Goal: Task Accomplishment & Management: Manage account settings

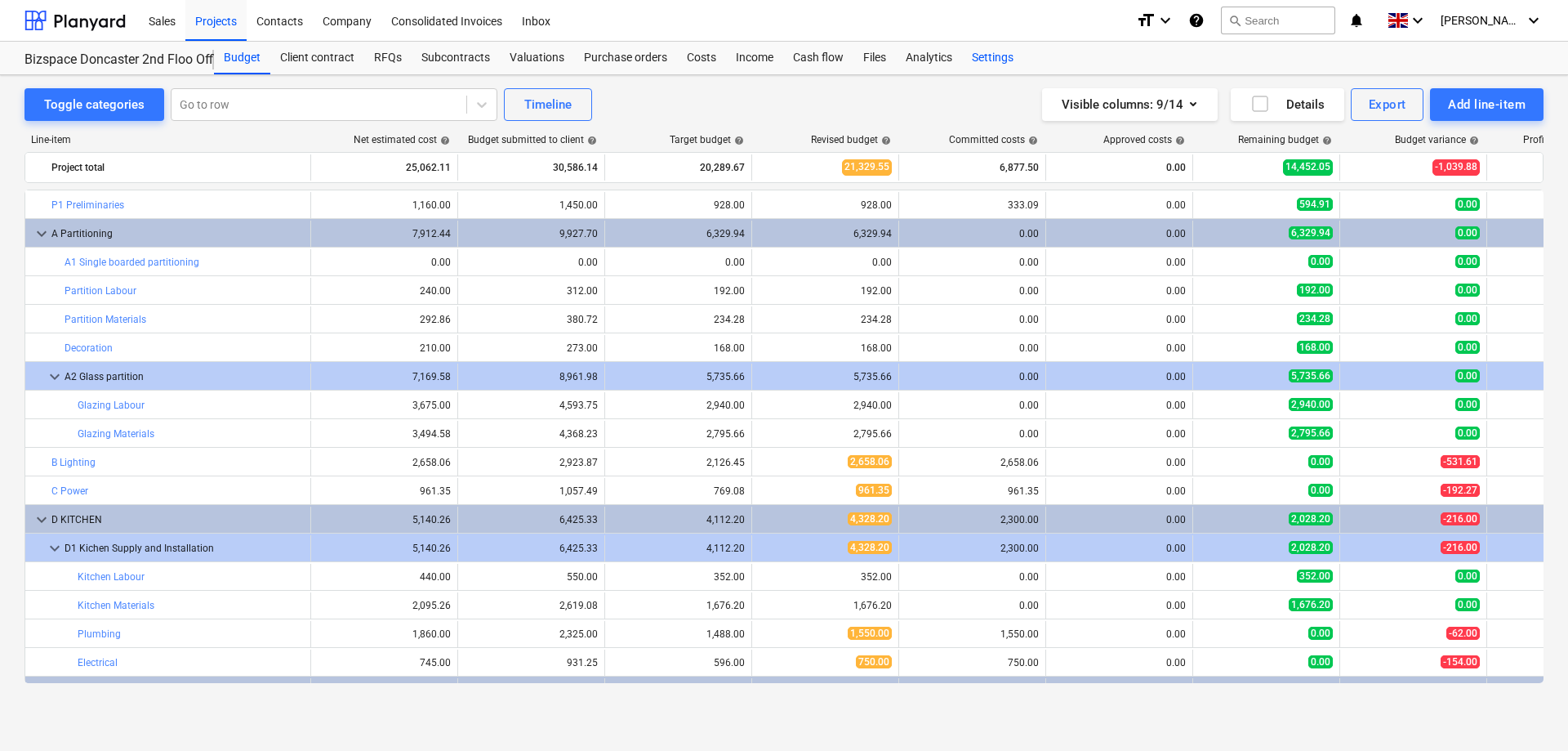
click at [983, 58] on div "Settings" at bounding box center [993, 58] width 61 height 33
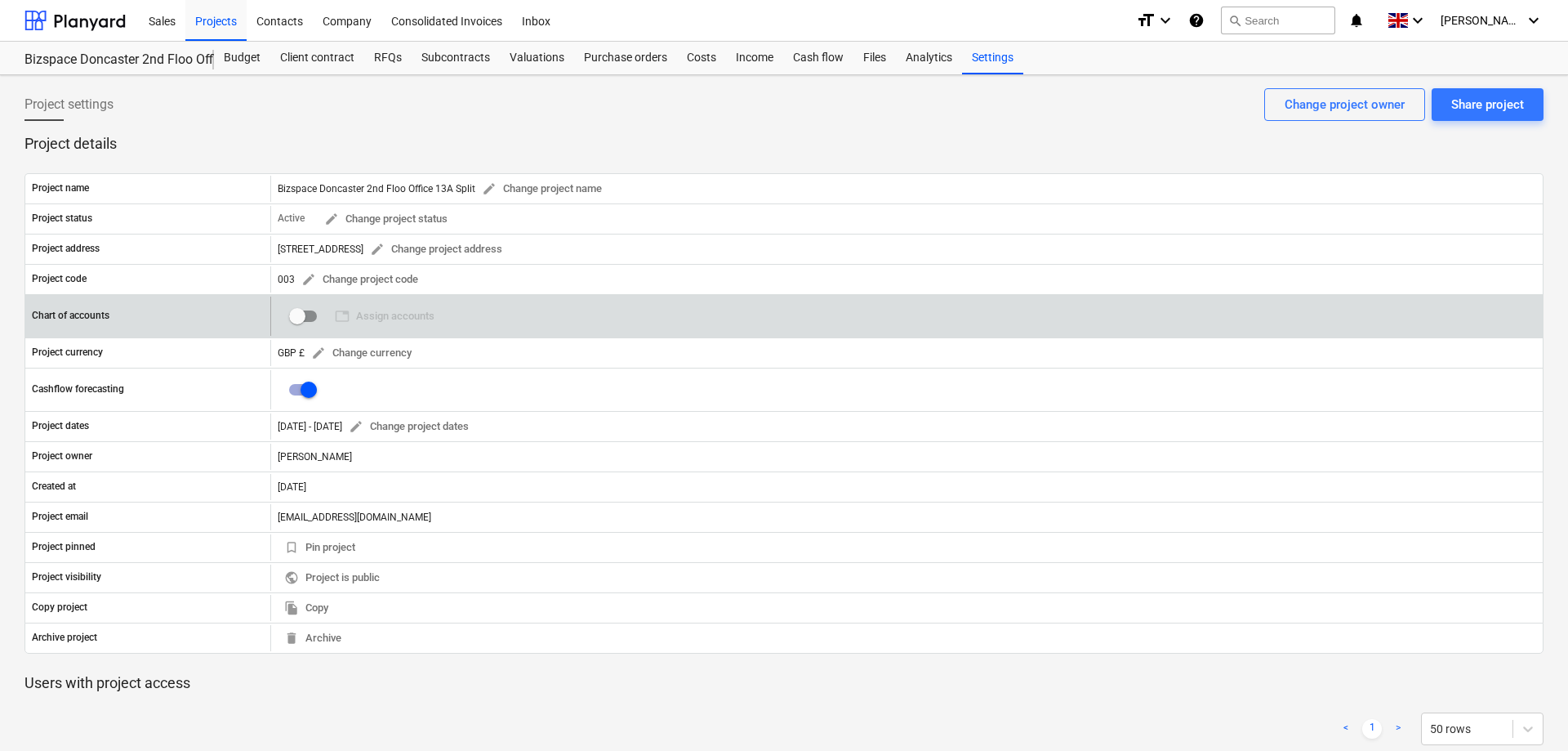
click at [296, 318] on input "checkbox" at bounding box center [297, 316] width 39 height 39
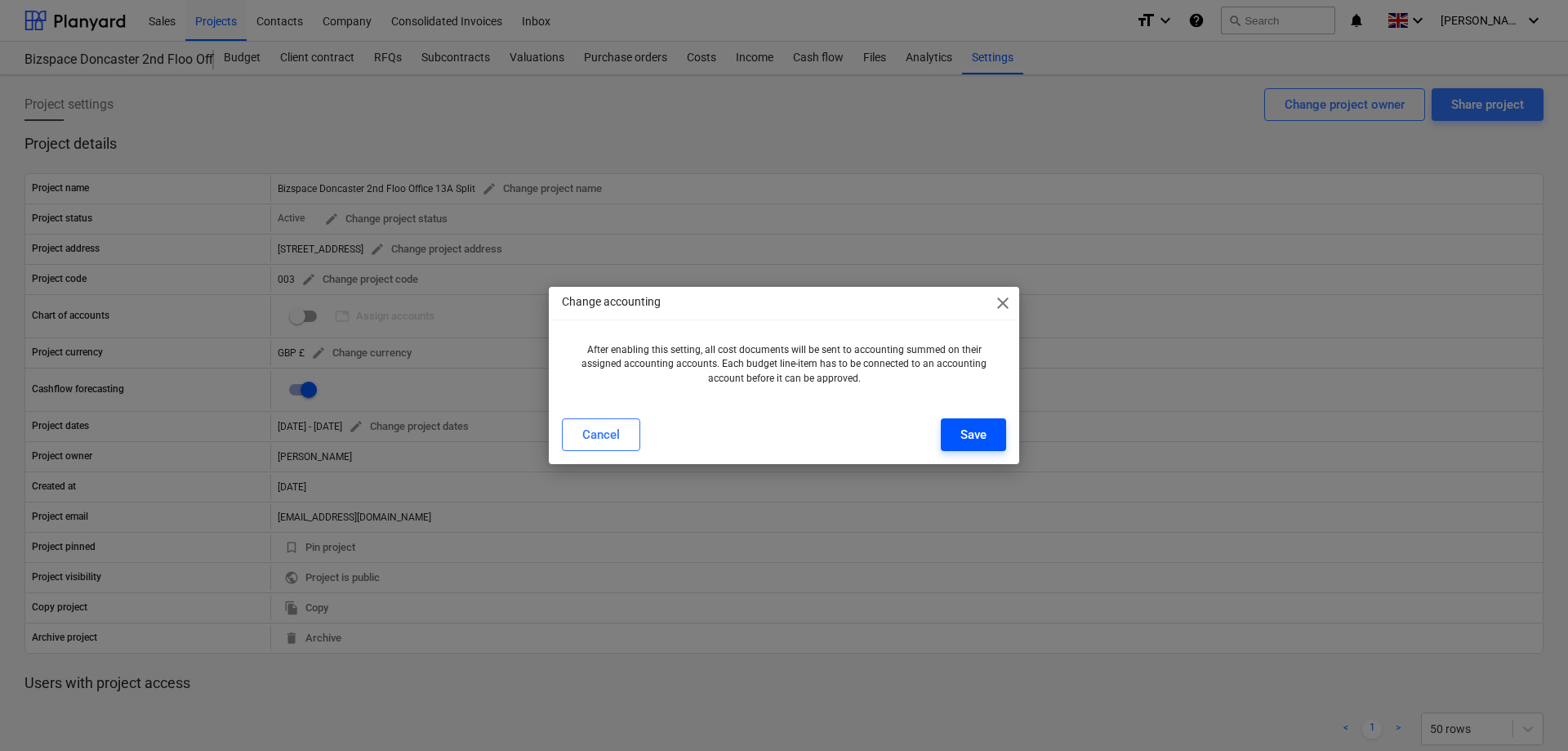
click at [963, 434] on div "Save" at bounding box center [973, 434] width 26 height 21
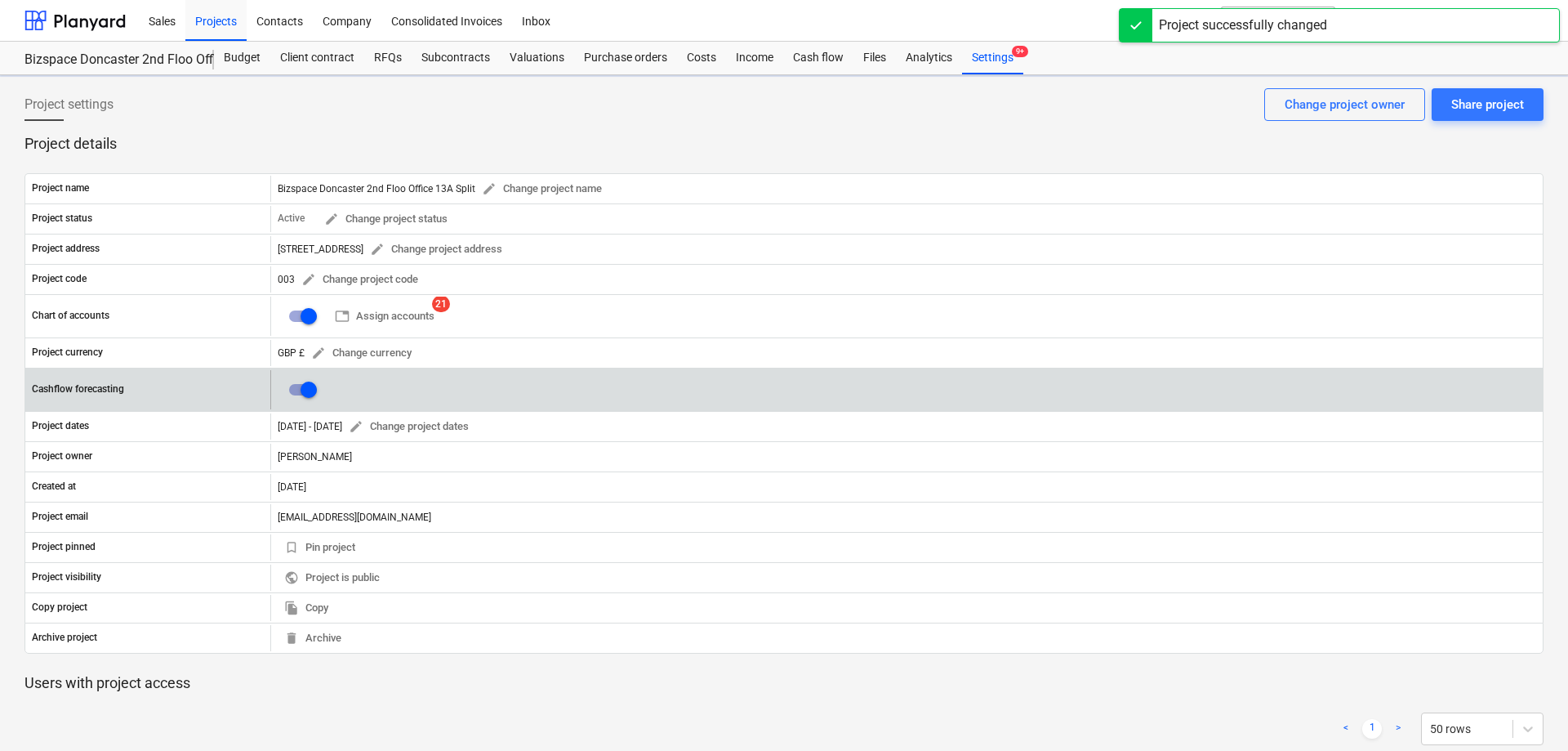
checkbox input "true"
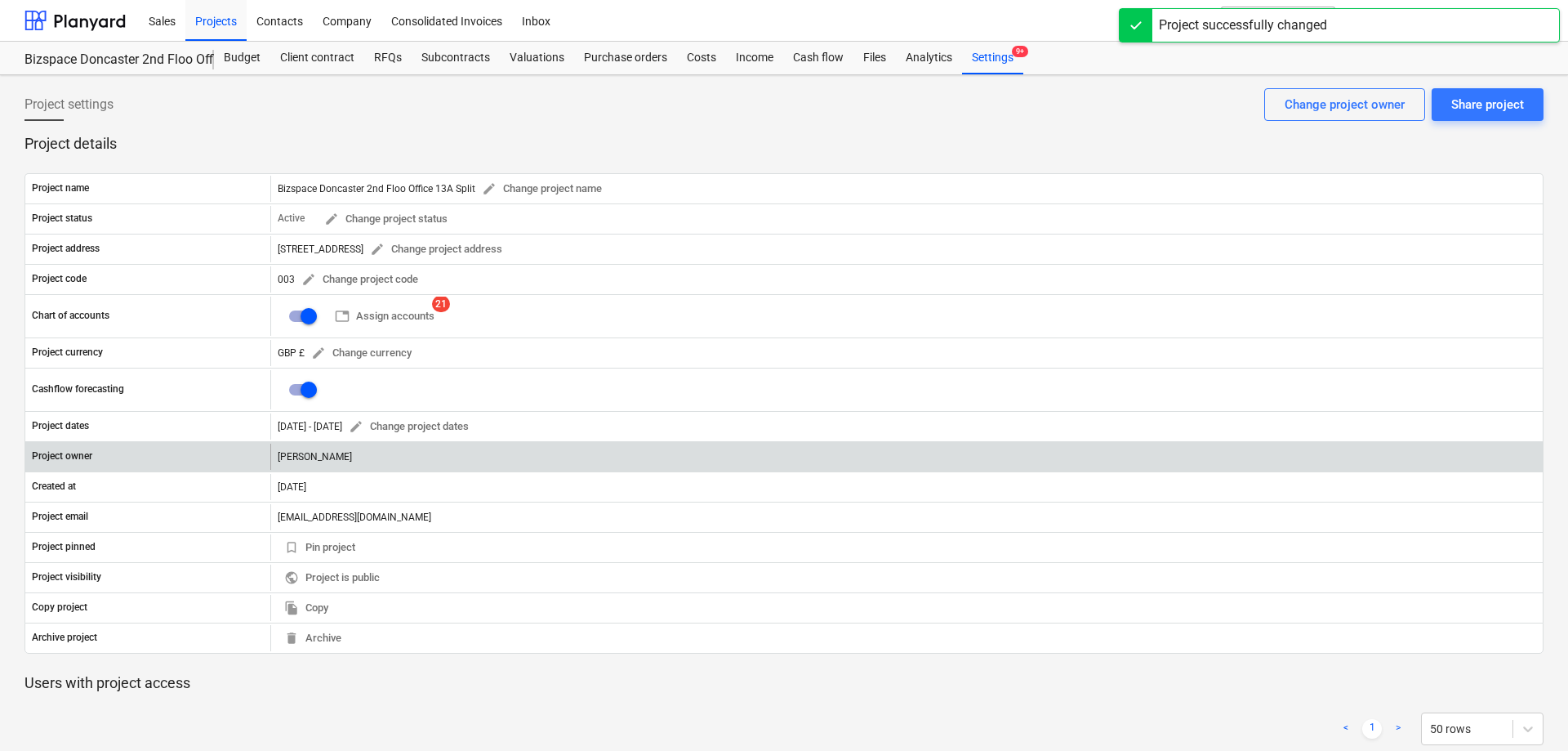
click at [353, 460] on div "[PERSON_NAME]" at bounding box center [906, 456] width 1272 height 26
click at [320, 460] on div "[PERSON_NAME]" at bounding box center [906, 456] width 1272 height 26
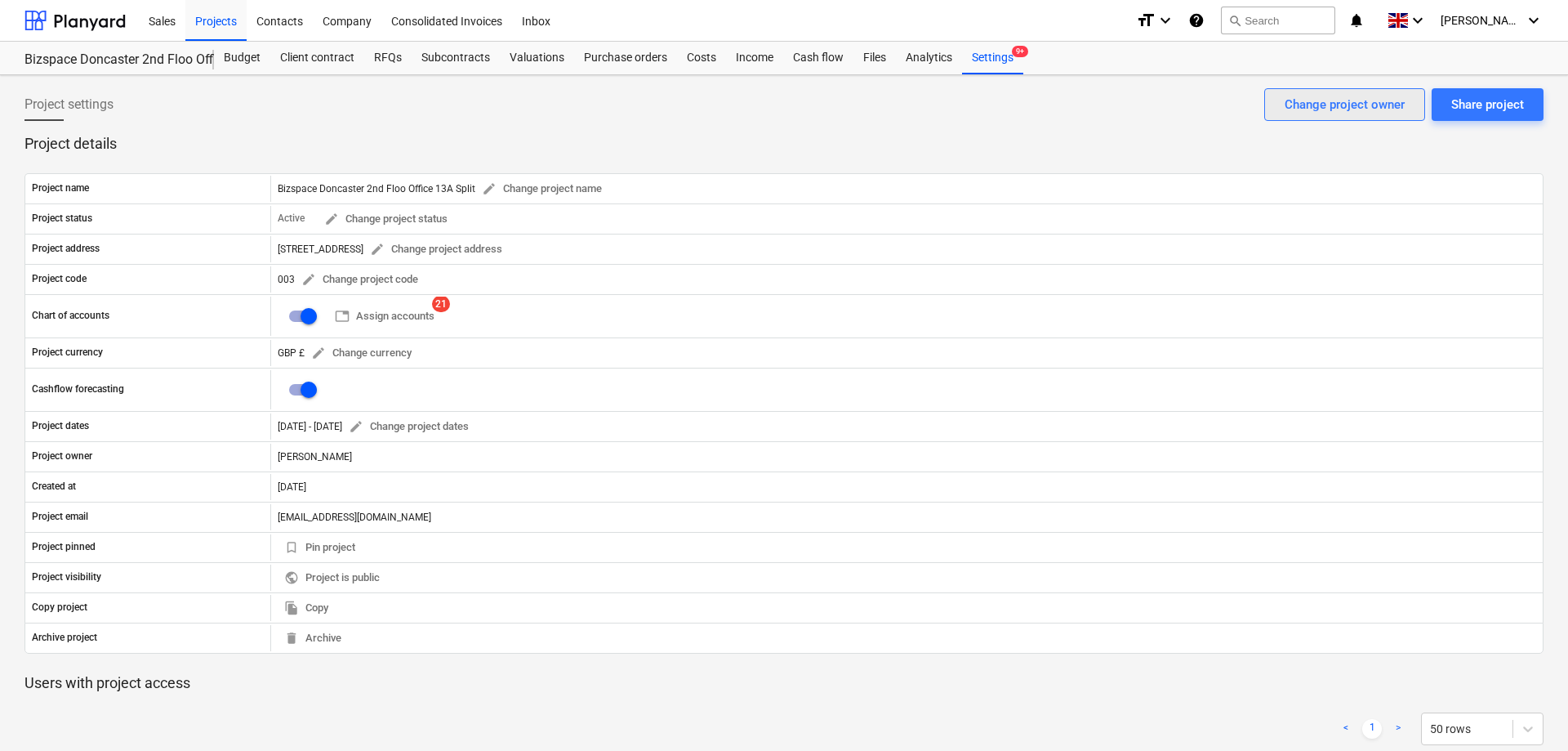
click at [1334, 92] on button "Change project owner" at bounding box center [1345, 104] width 161 height 33
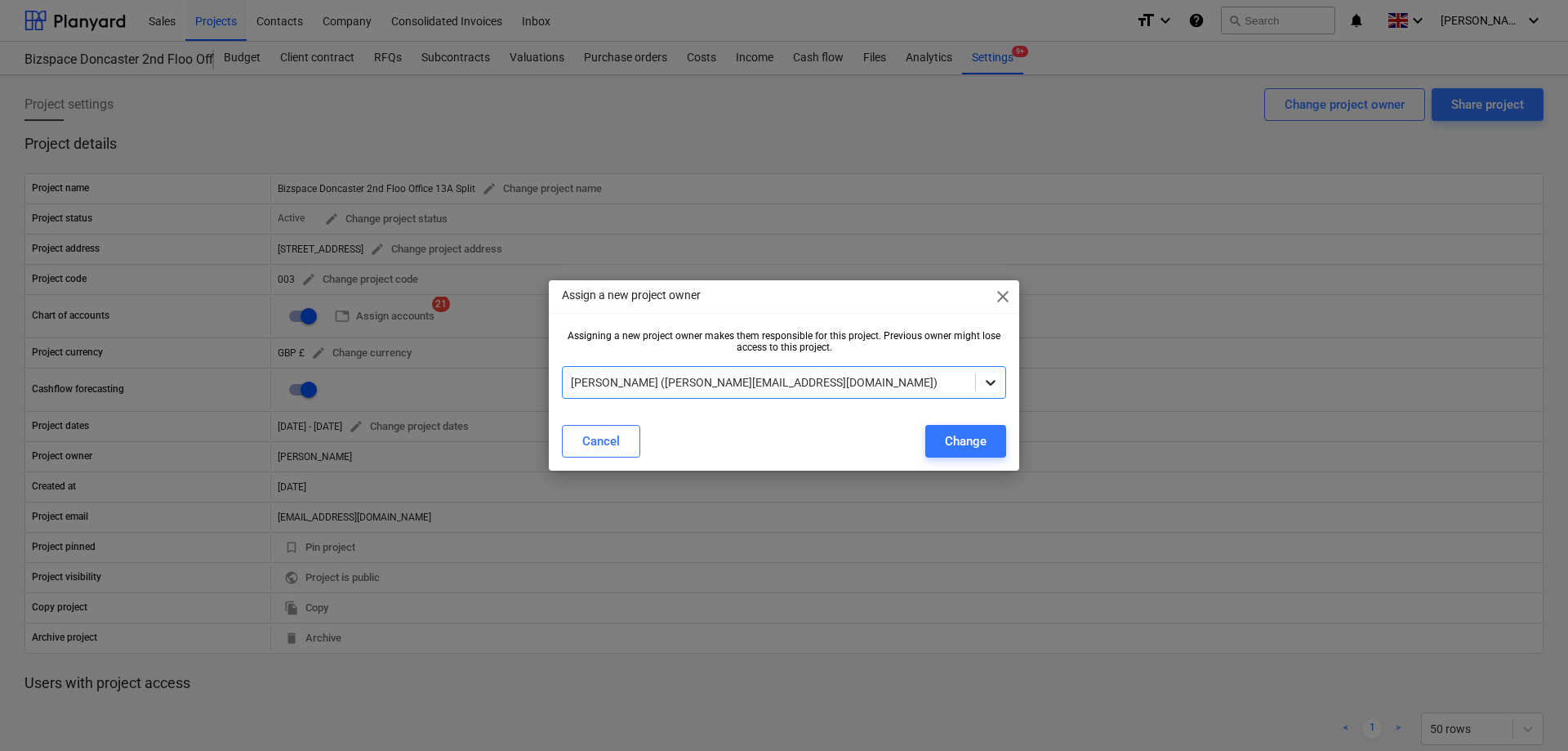
click at [993, 378] on div at bounding box center [990, 382] width 29 height 29
click at [963, 445] on div "Change" at bounding box center [966, 441] width 42 height 21
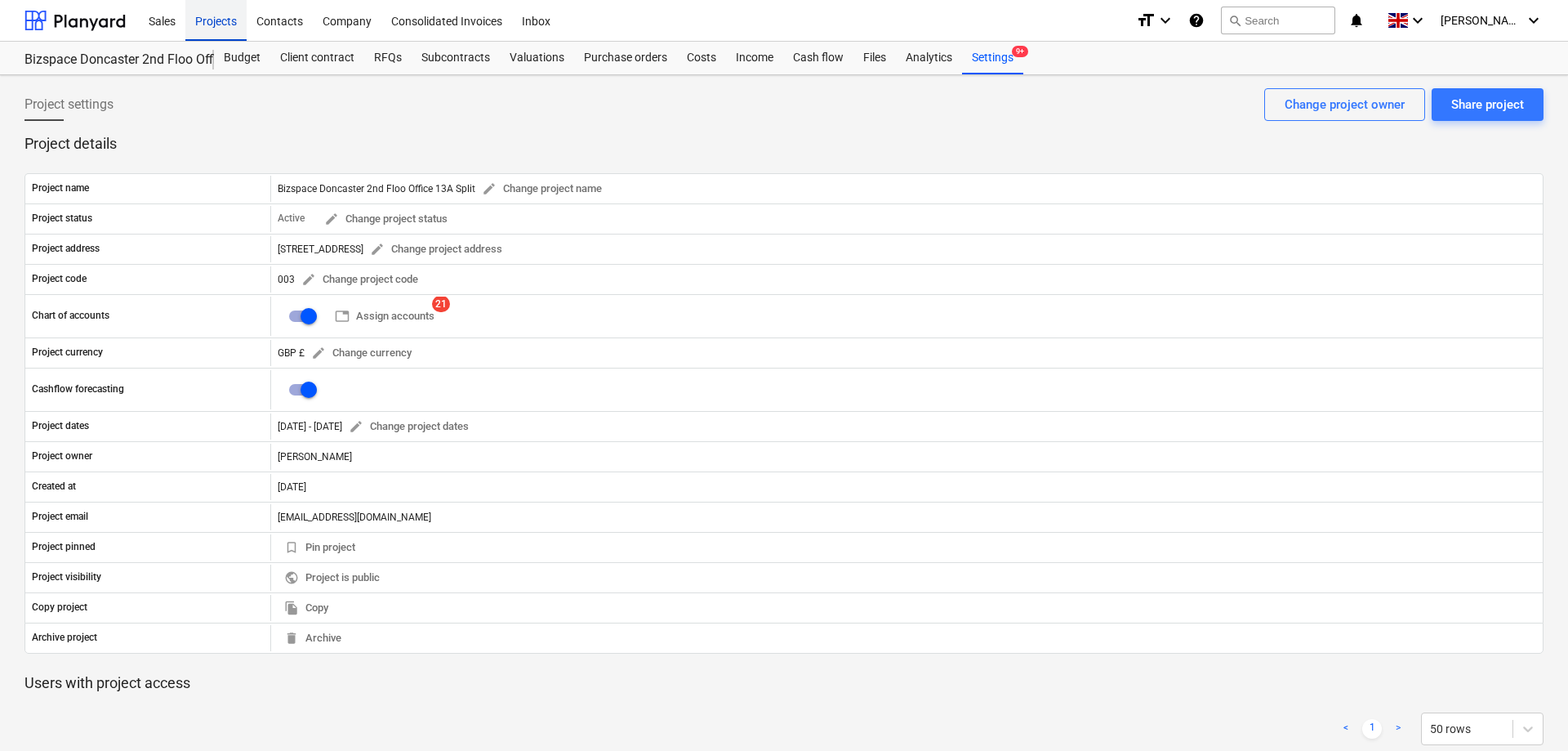
click at [221, 28] on div "Projects" at bounding box center [216, 20] width 61 height 42
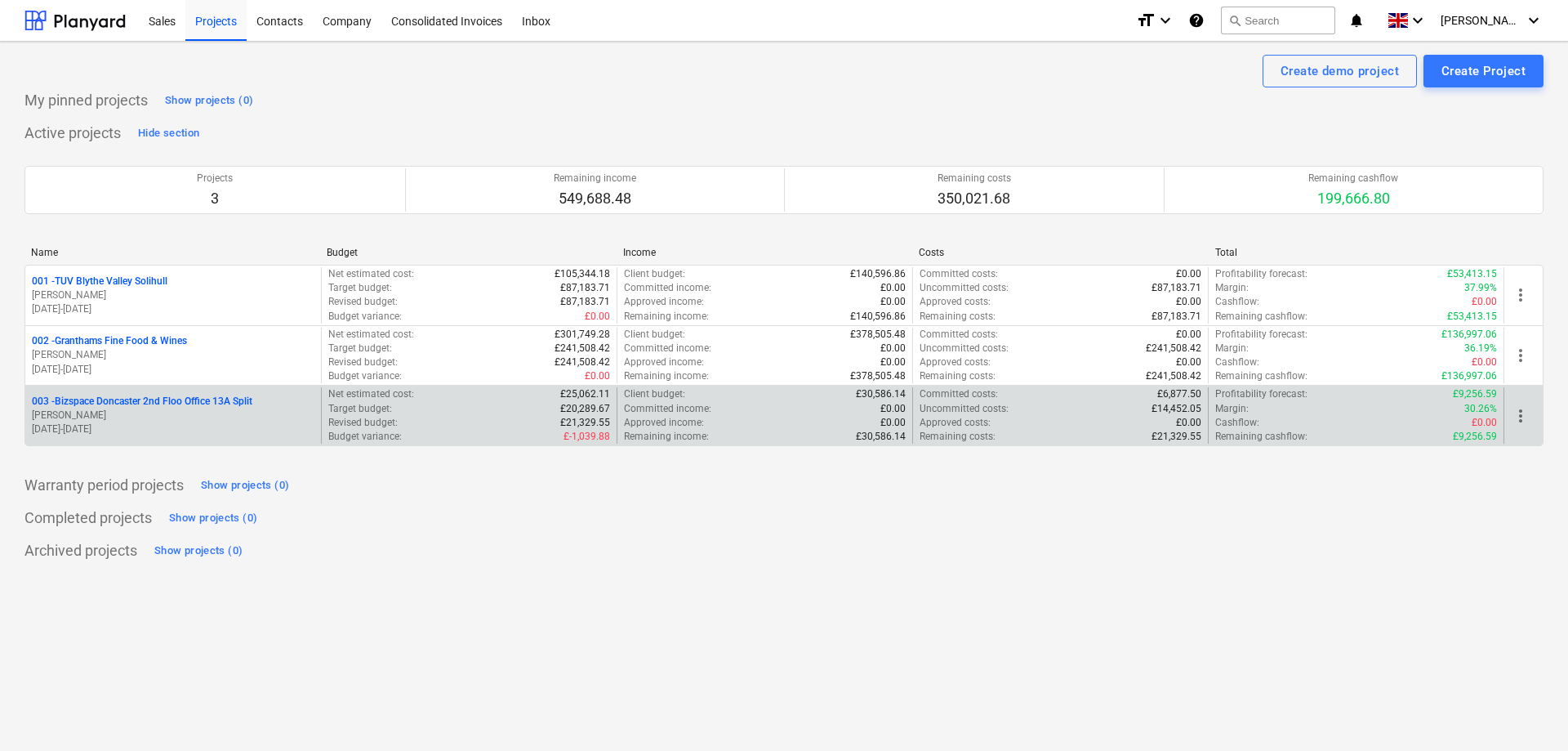
click at [165, 402] on p "003 - Bizspace Doncaster 2nd Floo Office 13A Split" at bounding box center [142, 402] width 221 height 14
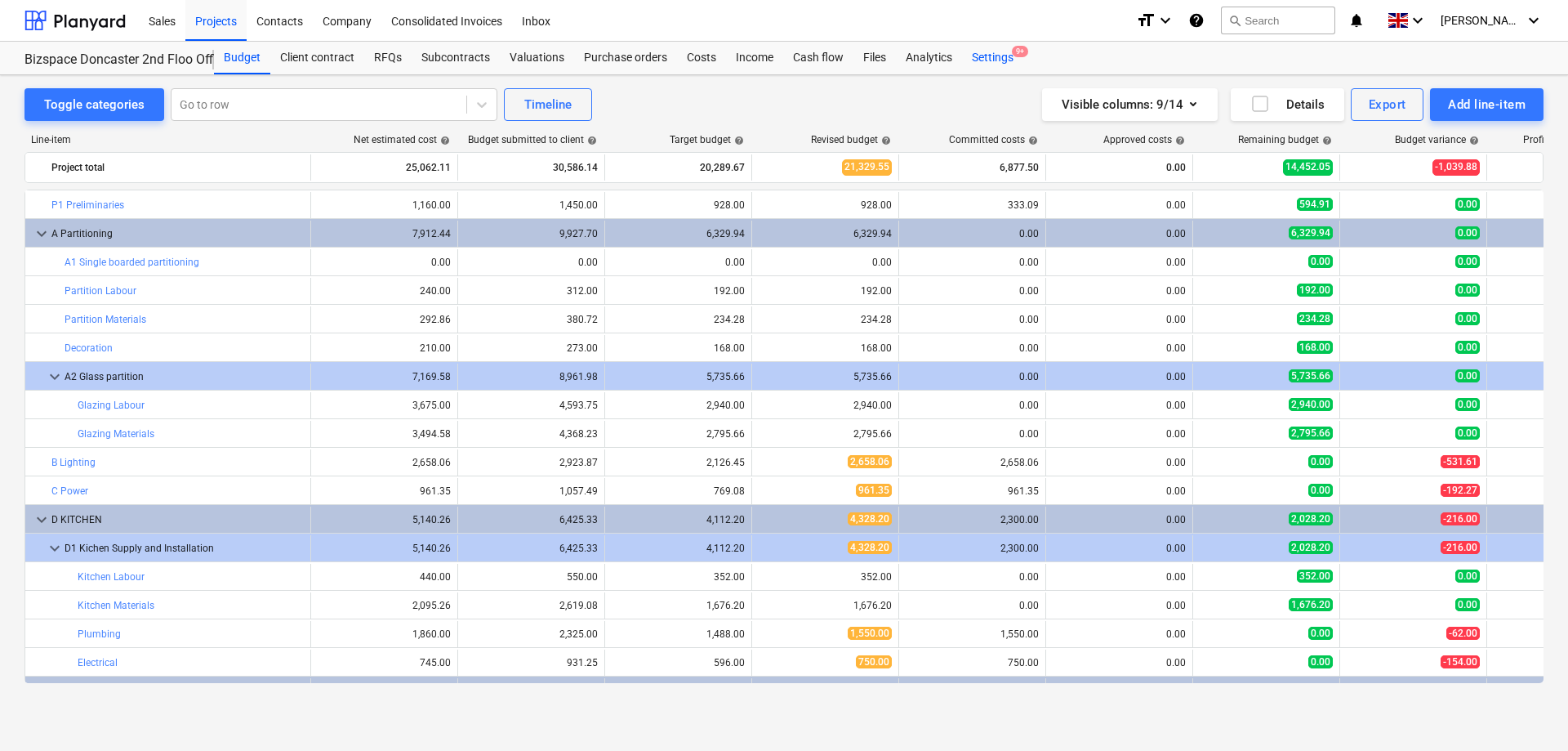
click at [979, 61] on div "Settings 9+" at bounding box center [993, 58] width 61 height 33
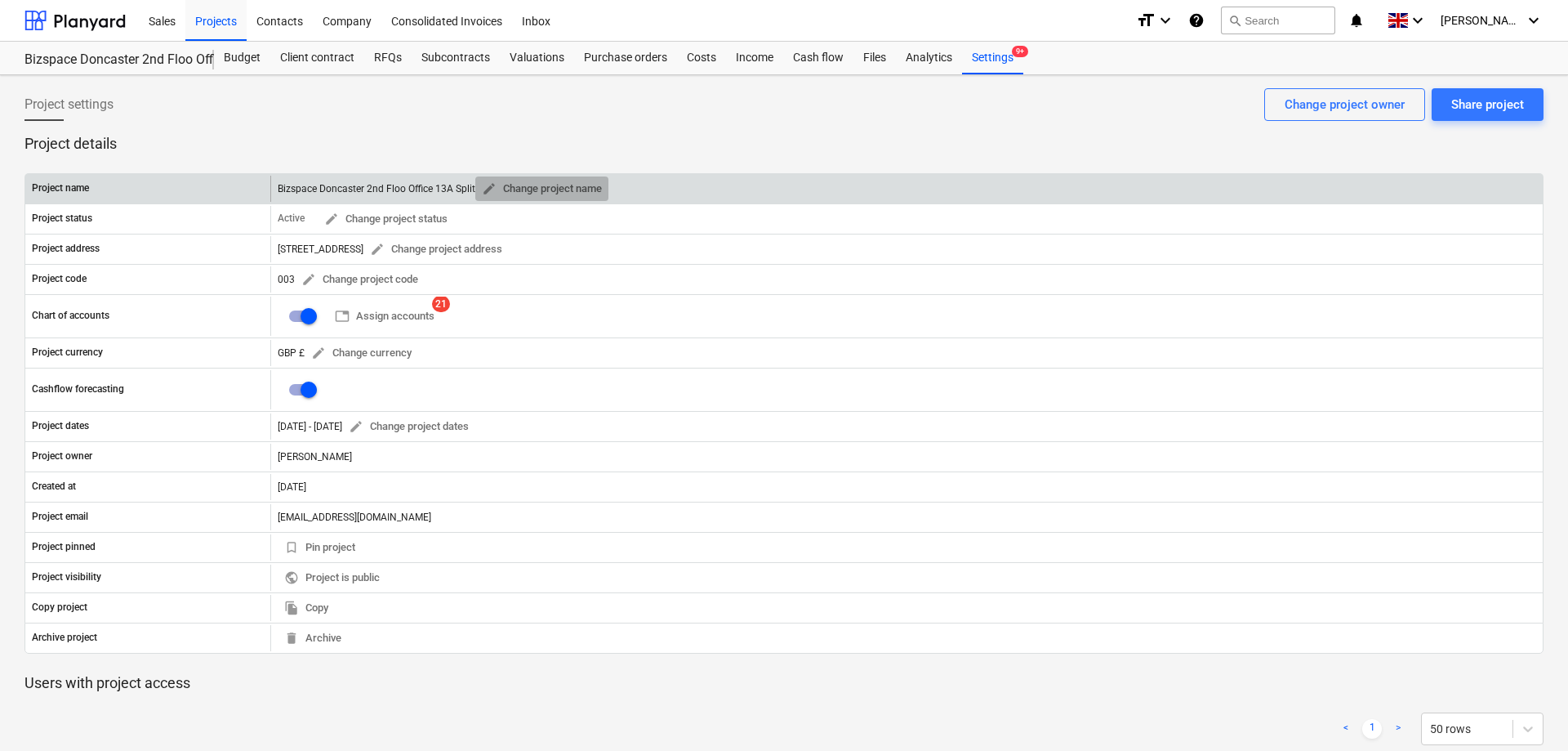
click at [553, 191] on span "edit Change project name" at bounding box center [542, 189] width 120 height 18
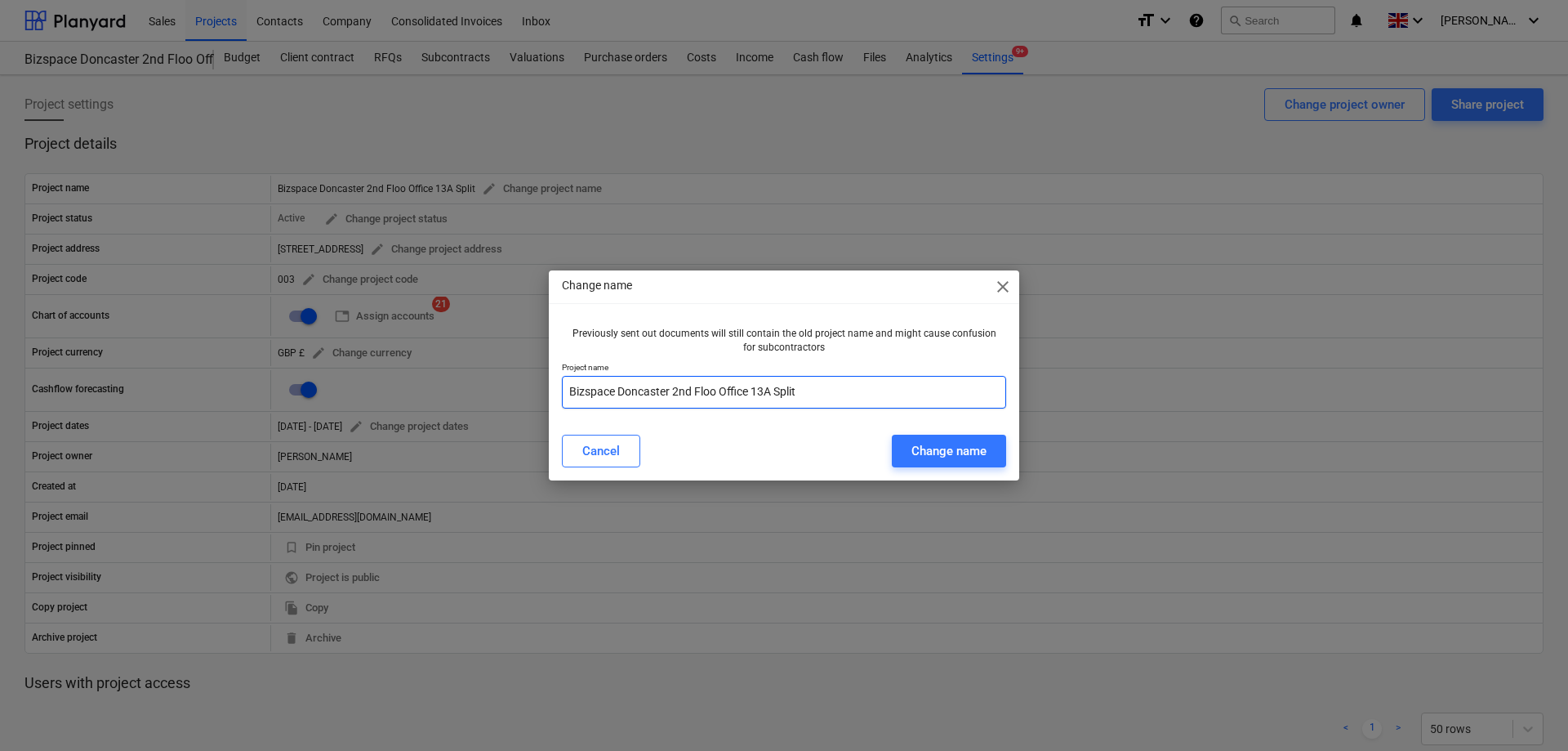
click at [716, 390] on input "Bizspace Doncaster 2nd Floo Office 13A Split" at bounding box center [784, 391] width 444 height 33
type input "Bizspace Doncaster 2nd Floor Office 13A Split"
click at [974, 450] on div "Change name" at bounding box center [948, 450] width 75 height 21
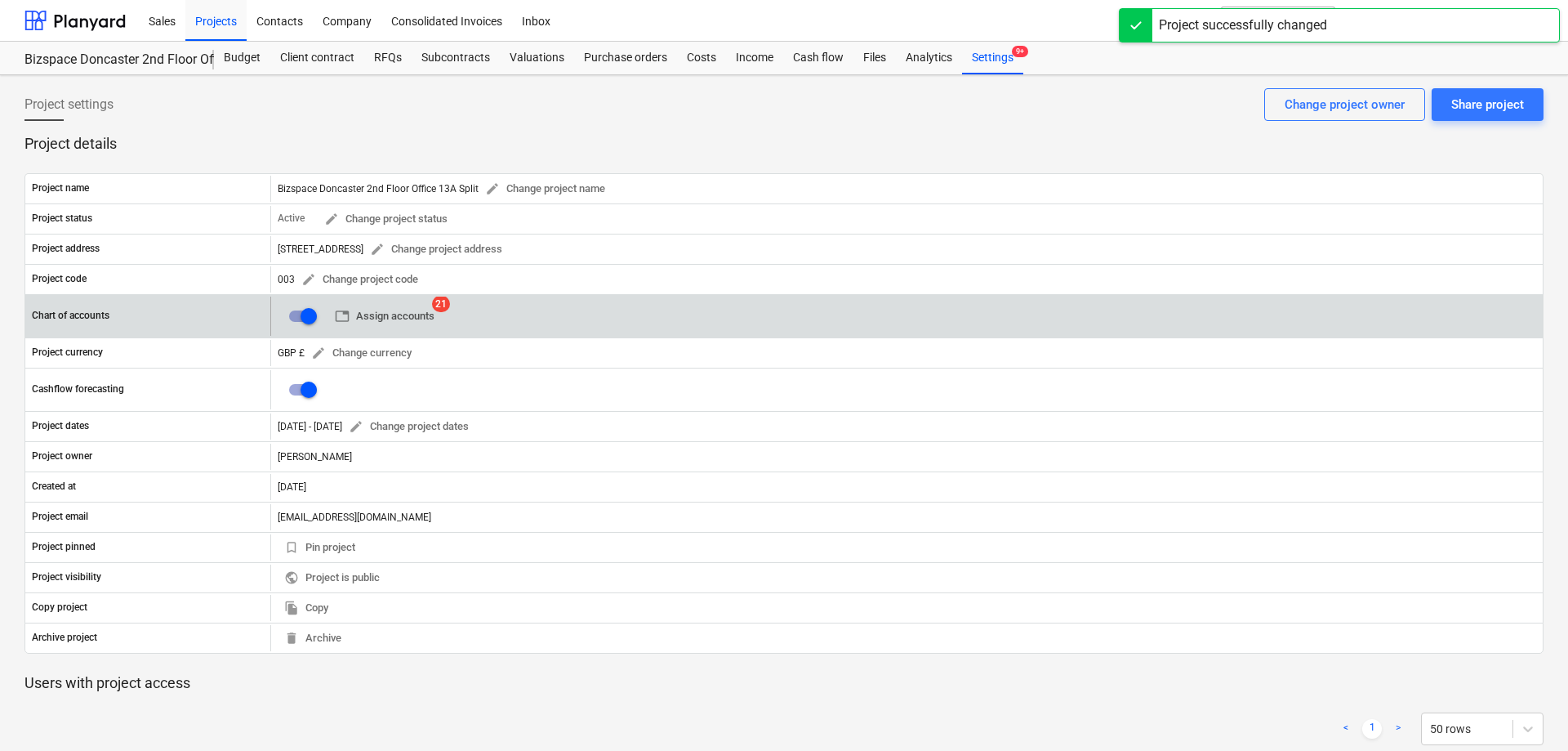
click at [415, 318] on span "table Assign accounts" at bounding box center [385, 317] width 100 height 18
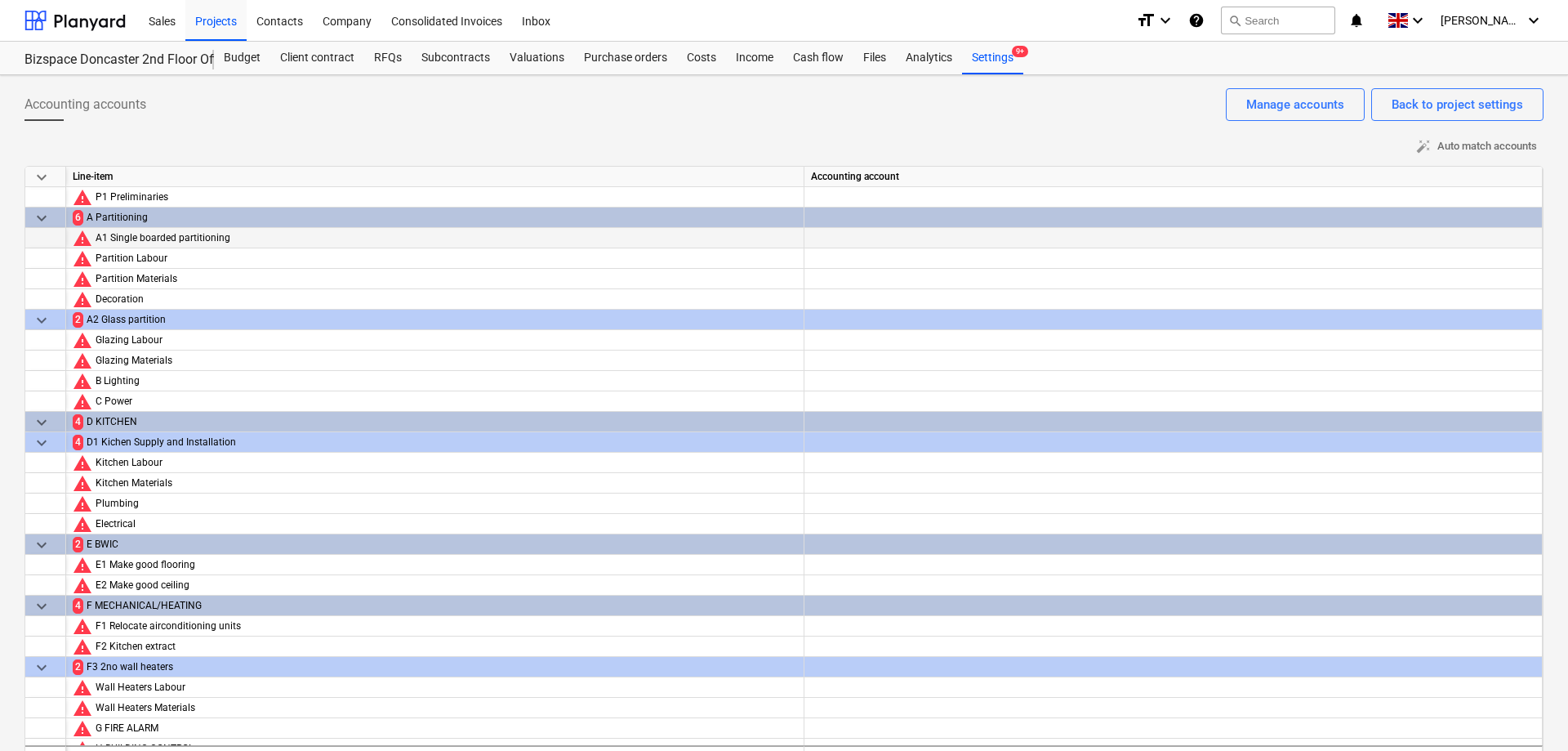
click at [1282, 240] on div at bounding box center [1173, 252] width 725 height 50
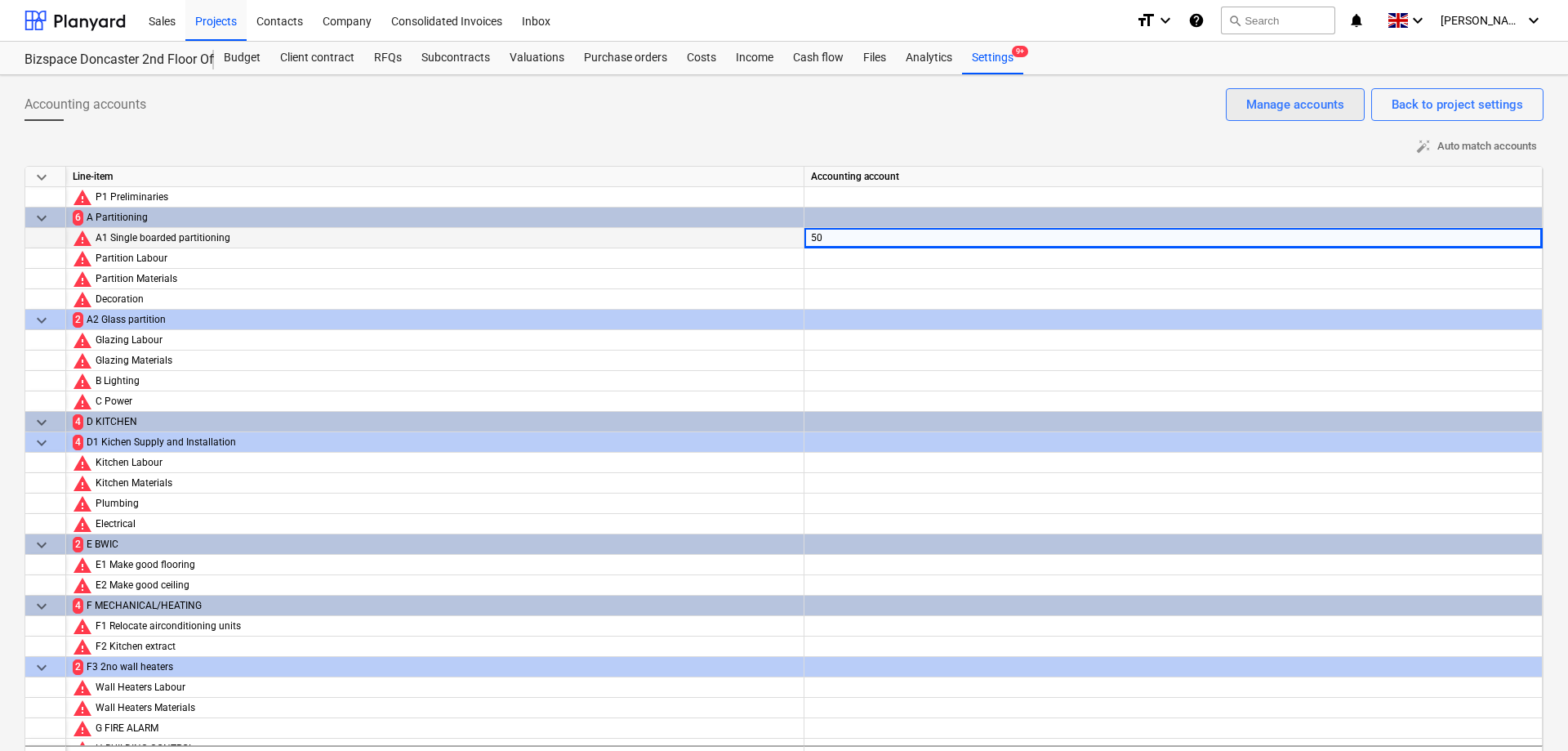
type input "5"
click at [994, 239] on div "Xero: 5000 Materials Purchased" at bounding box center [1173, 263] width 725 height 71
click at [1036, 241] on div "Xero: 5000 Materials Purchased" at bounding box center [1173, 263] width 725 height 71
click at [1523, 244] on div "Xero: 5000 Materials Purchased" at bounding box center [1173, 263] width 725 height 71
click at [1513, 244] on div "Xero: 5000 Materials Purchased" at bounding box center [1173, 263] width 725 height 71
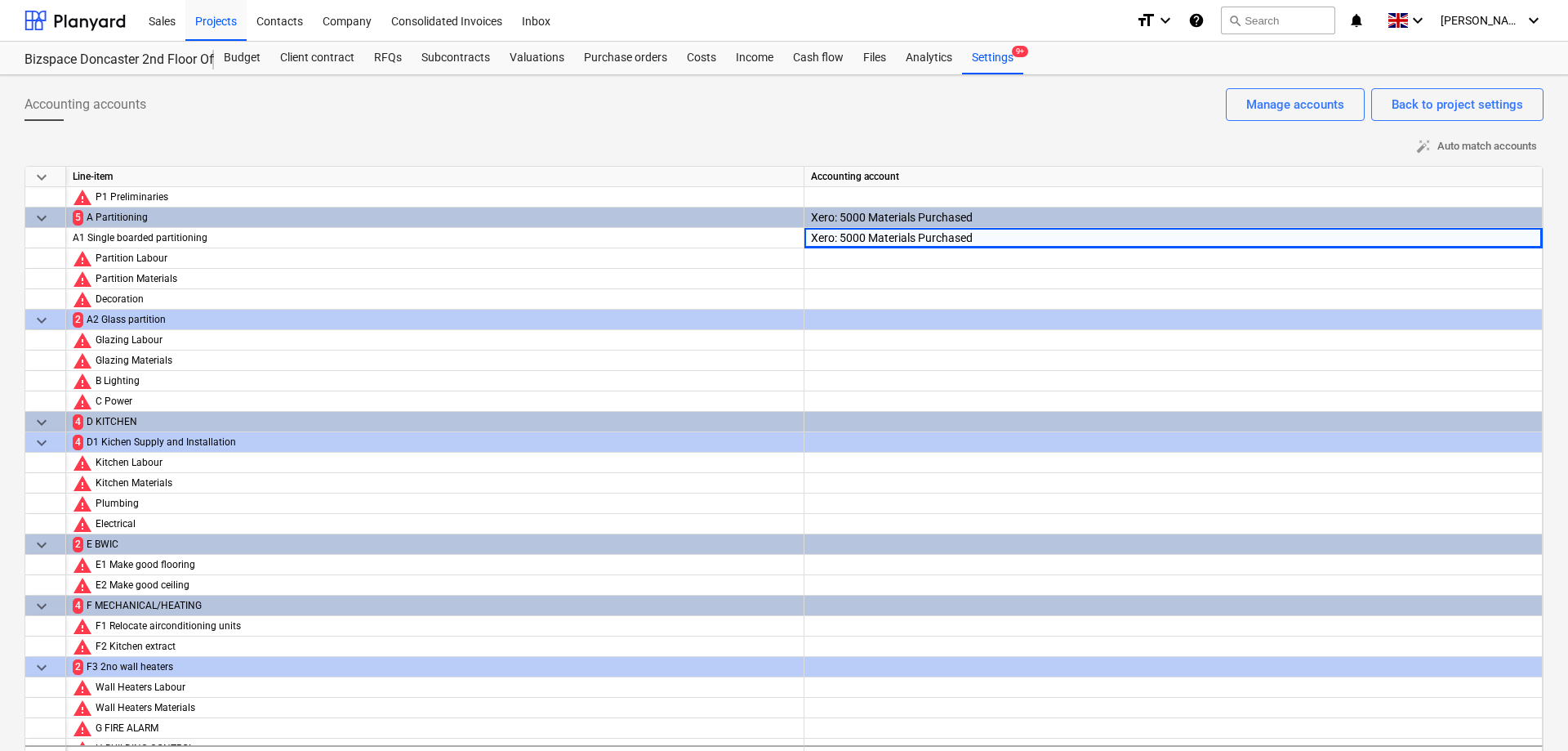
drag, startPoint x: 1133, startPoint y: 244, endPoint x: 968, endPoint y: 218, distance: 167.0
click at [1131, 244] on div "Xero: 5000 Materials Purchased" at bounding box center [1173, 263] width 725 height 71
click at [959, 207] on div "Xero: 5000 Materials Purchased" at bounding box center [1173, 243] width 725 height 71
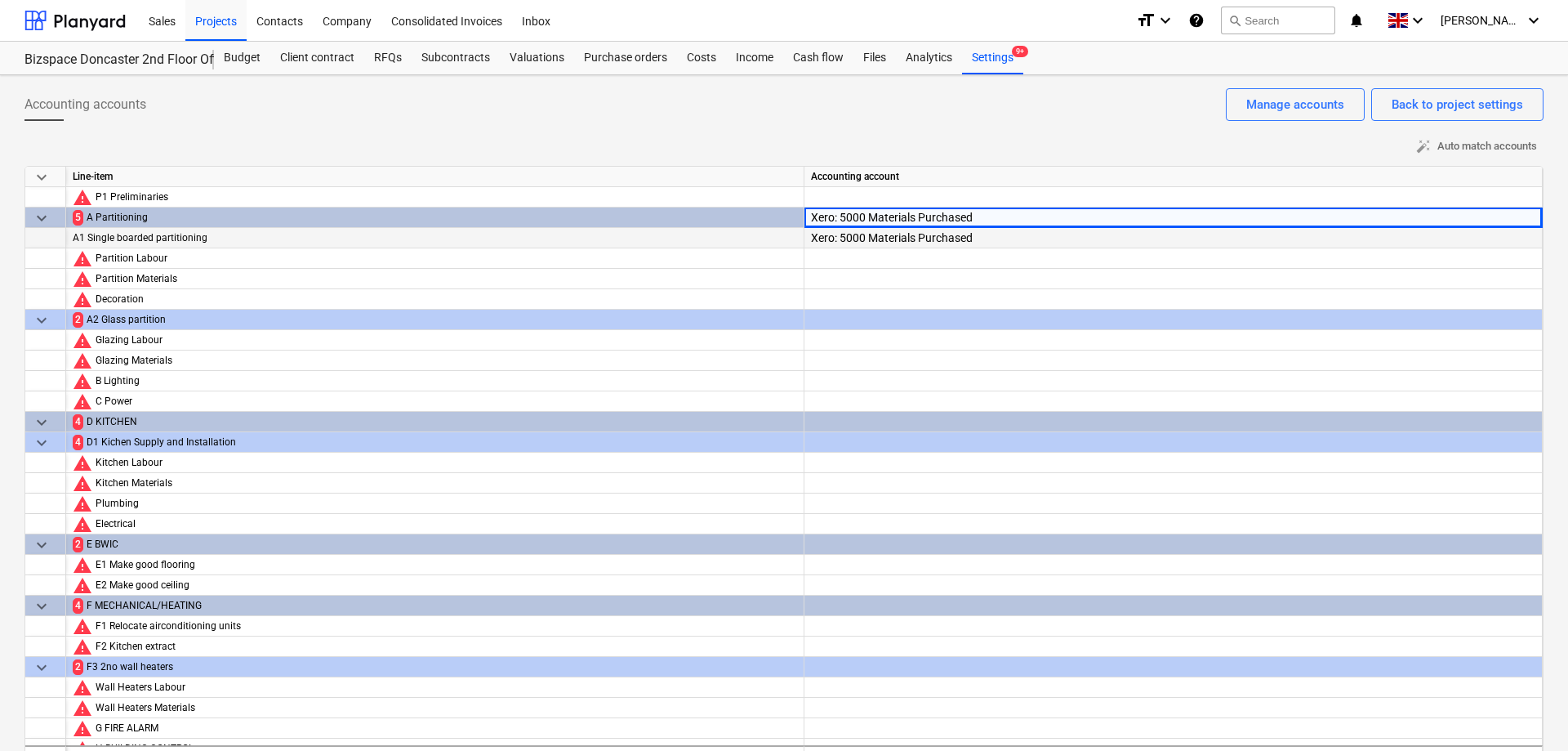
click at [968, 237] on div "Xero: 5000 Materials Purchased" at bounding box center [1173, 263] width 725 height 71
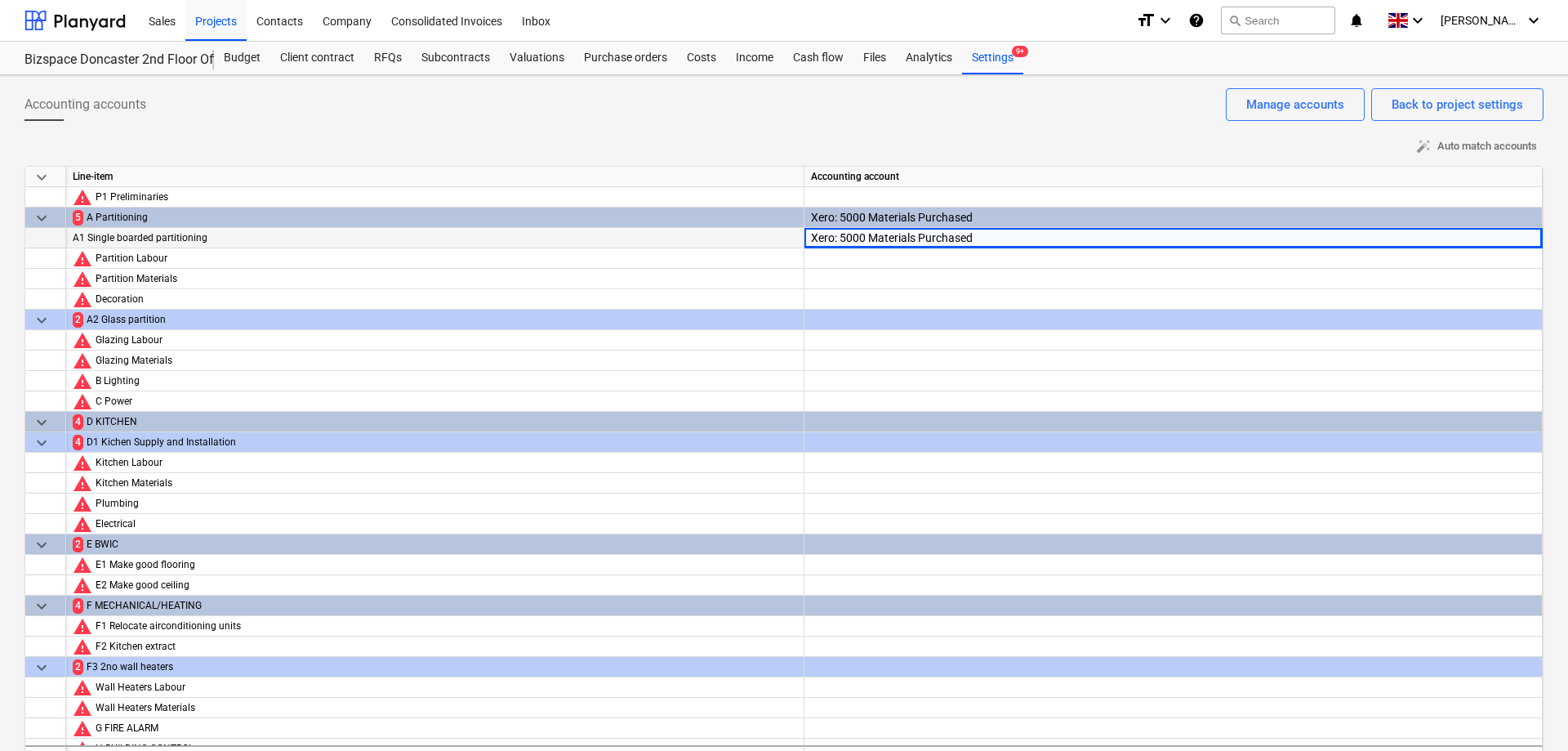
click at [1518, 248] on div "Xero: 5000 Materials Purchased" at bounding box center [1173, 238] width 738 height 20
click at [1427, 260] on div at bounding box center [1173, 273] width 725 height 50
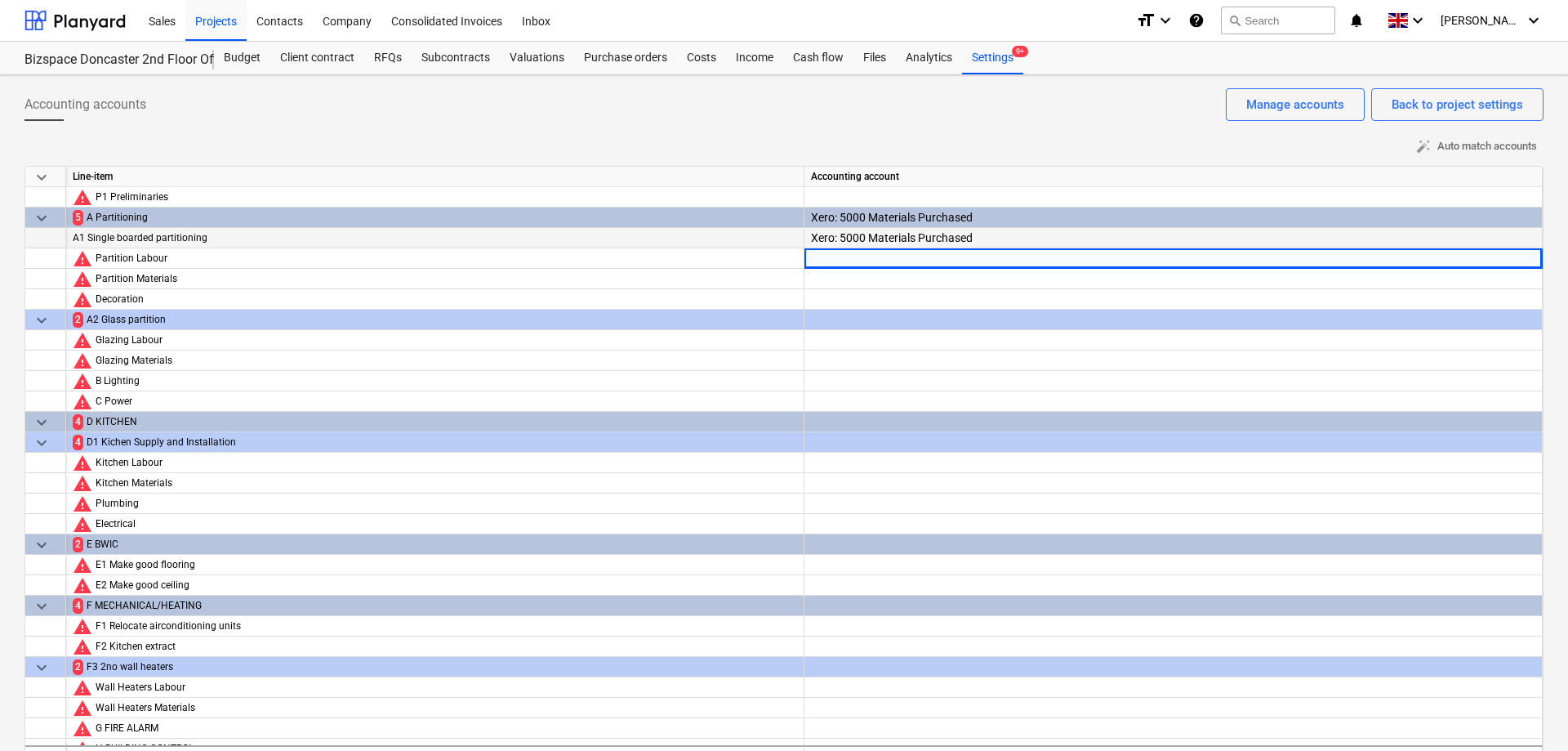
click at [1523, 238] on div "Xero: 5000 Materials Purchased" at bounding box center [1173, 263] width 725 height 71
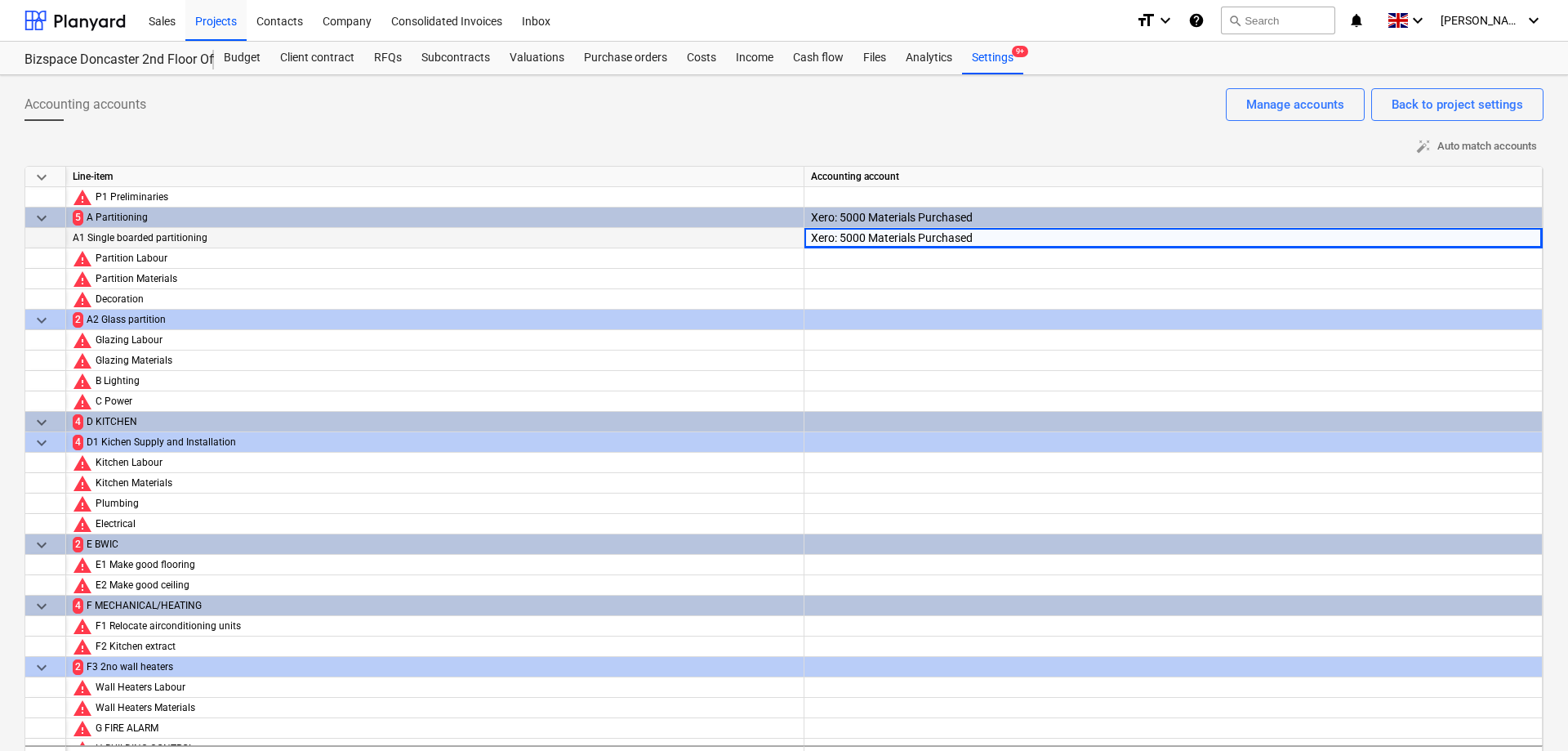
click at [1522, 238] on div "Xero: 5000 Materials Purchased" at bounding box center [1173, 263] width 725 height 71
click at [834, 276] on icon at bounding box center [826, 283] width 16 height 16
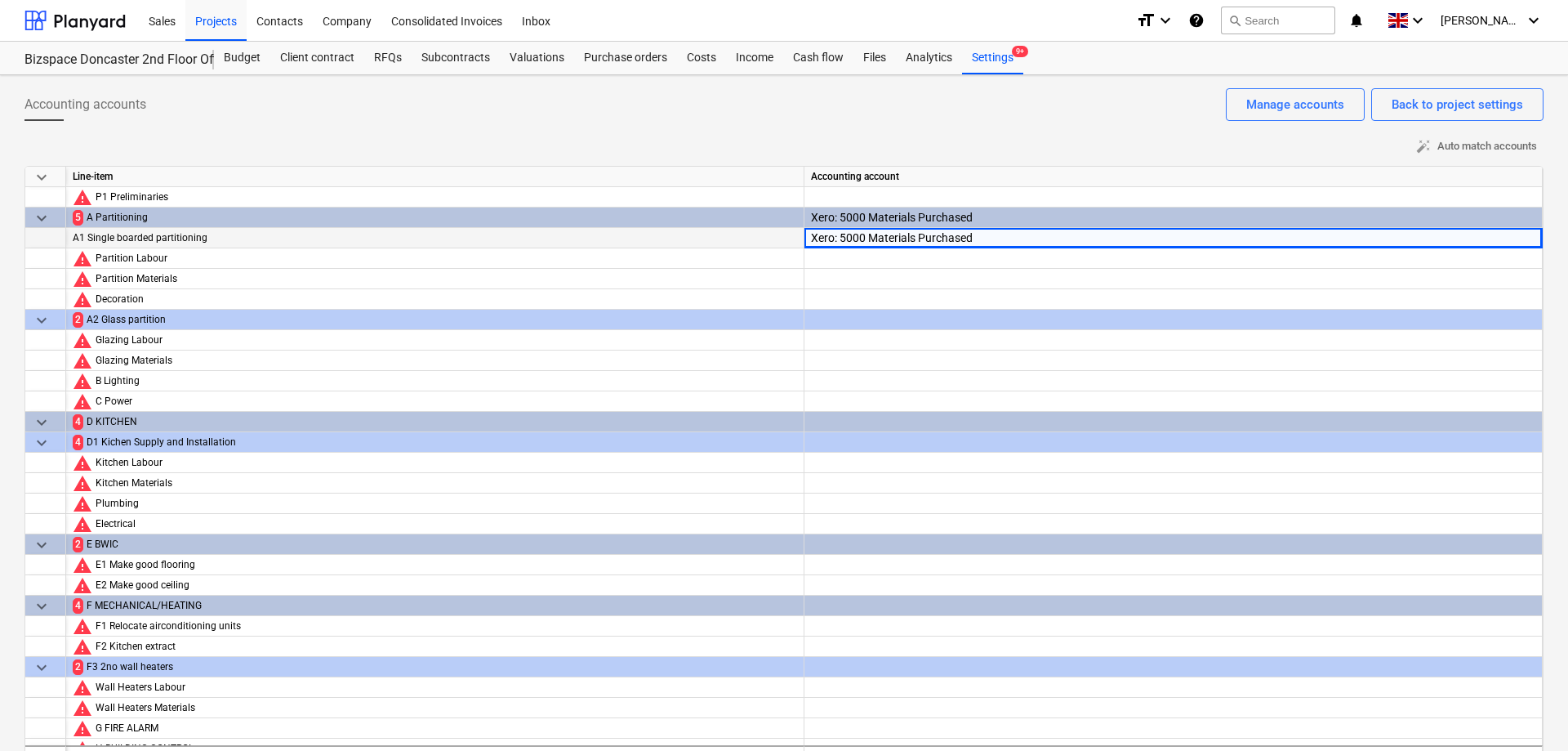
click at [996, 249] on div at bounding box center [1173, 259] width 725 height 20
click at [994, 249] on div at bounding box center [1173, 259] width 725 height 20
click at [726, 275] on div "Partition Materials" at bounding box center [446, 279] width 701 height 20
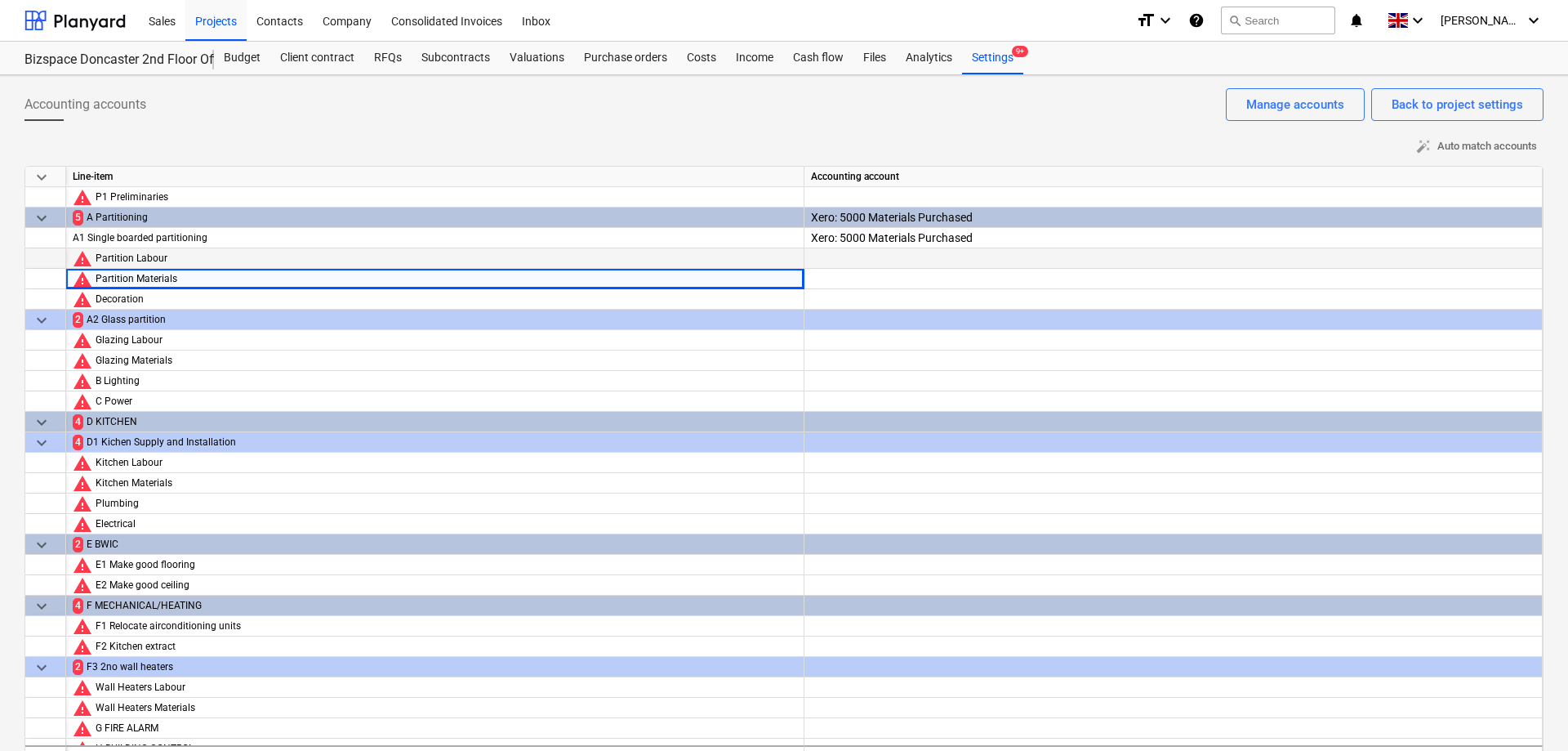
click at [849, 264] on div at bounding box center [1173, 273] width 725 height 50
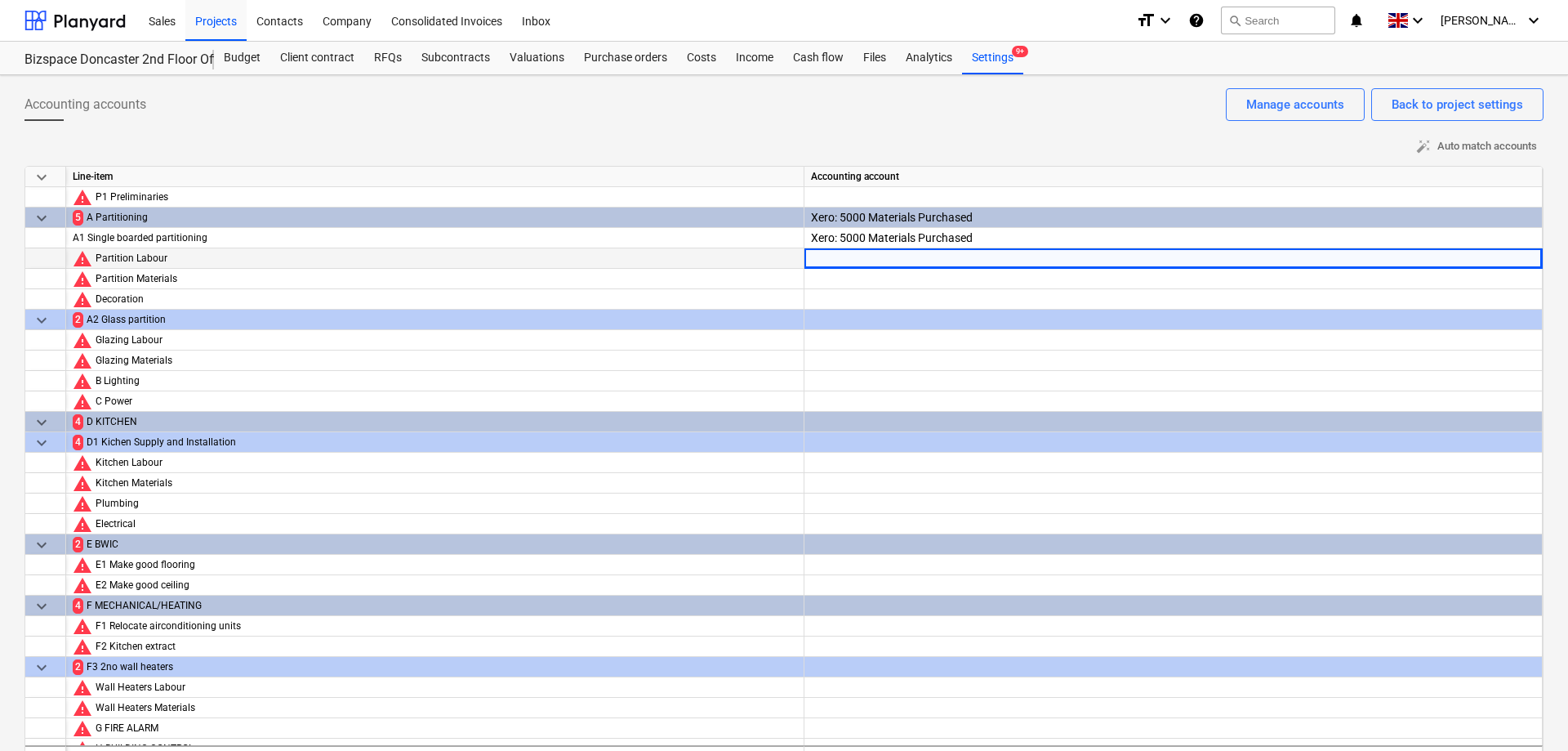
click at [868, 265] on div at bounding box center [1173, 273] width 725 height 50
click at [1026, 260] on div at bounding box center [1173, 273] width 725 height 50
click at [1400, 267] on div at bounding box center [1173, 273] width 725 height 50
click at [1520, 260] on div at bounding box center [1173, 273] width 725 height 50
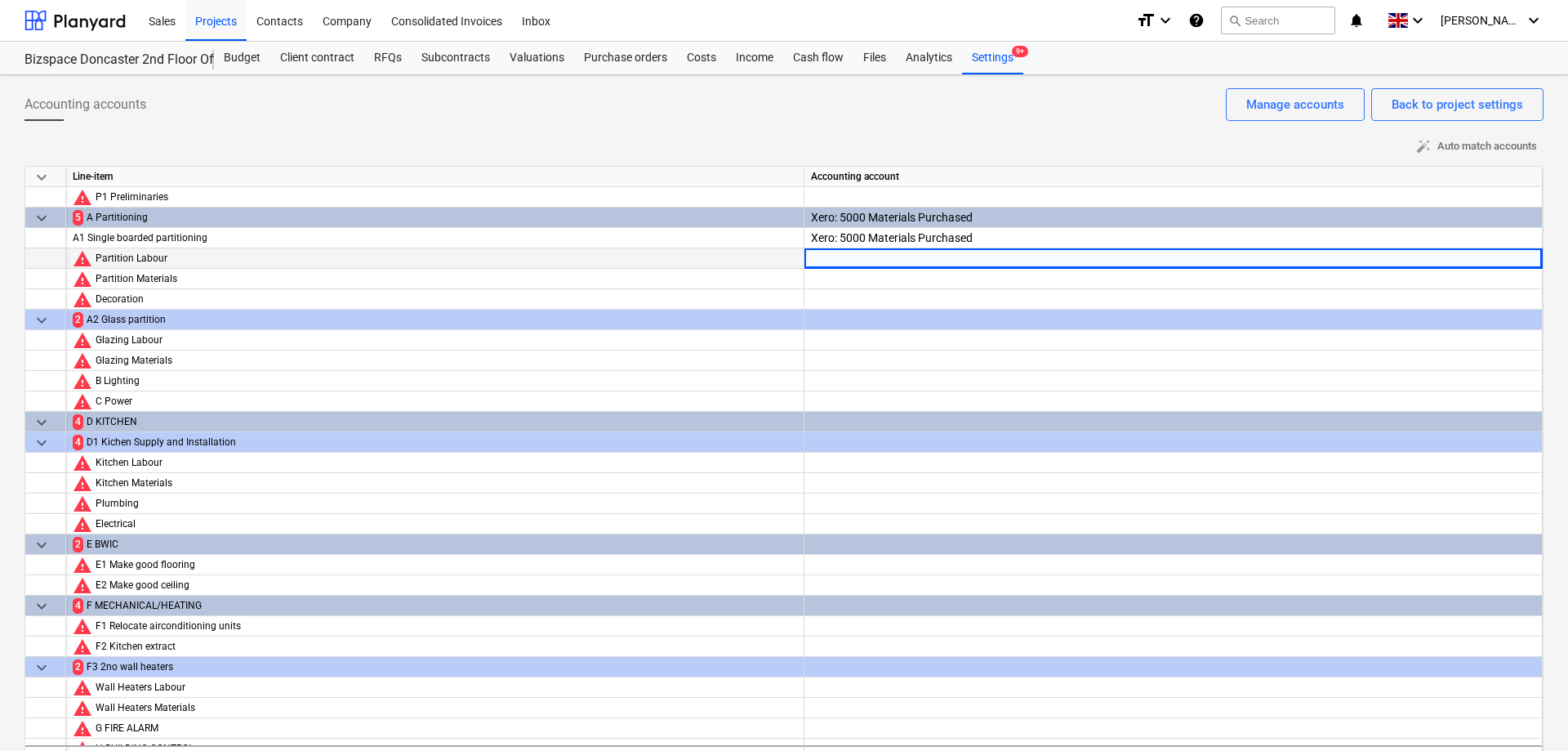
click at [834, 276] on icon at bounding box center [826, 283] width 16 height 16
type input "321"
click at [1062, 276] on div at bounding box center [1173, 293] width 725 height 50
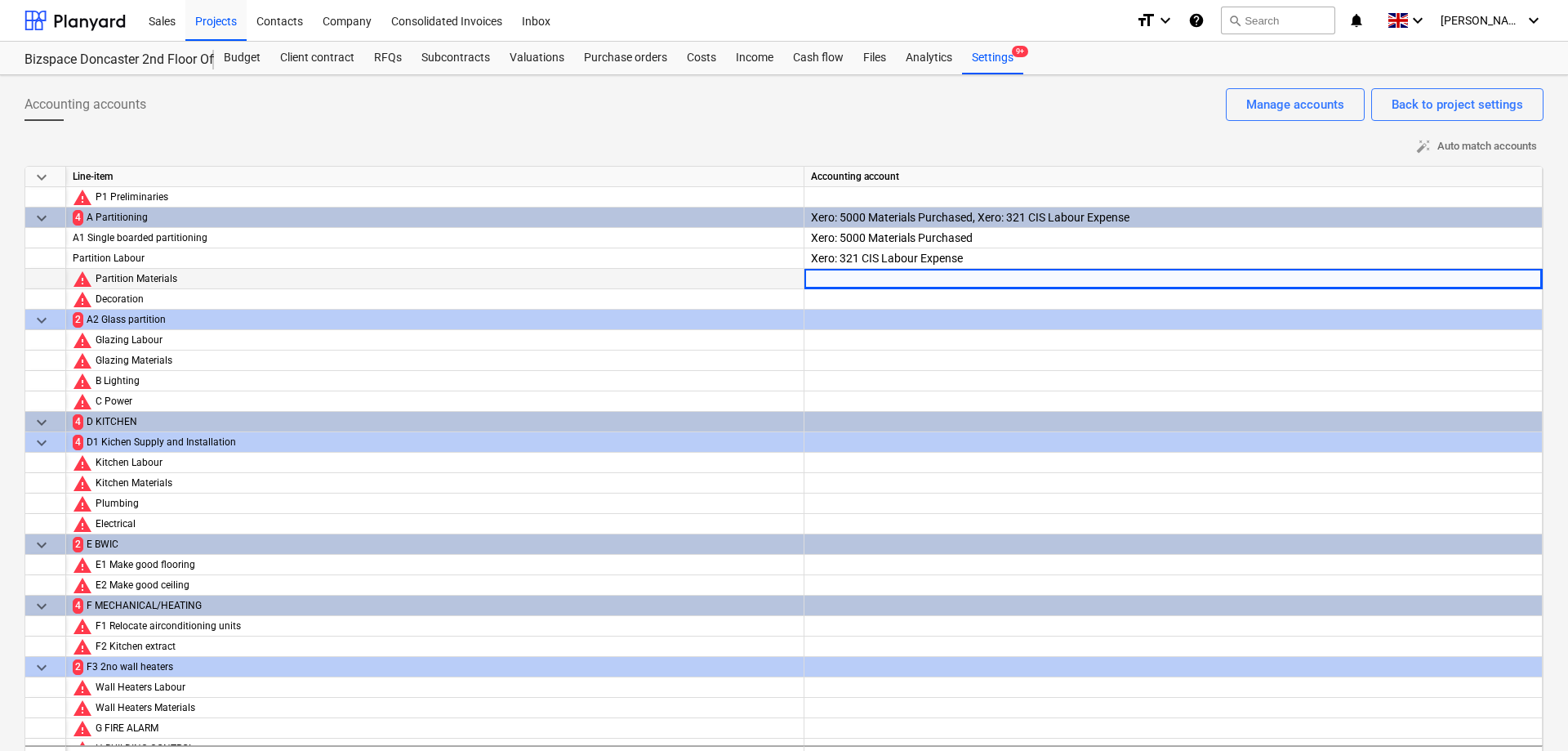
click at [1517, 281] on div at bounding box center [1173, 293] width 725 height 50
click at [1521, 281] on div at bounding box center [1173, 293] width 725 height 50
click at [1516, 281] on div at bounding box center [1173, 293] width 725 height 50
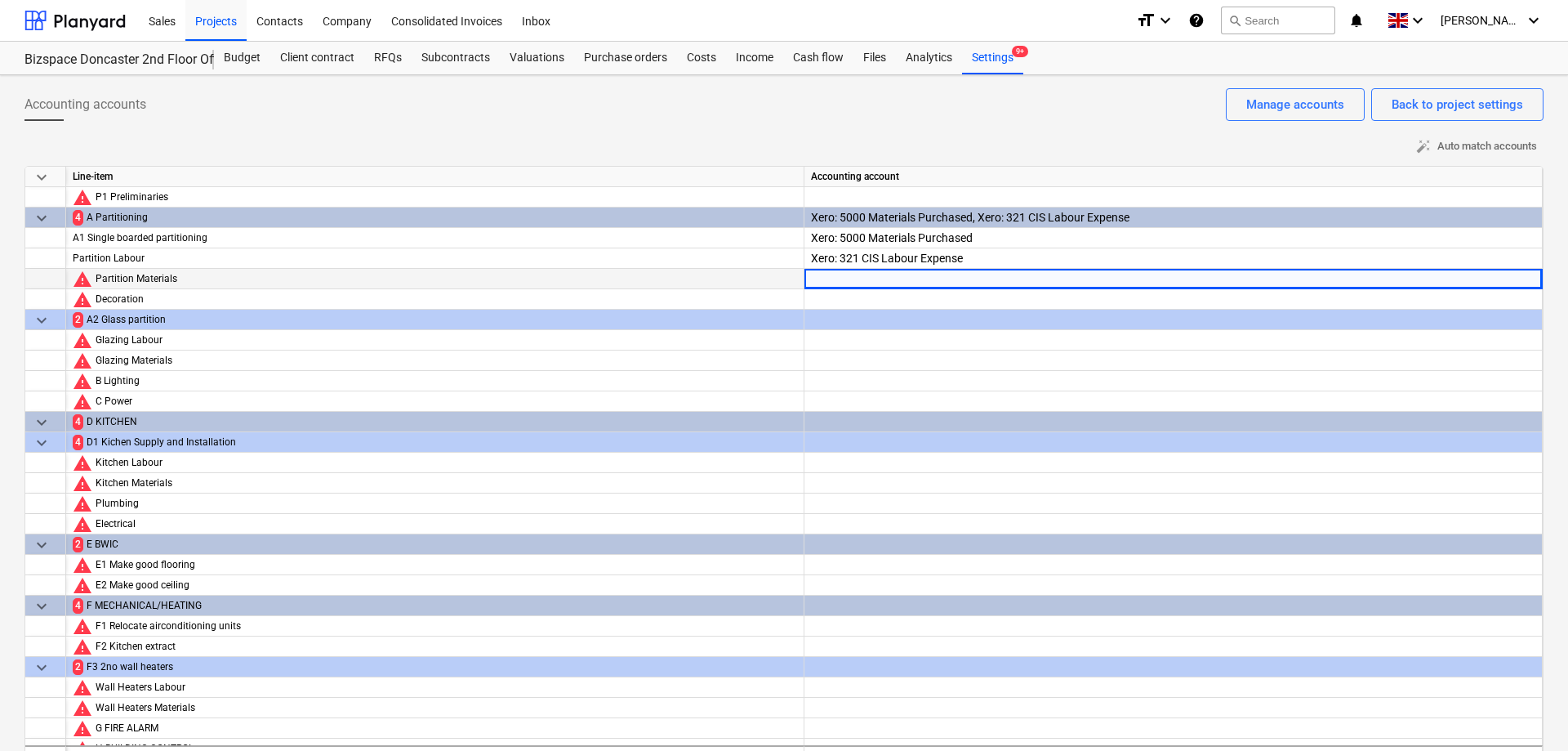
click at [834, 296] on icon at bounding box center [826, 303] width 16 height 16
type input "5000"
click at [1521, 298] on div at bounding box center [1173, 313] width 725 height 50
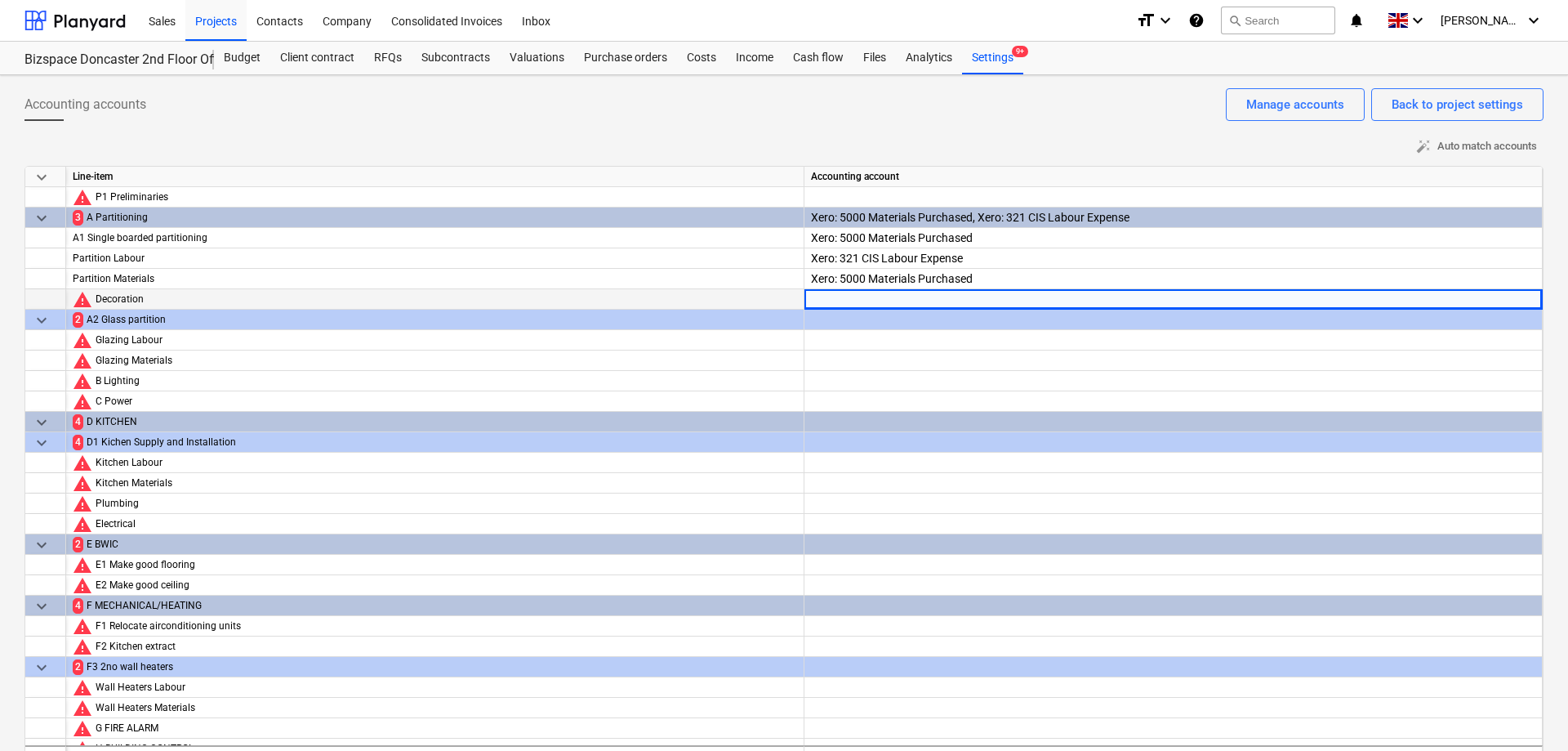
click at [1521, 298] on div at bounding box center [1173, 313] width 725 height 50
click at [1434, 261] on div "Xero: 321 CIS Labour Expense" at bounding box center [1173, 284] width 725 height 71
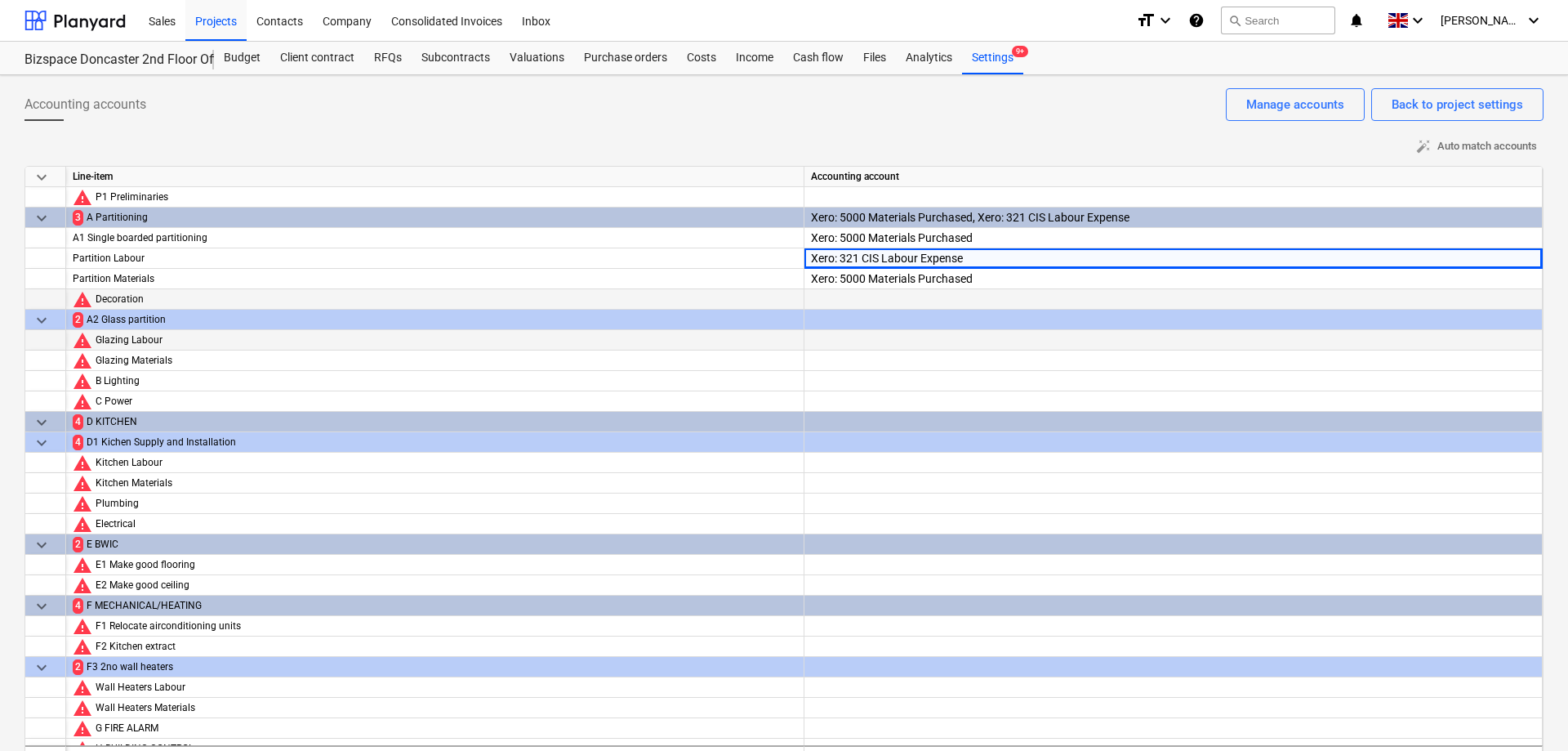
click at [1327, 349] on div at bounding box center [1173, 354] width 725 height 50
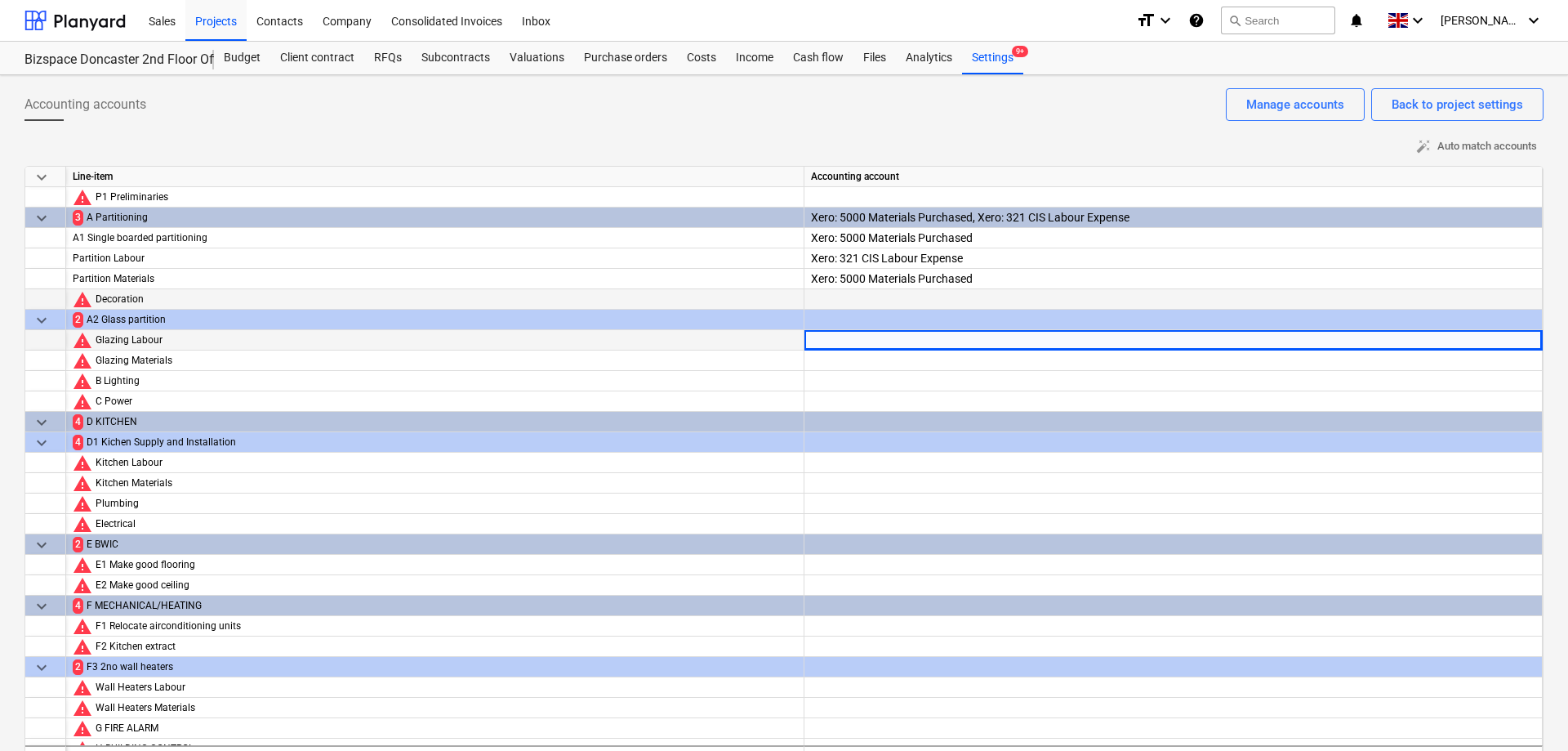
click at [1521, 342] on div at bounding box center [1173, 354] width 725 height 50
click at [1517, 343] on div at bounding box center [1173, 354] width 725 height 50
click at [1519, 349] on div at bounding box center [1173, 340] width 738 height 20
click at [1443, 343] on div at bounding box center [1173, 354] width 725 height 50
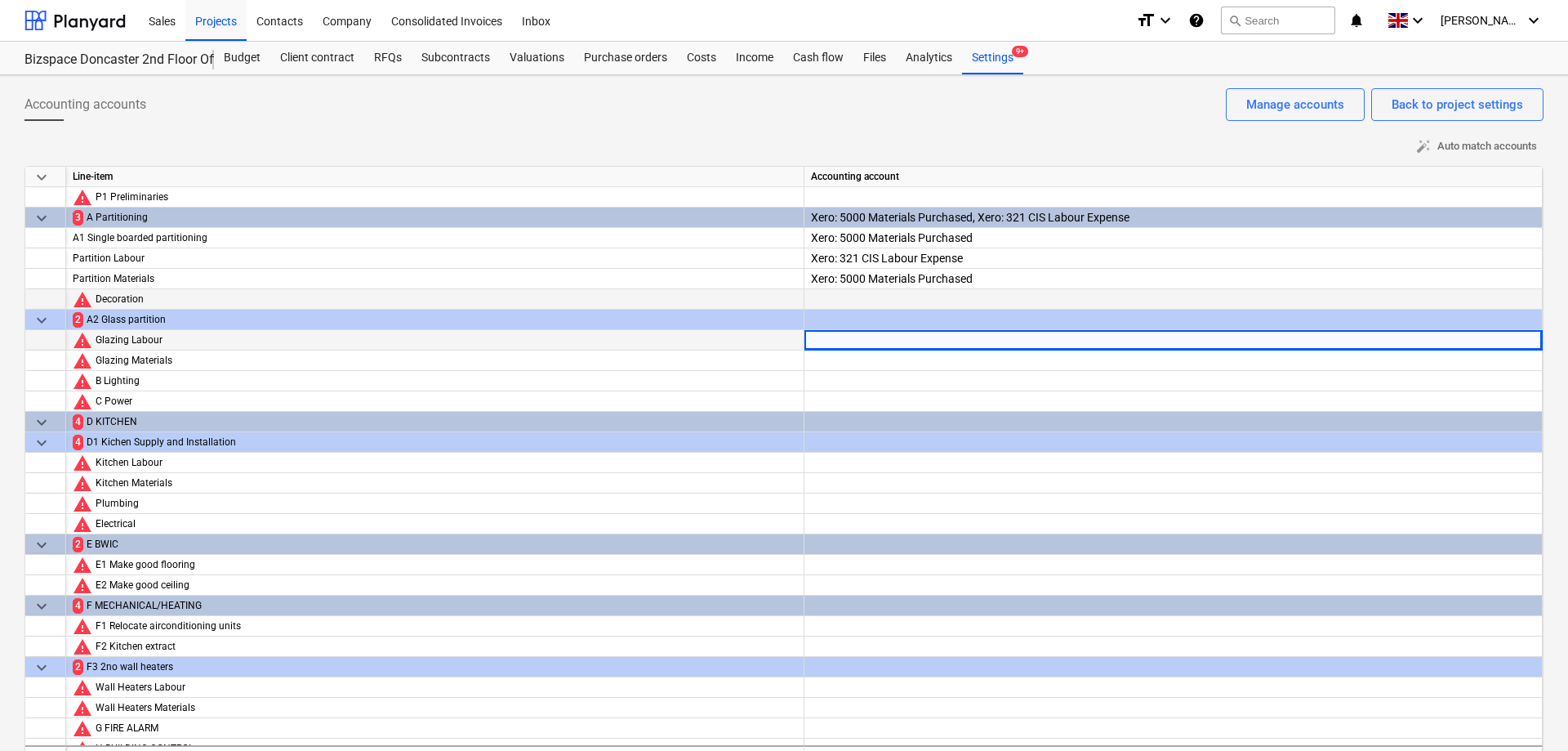
click at [1443, 343] on div at bounding box center [1173, 354] width 725 height 50
type input "321"
click at [1522, 363] on div at bounding box center [1173, 375] width 725 height 50
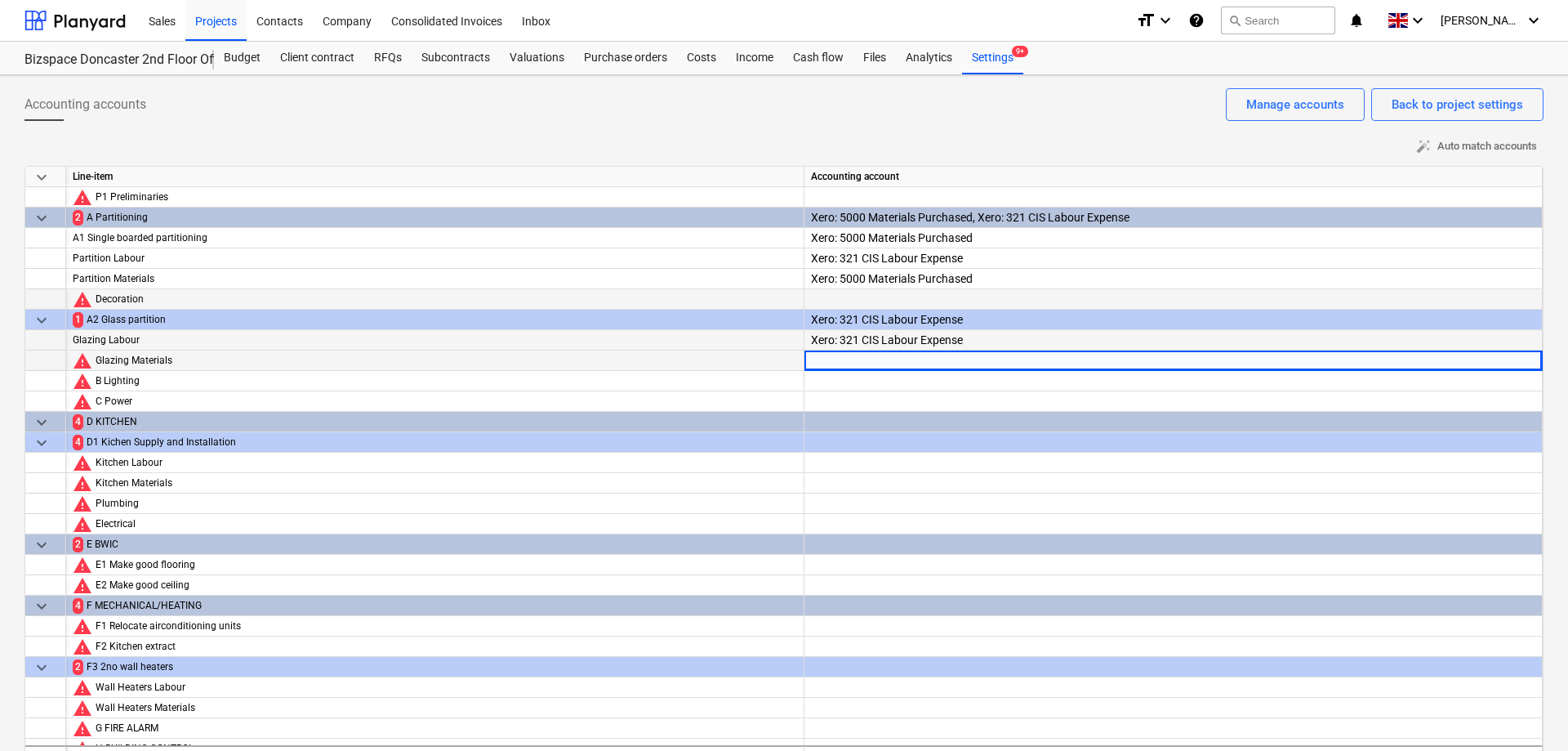
click at [1522, 363] on div at bounding box center [1173, 375] width 725 height 50
type input "321"
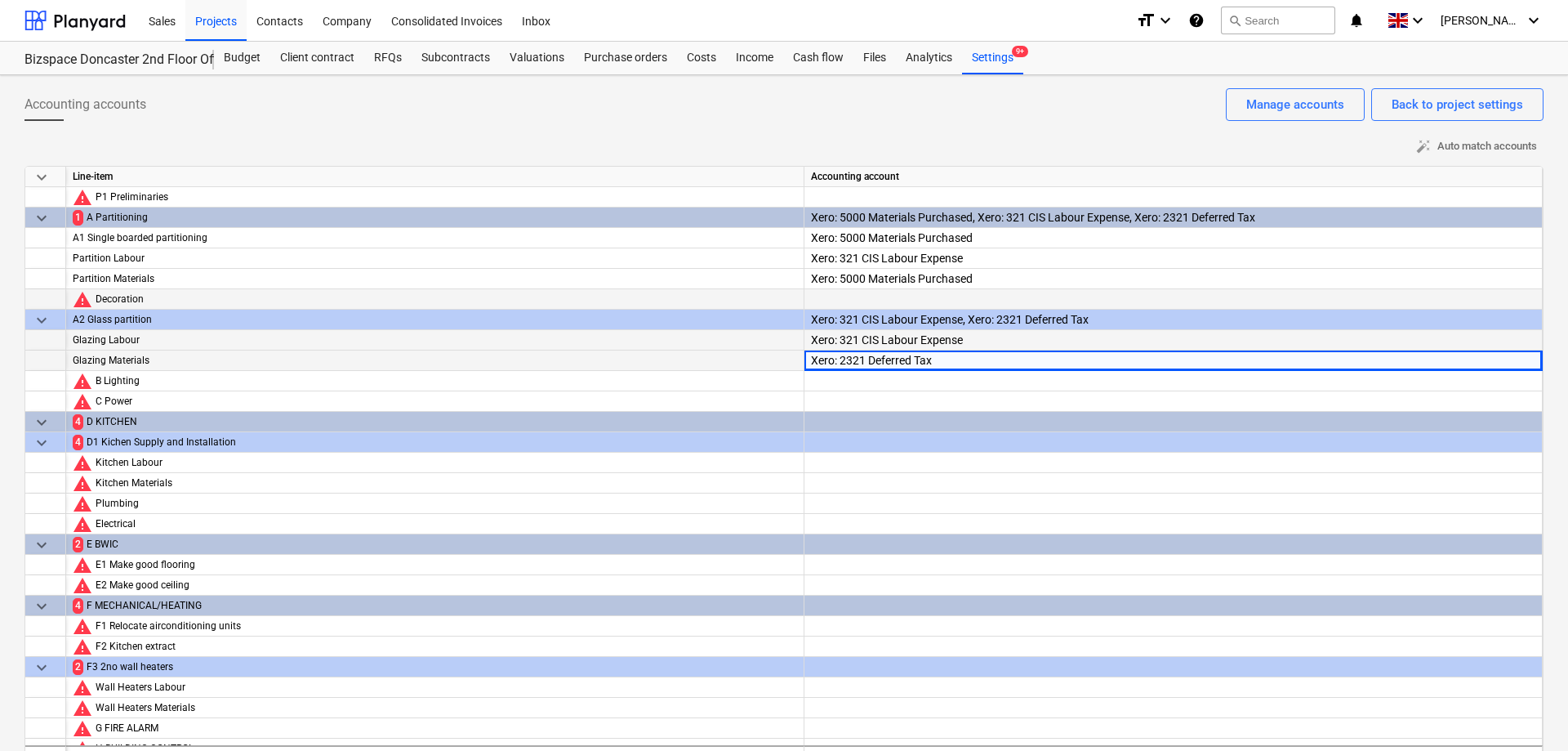
click at [1025, 365] on div "Xero: 2321 Deferred Tax" at bounding box center [1173, 386] width 725 height 71
click at [1433, 365] on div "Xero: 2321 Deferred Tax" at bounding box center [1173, 386] width 725 height 71
click at [1492, 360] on div "Xero: 2321 Deferred Tax" at bounding box center [1173, 386] width 725 height 71
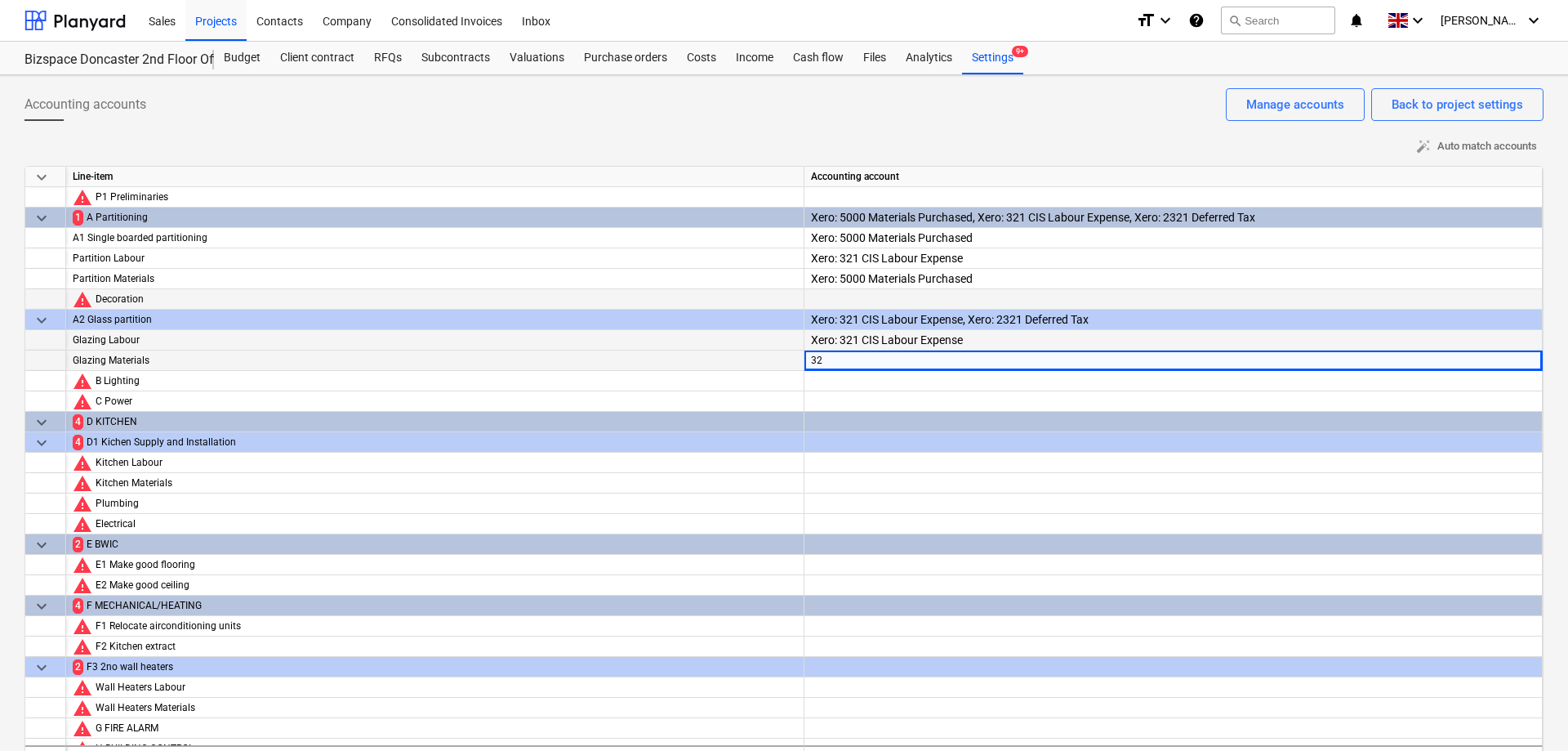
type input "321"
click at [1256, 357] on div "Xero: 321 CIS Labour Expense" at bounding box center [1173, 386] width 725 height 71
click at [1256, 358] on div "Xero: 321 CIS Labour Expense" at bounding box center [1173, 386] width 725 height 71
click at [1447, 370] on div "Xero: 321 CIS Labour Expense" at bounding box center [1173, 360] width 738 height 20
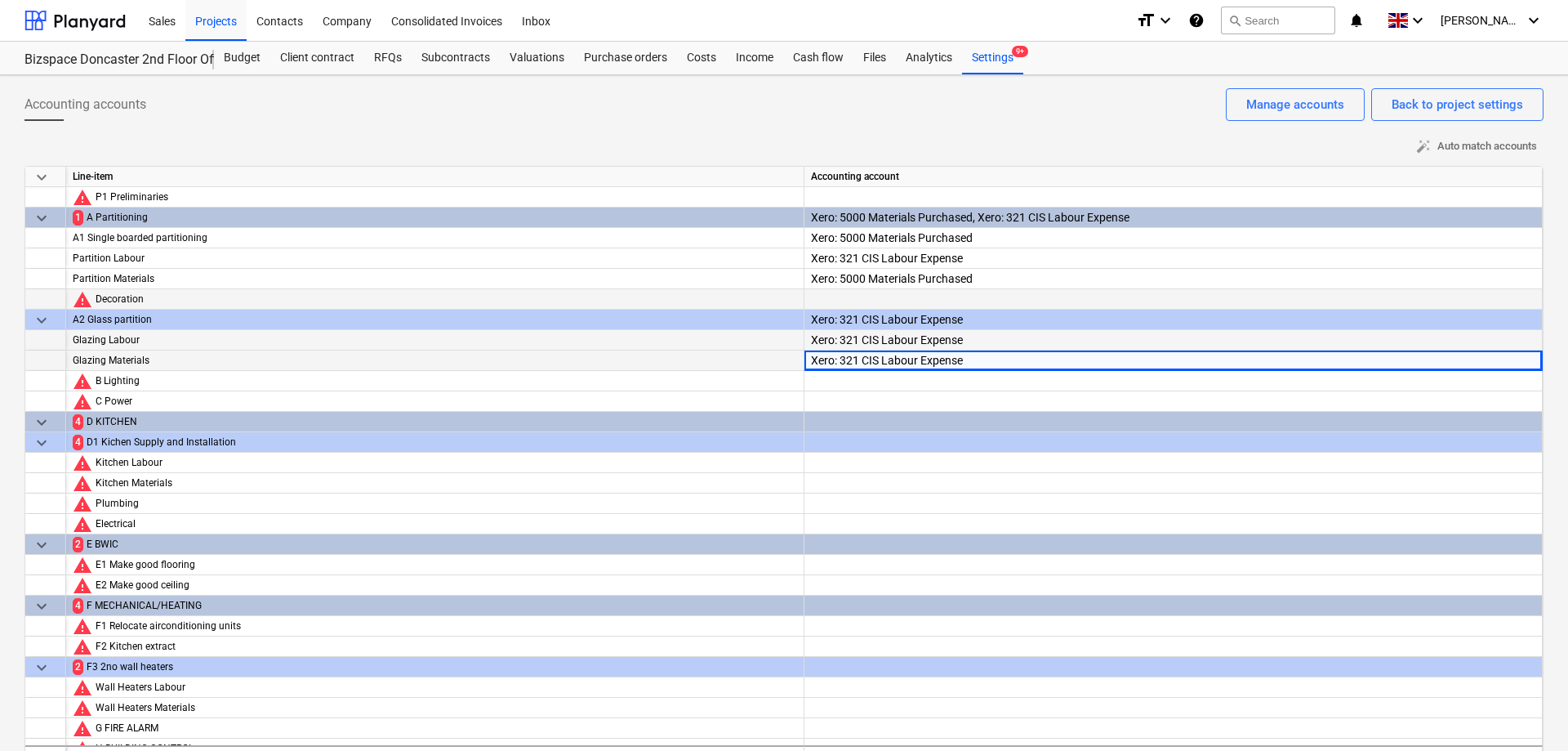
click at [1463, 366] on div "Xero: 321 CIS Labour Expense" at bounding box center [1173, 386] width 725 height 71
click at [1520, 364] on div "Xero: 321 CIS Labour Expense" at bounding box center [1173, 386] width 725 height 71
click at [1473, 348] on div "Xero: 321 CIS Labour Expense" at bounding box center [1173, 365] width 725 height 71
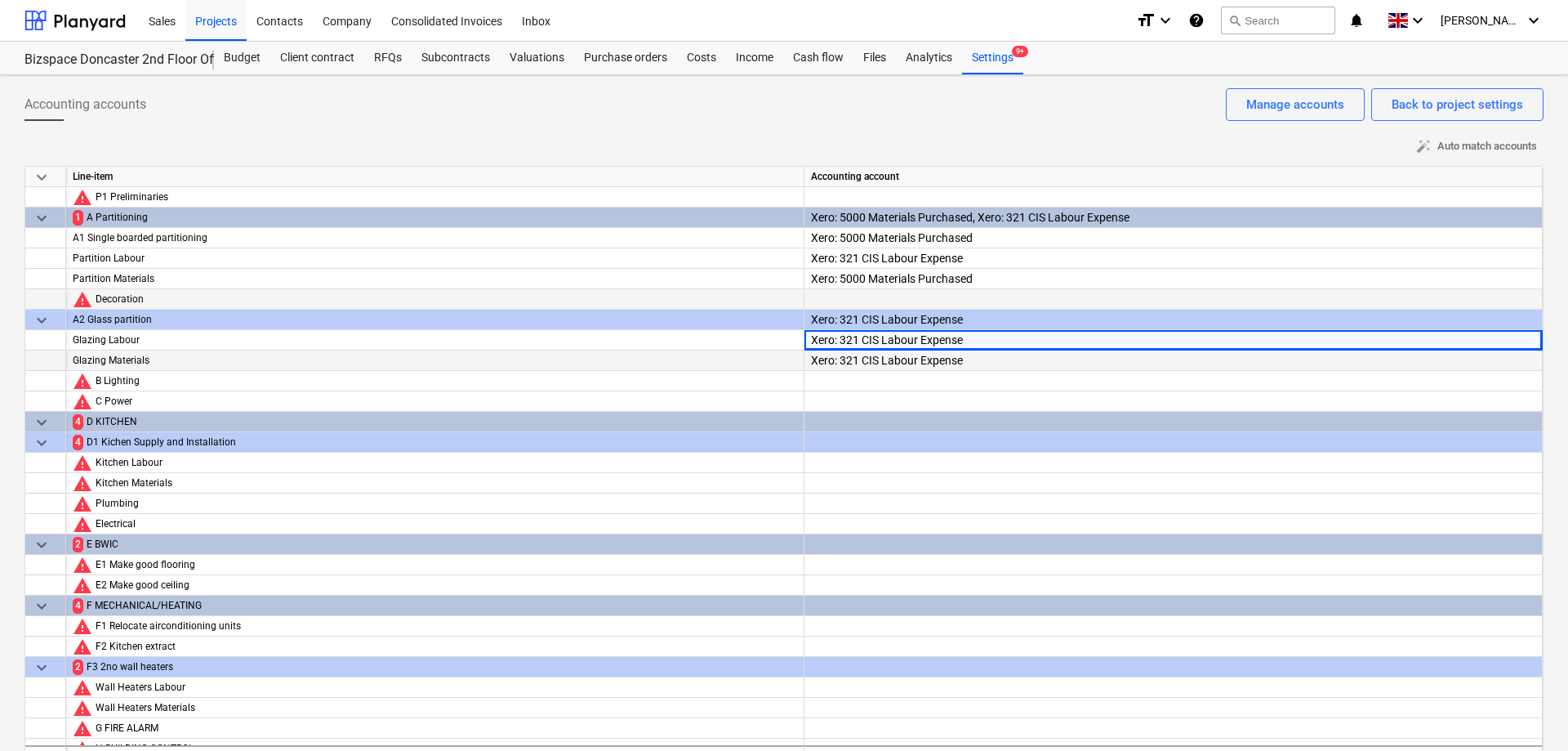
click at [1466, 364] on div "Xero: 321 CIS Labour Expense" at bounding box center [1173, 386] width 725 height 71
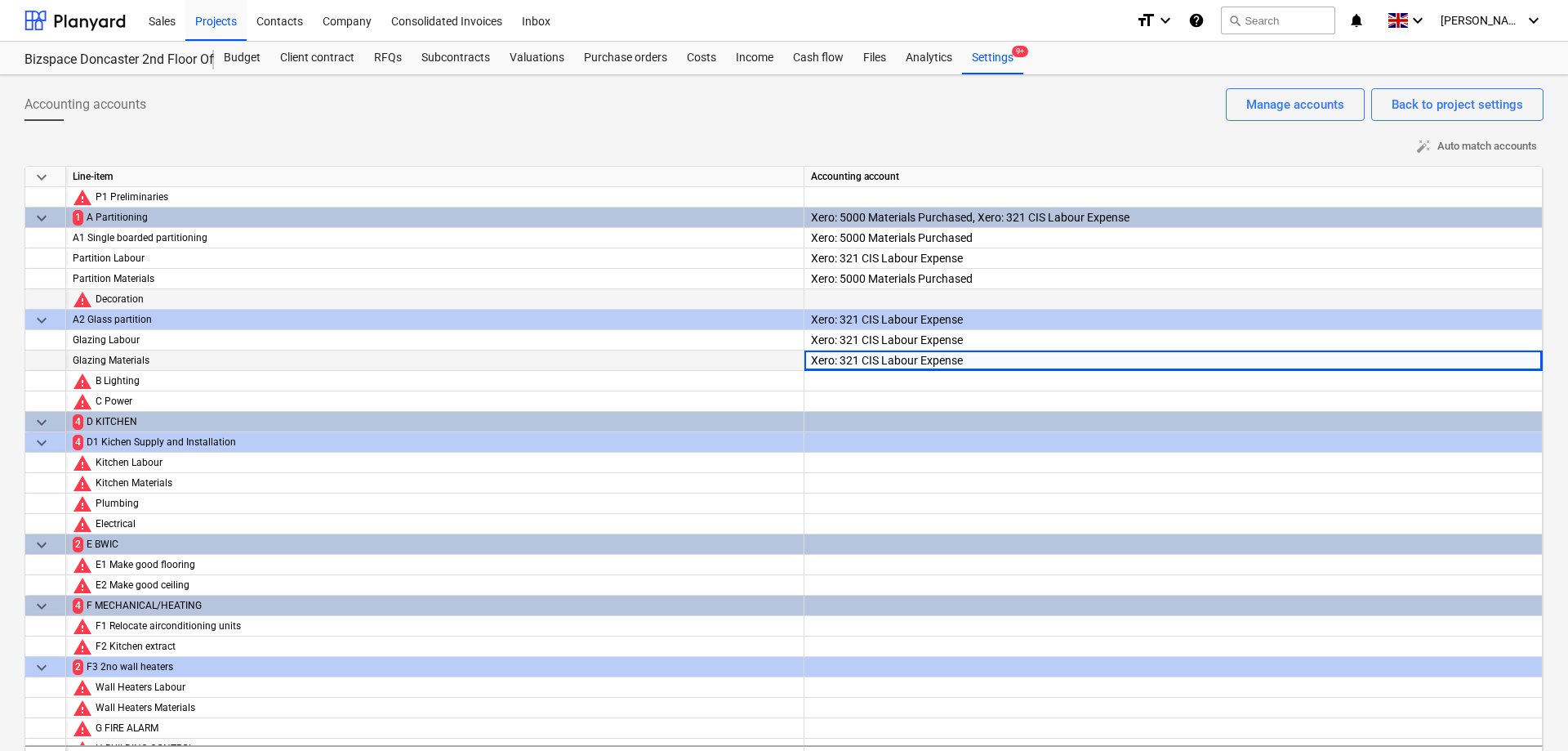
click at [1445, 364] on div "Xero: 321 CIS Labour Expense" at bounding box center [1173, 386] width 725 height 71
type input "5000"
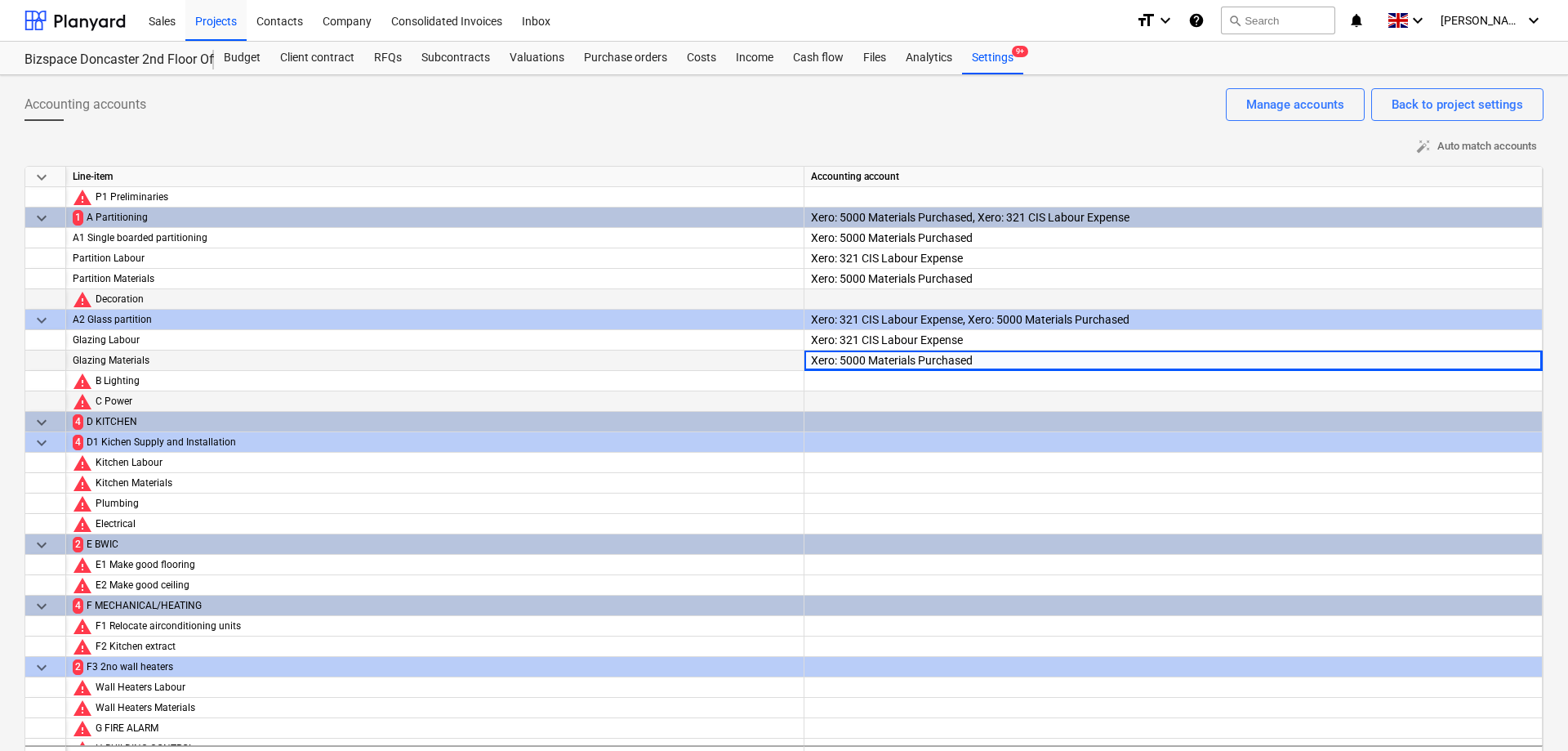
drag, startPoint x: 999, startPoint y: 379, endPoint x: 1041, endPoint y: 399, distance: 46.5
click at [999, 379] on div at bounding box center [1173, 396] width 725 height 50
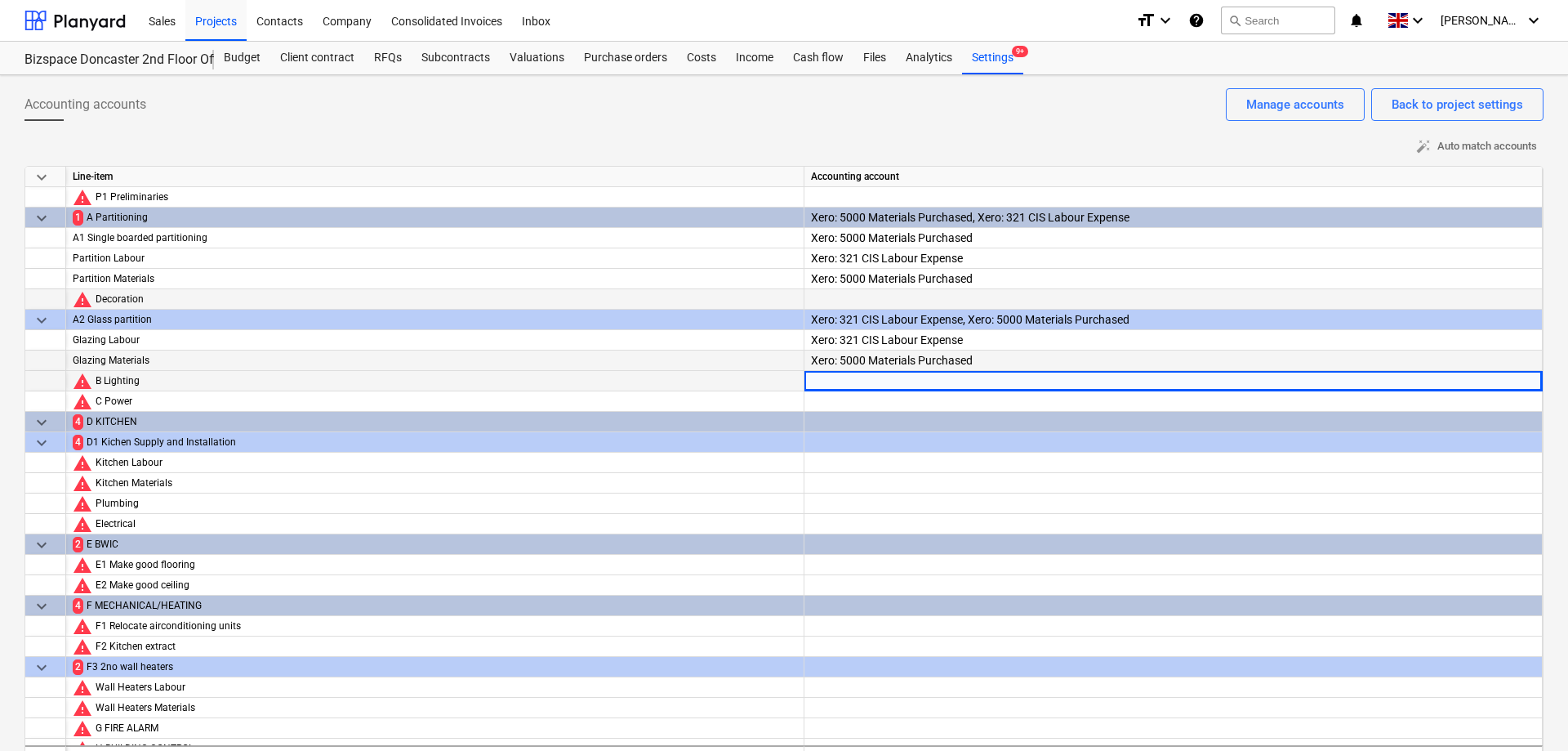
click at [1140, 387] on div at bounding box center [1173, 396] width 725 height 50
click at [1144, 385] on div at bounding box center [1173, 396] width 725 height 50
click at [1367, 379] on div at bounding box center [1173, 396] width 725 height 50
click at [1372, 379] on div at bounding box center [1173, 396] width 725 height 50
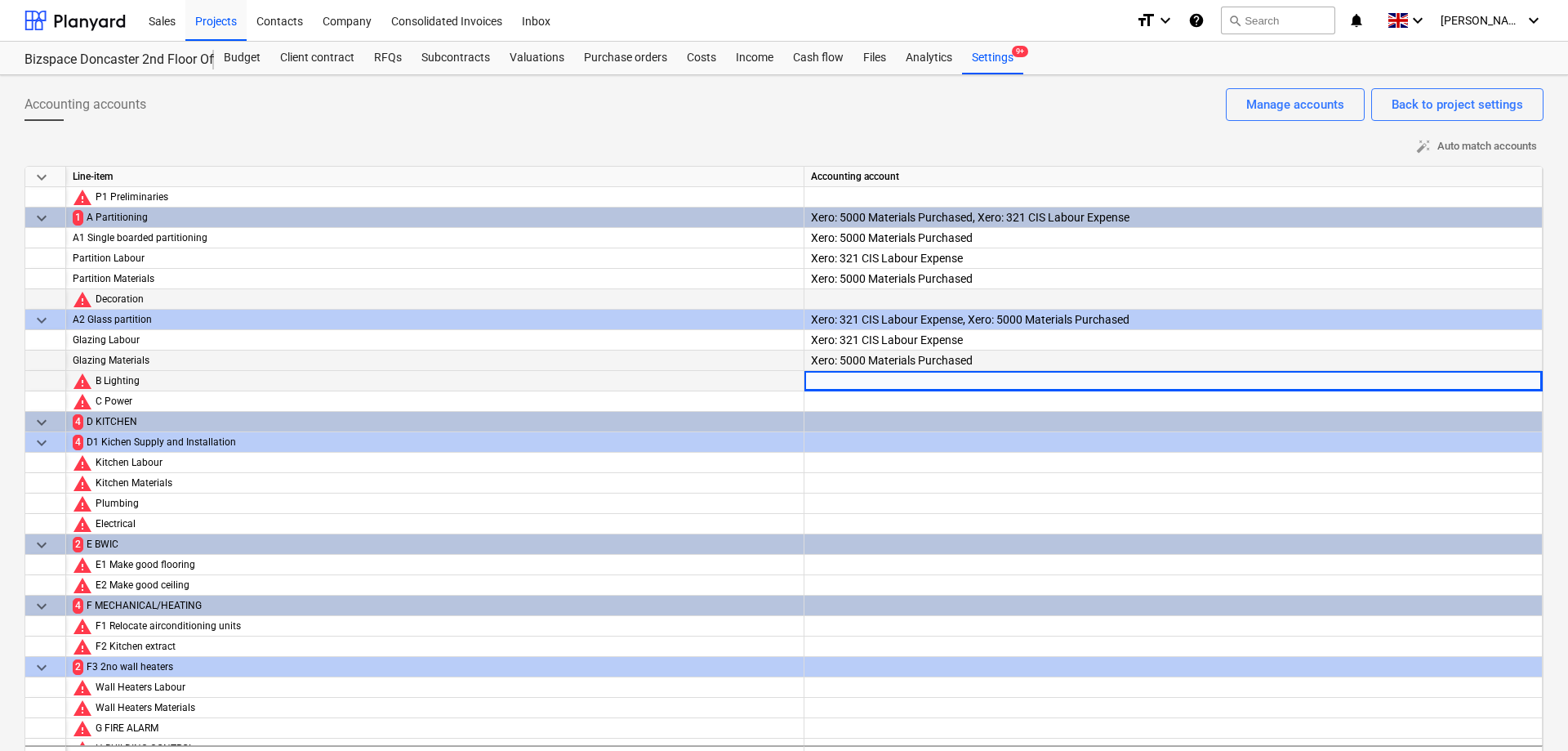
click at [1517, 381] on div at bounding box center [1173, 396] width 725 height 50
click at [1522, 382] on div at bounding box center [1173, 396] width 725 height 50
click at [1271, 380] on div at bounding box center [1173, 396] width 725 height 50
click at [1200, 412] on div at bounding box center [1173, 436] width 725 height 50
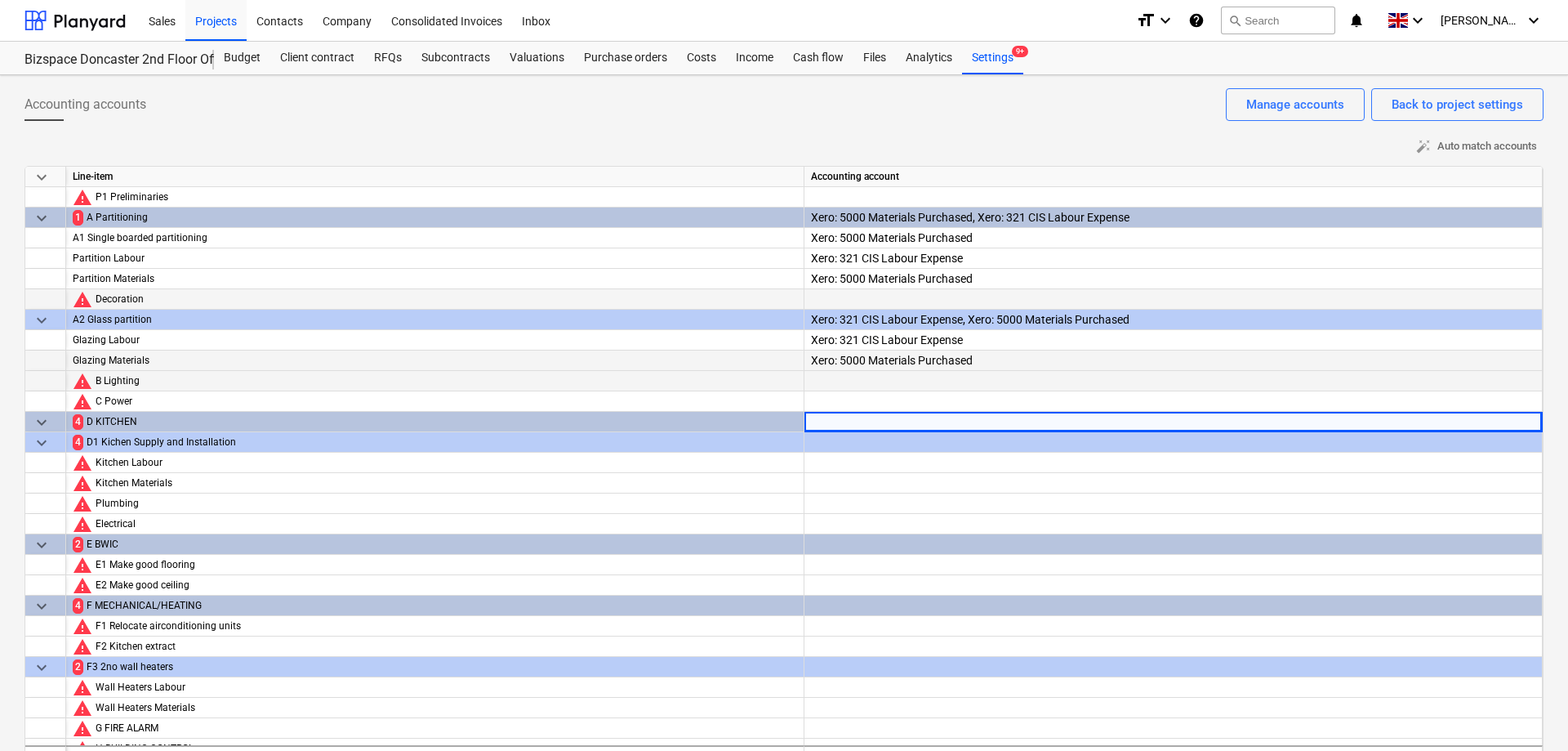
click at [1193, 382] on div at bounding box center [1173, 396] width 725 height 50
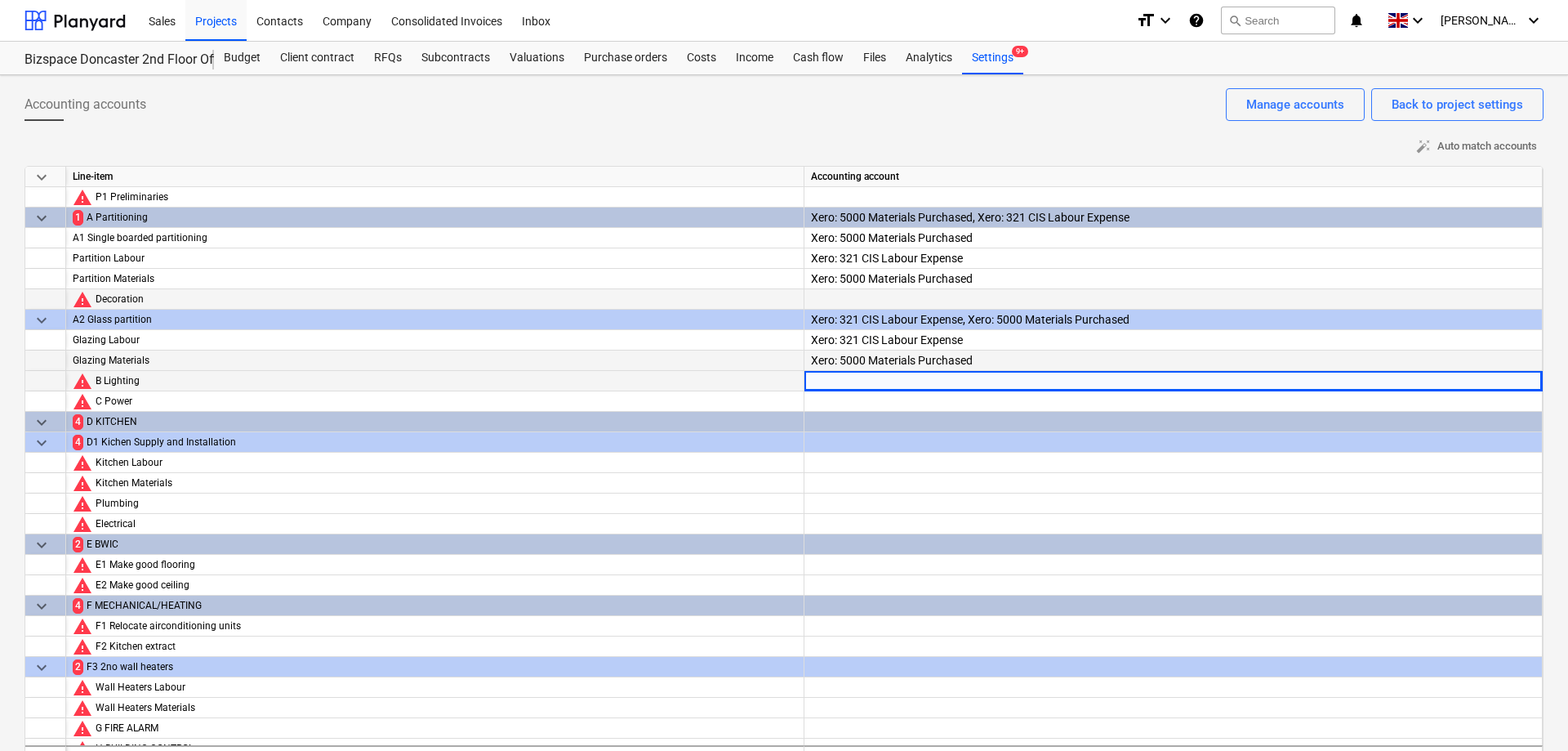
click at [1191, 391] on div at bounding box center [1173, 381] width 738 height 20
click at [1193, 386] on div at bounding box center [1173, 396] width 725 height 50
type input "321"
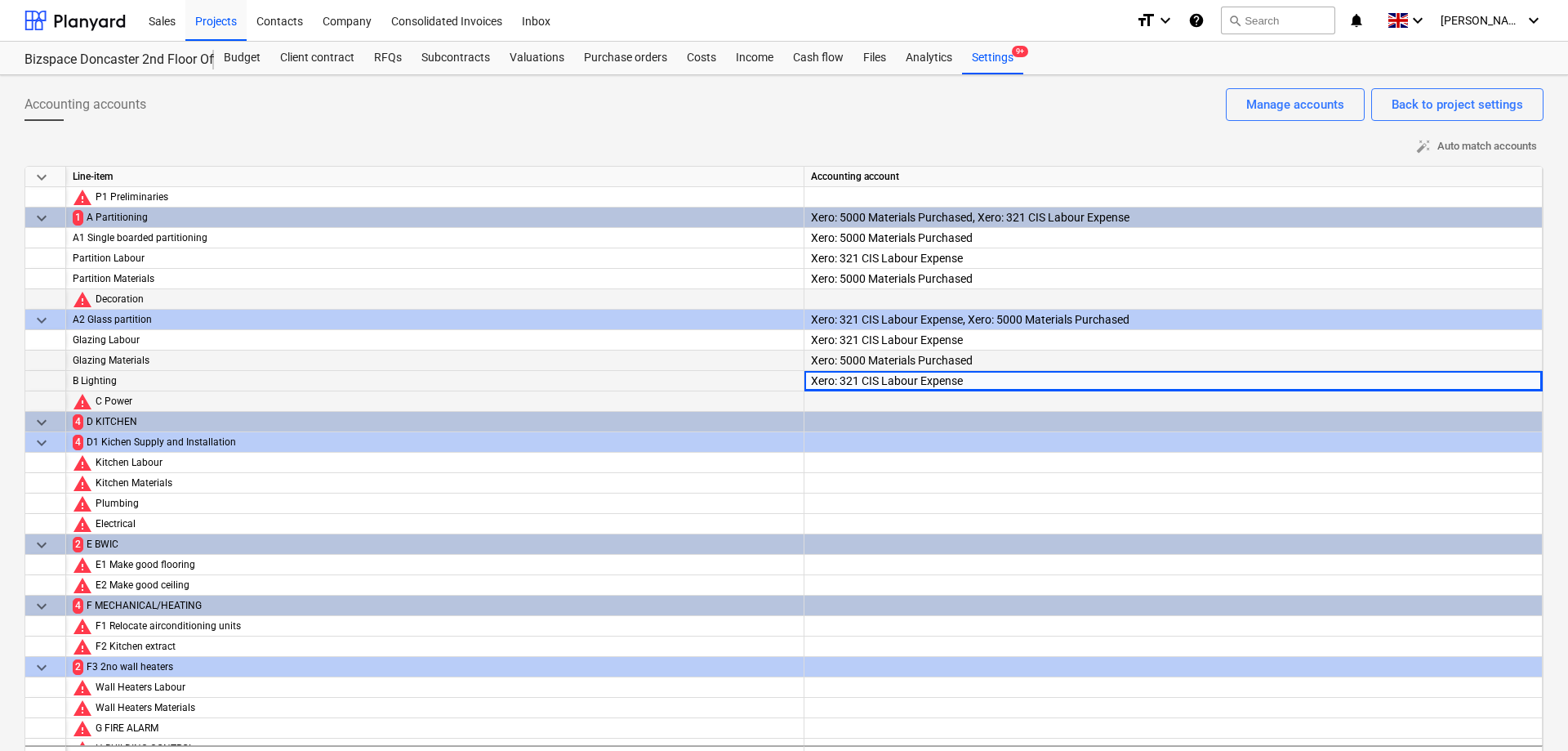
click at [973, 400] on div at bounding box center [1173, 416] width 725 height 50
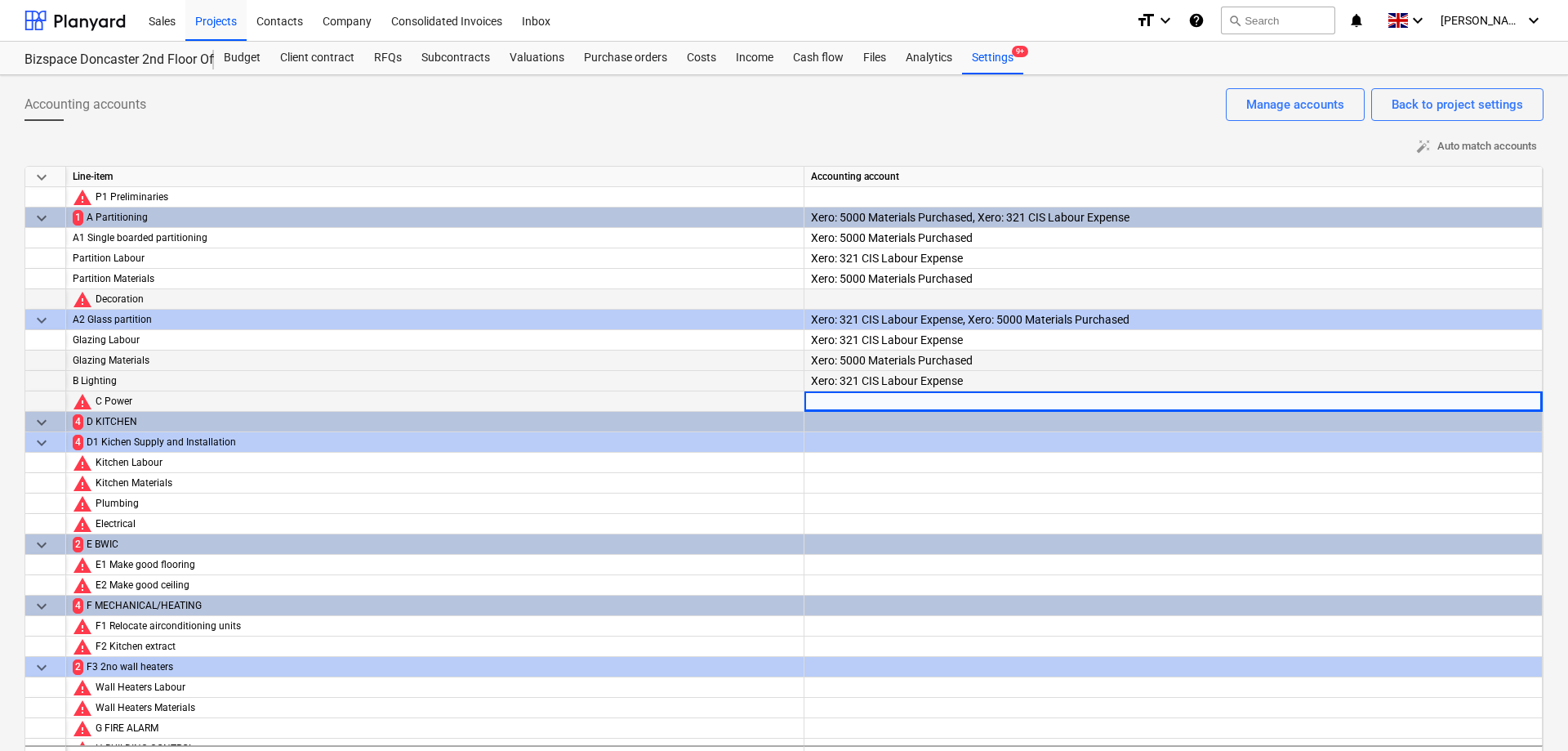
click at [973, 400] on div at bounding box center [1173, 402] width 725 height 20
type input "321"
click at [916, 463] on div at bounding box center [1173, 477] width 725 height 50
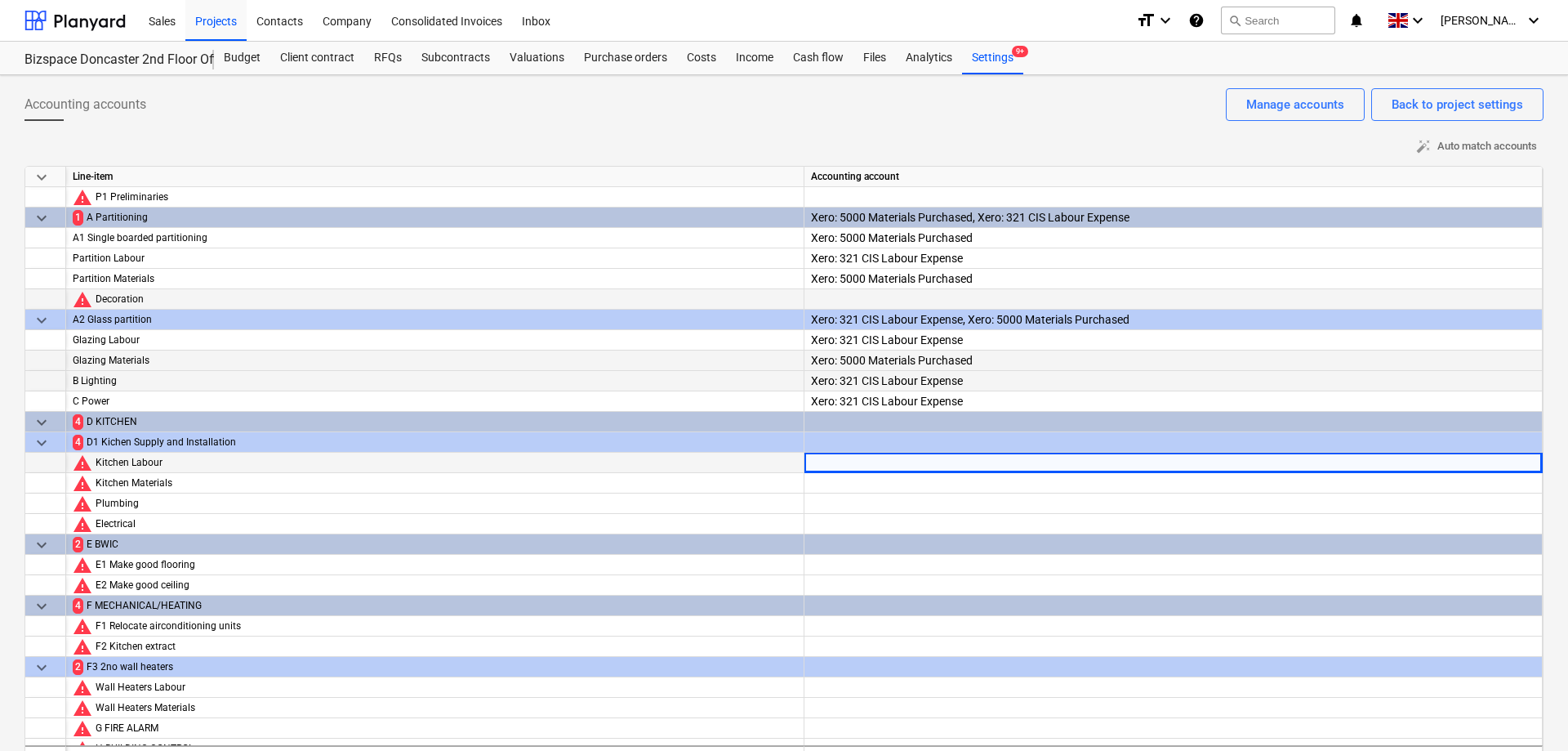
click at [916, 463] on div at bounding box center [1173, 477] width 725 height 50
click at [916, 463] on div at bounding box center [1173, 463] width 725 height 20
type input "321"
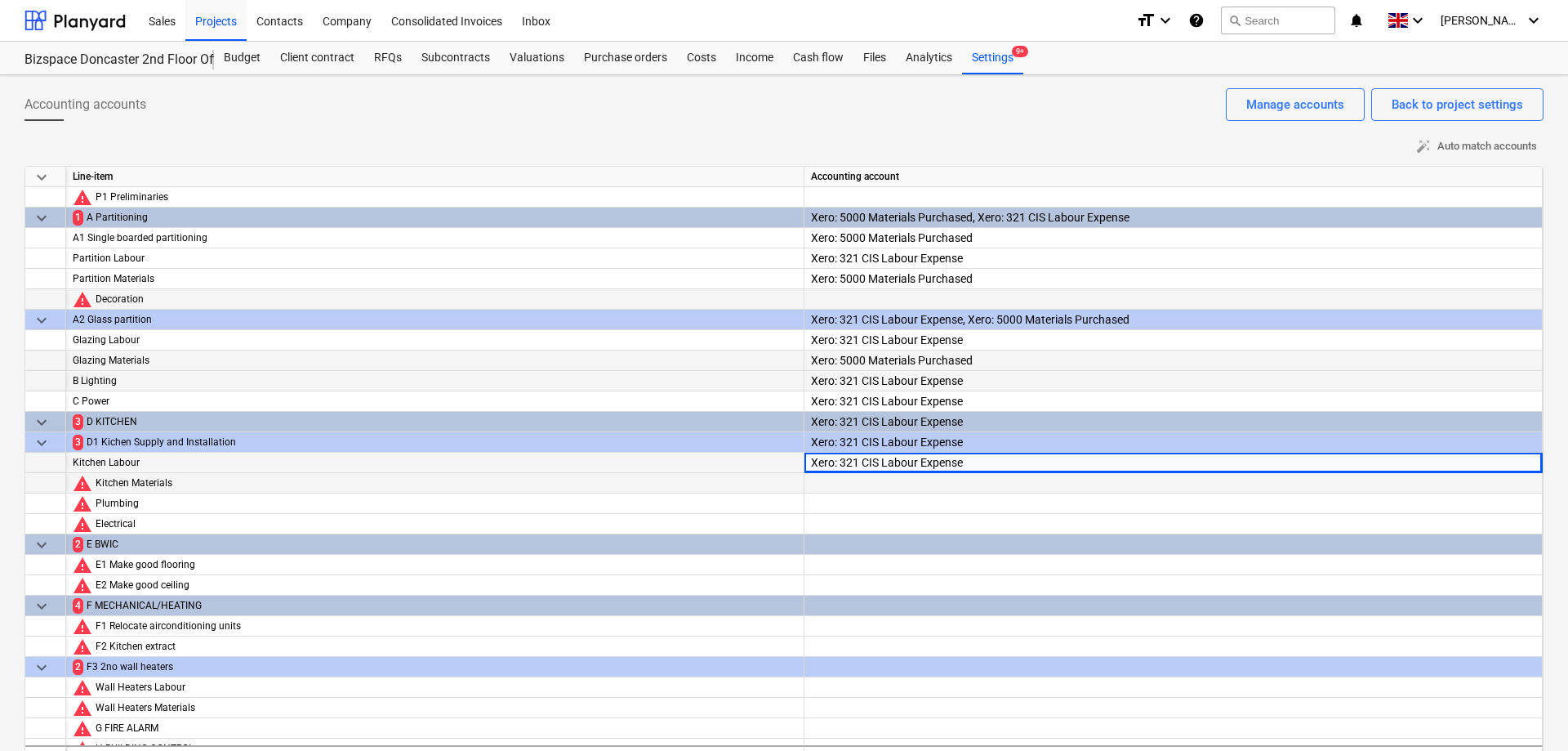
click at [889, 485] on div at bounding box center [1173, 497] width 725 height 50
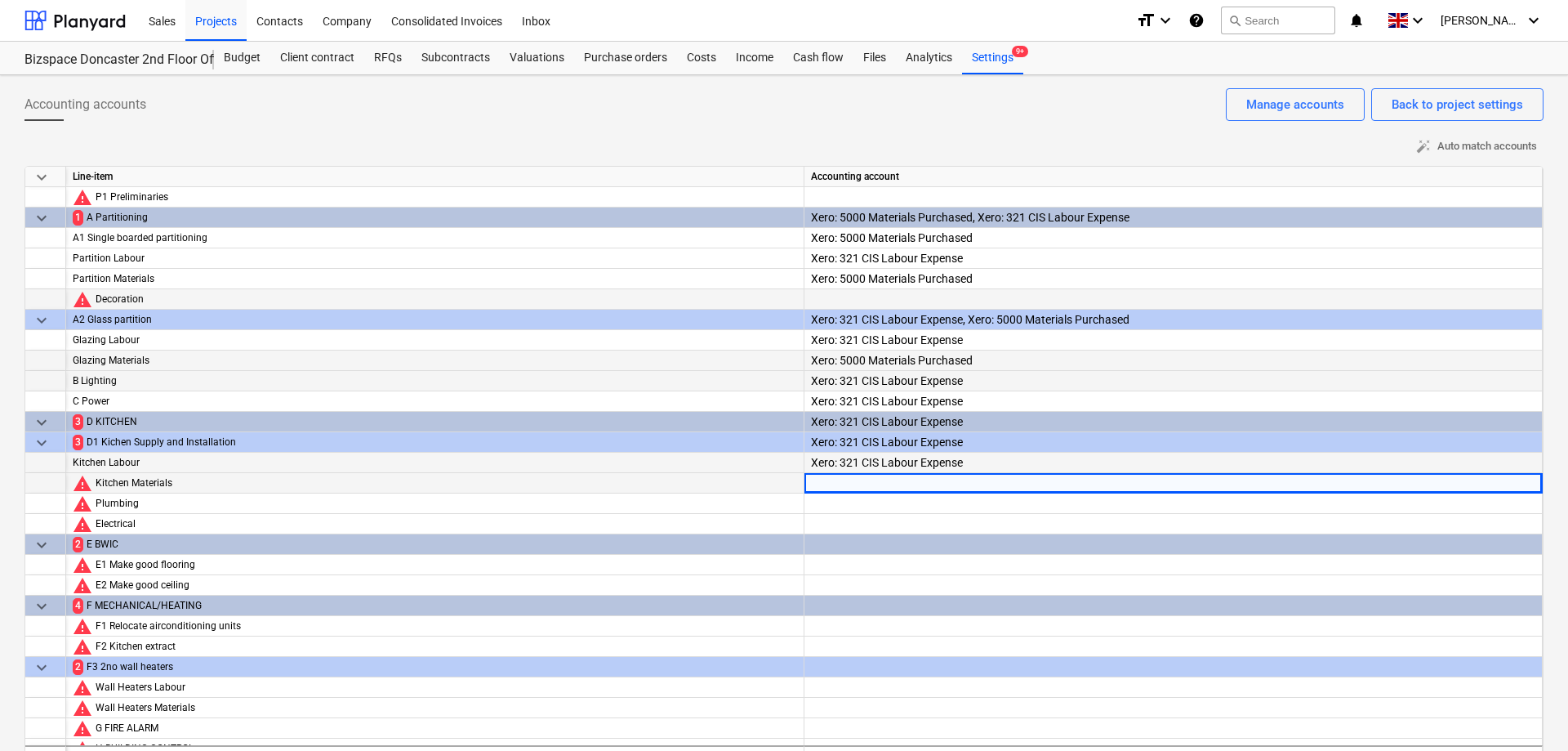
click at [889, 485] on div at bounding box center [1173, 497] width 725 height 50
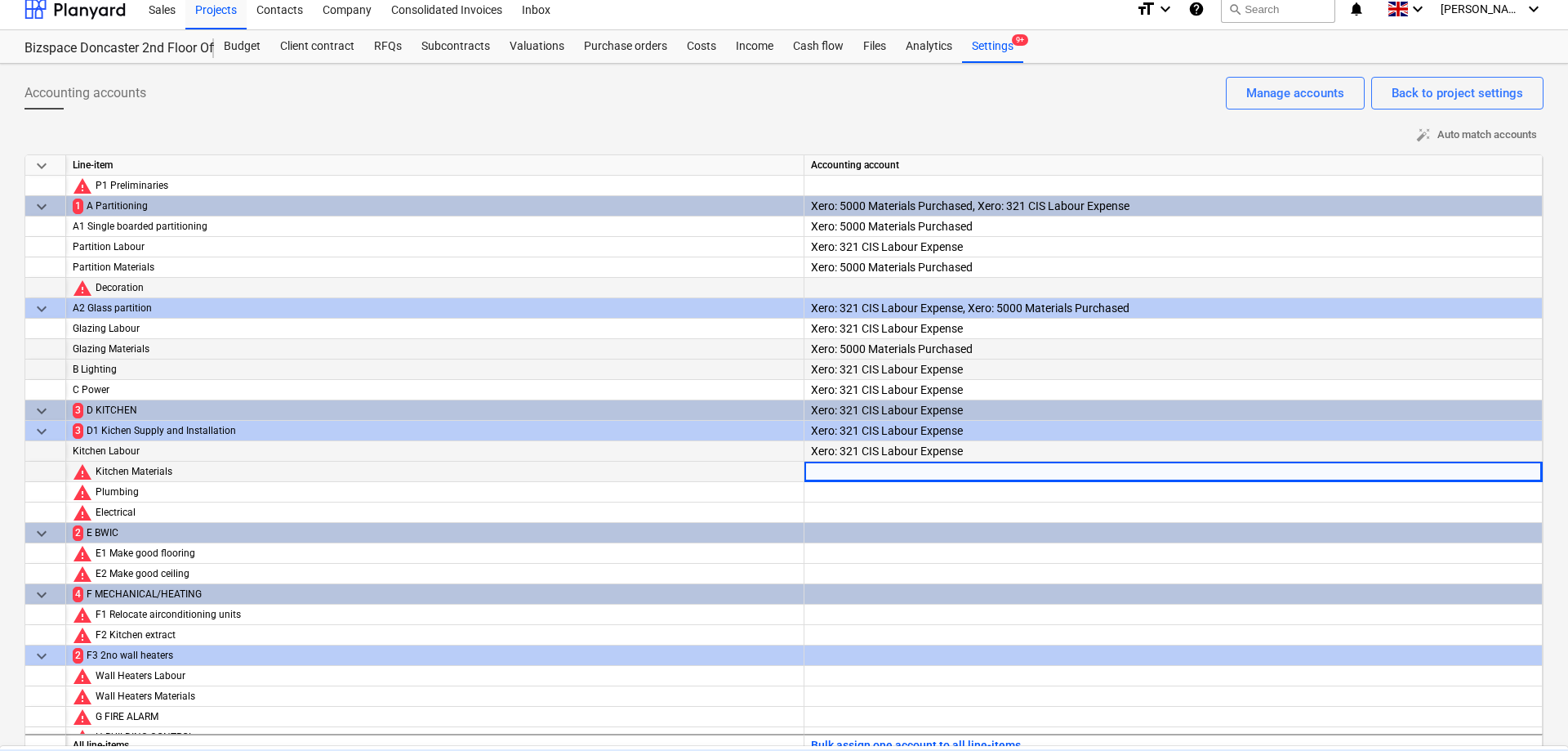
scroll to position [13, 0]
type input "5000"
click at [896, 745] on div "Xero: 5000 Materials Purchased" at bounding box center [784, 758] width 1568 height 26
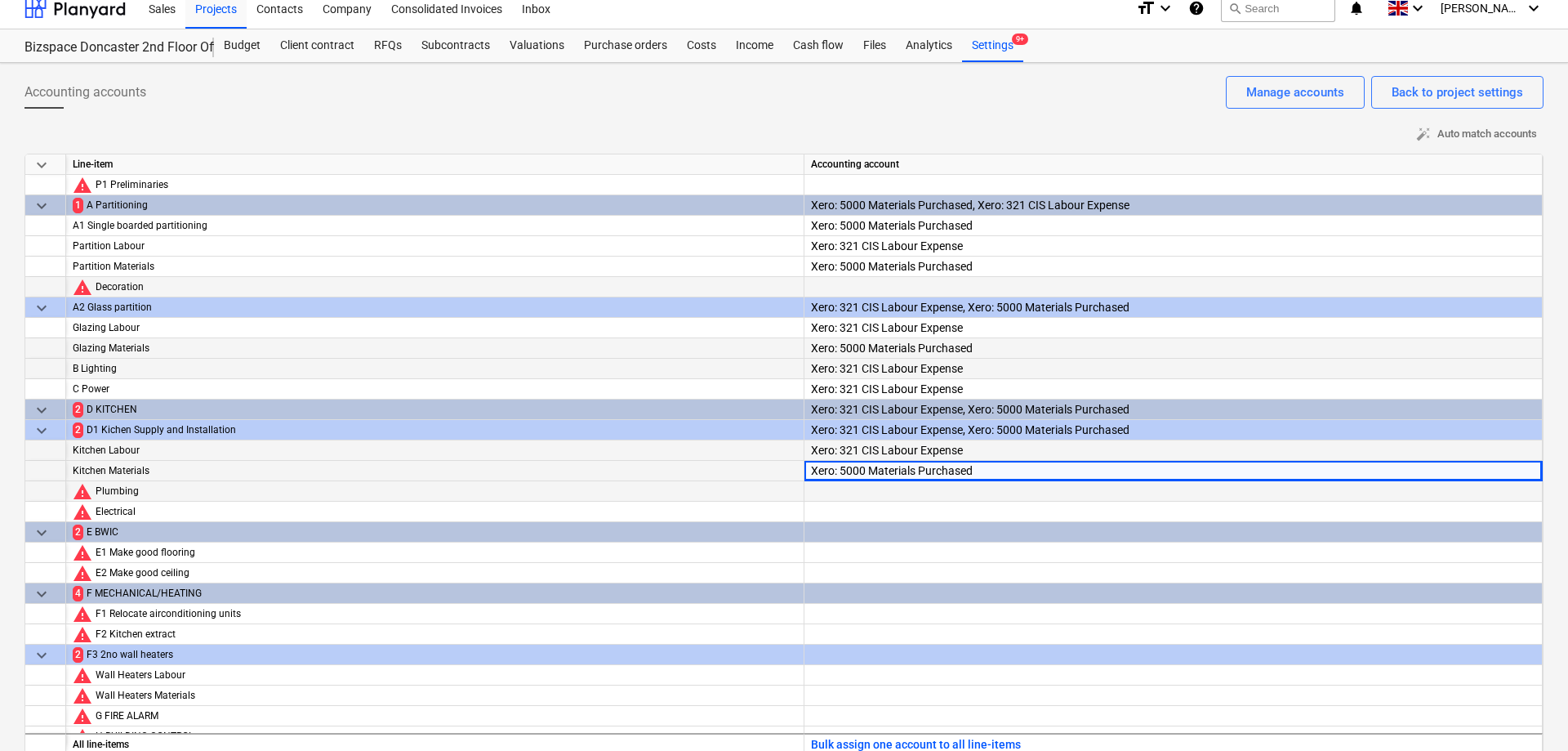
click at [873, 492] on div at bounding box center [1173, 506] width 725 height 50
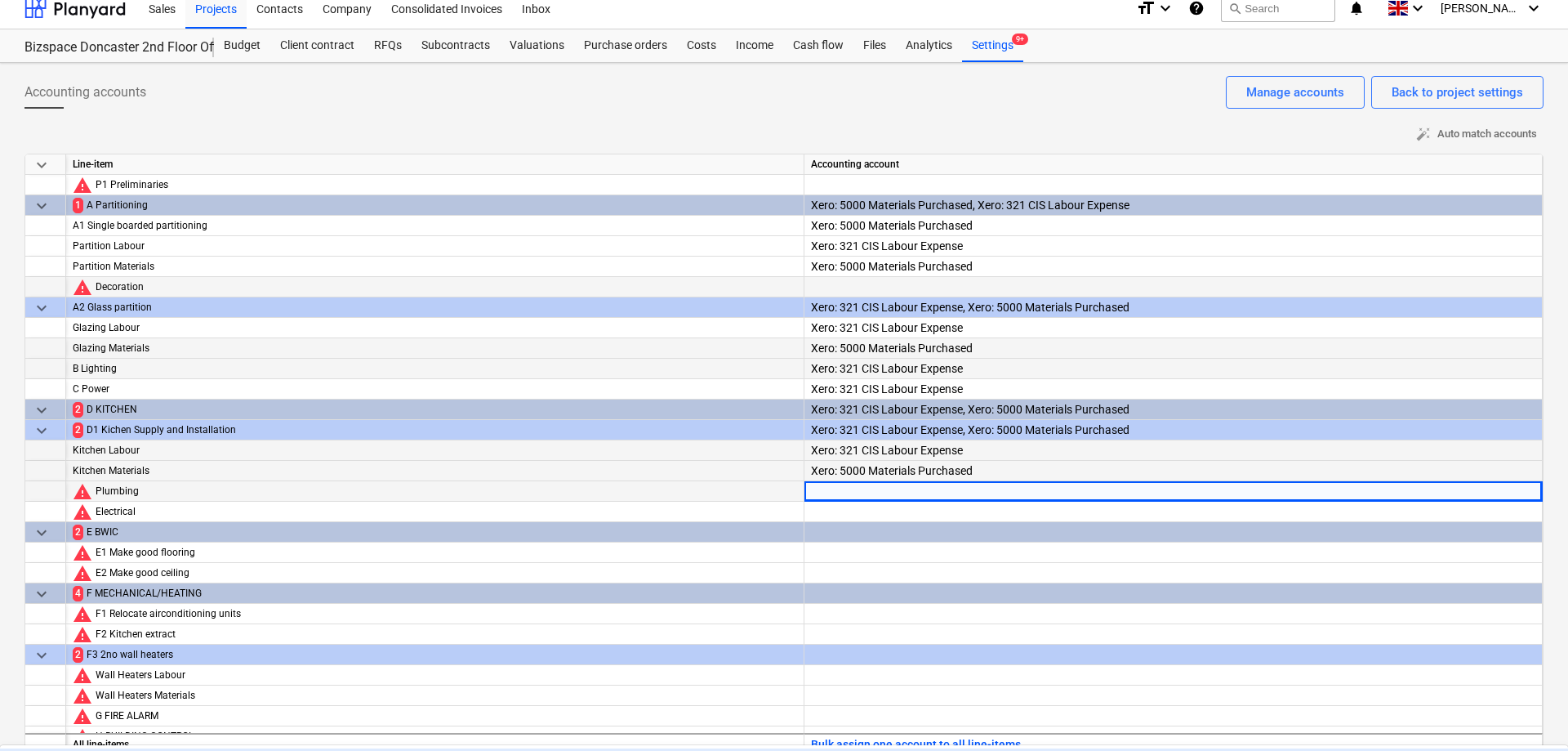
scroll to position [29, 0]
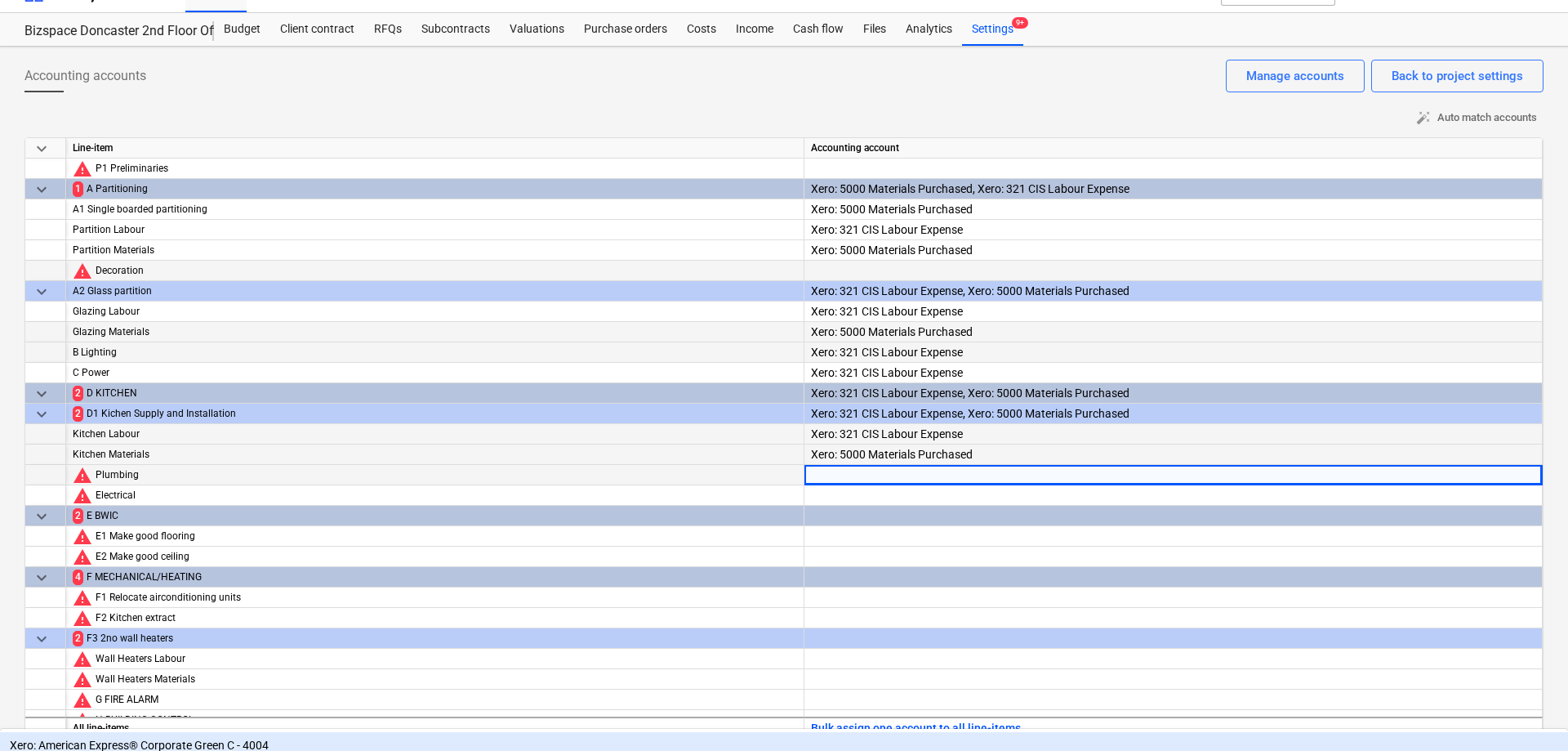
click at [873, 492] on div at bounding box center [1173, 510] width 725 height 50
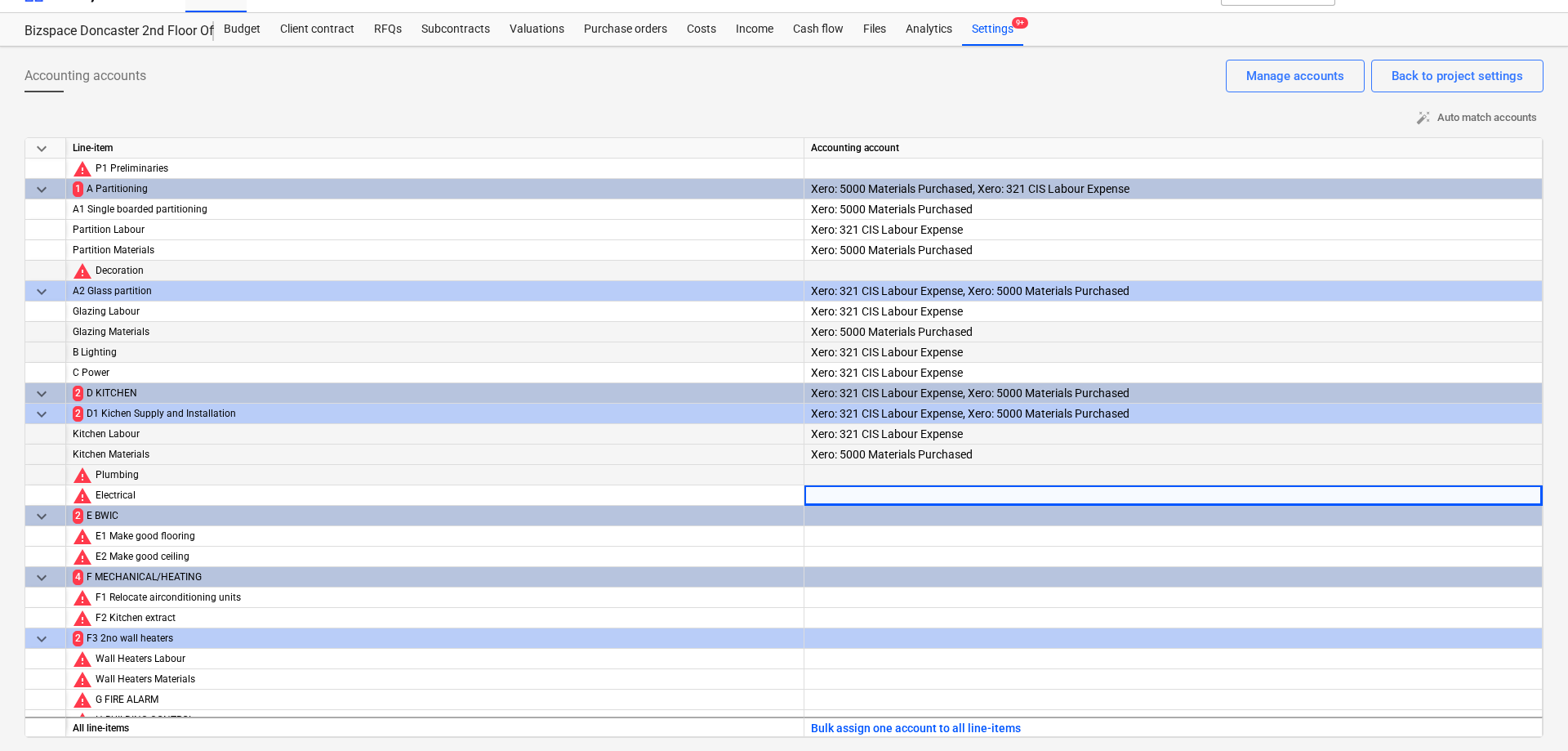
click at [873, 480] on div at bounding box center [1173, 489] width 725 height 50
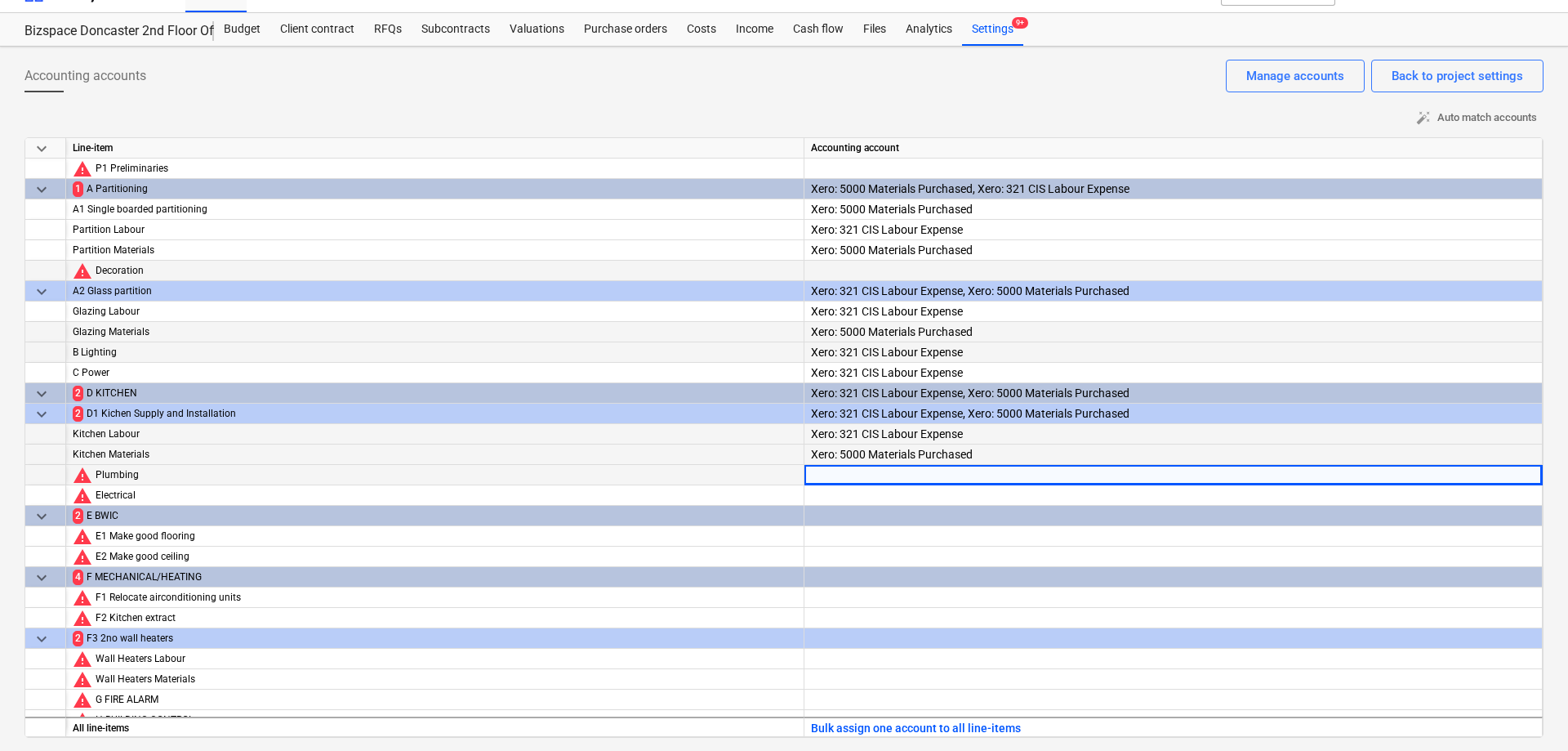
click at [873, 480] on div at bounding box center [1173, 489] width 725 height 50
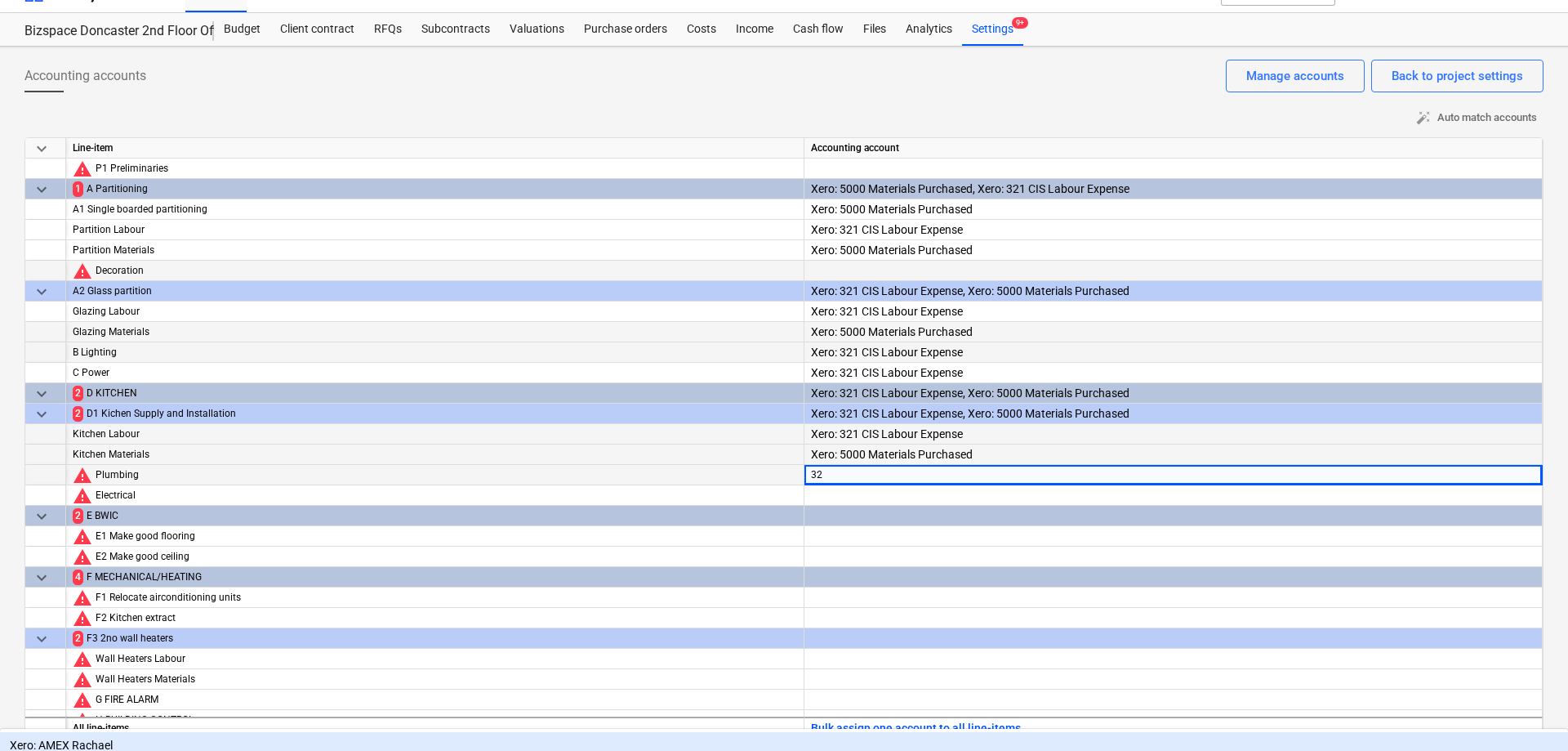
type input "321"
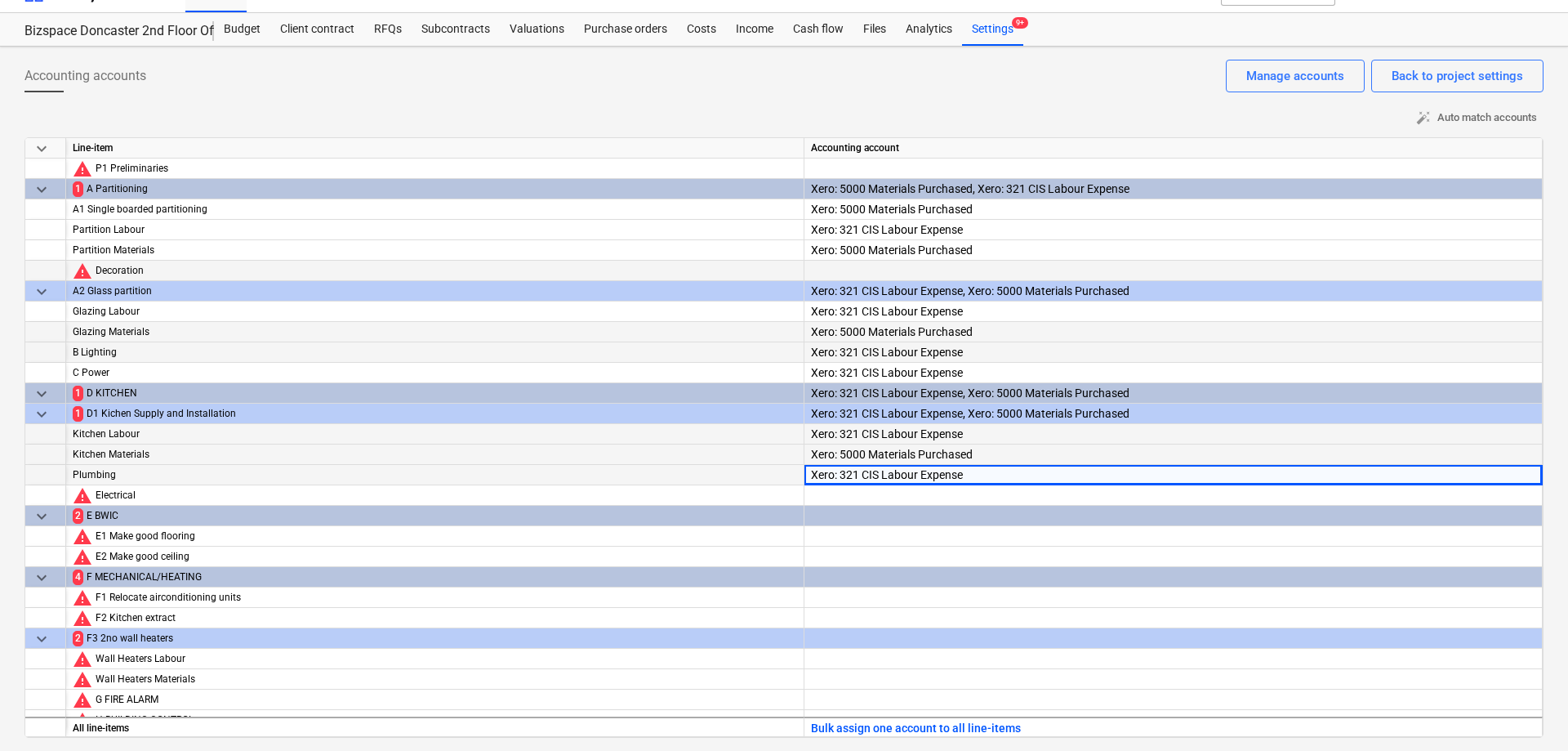
click at [939, 484] on div "Xero: 321 CIS Labour Expense" at bounding box center [1173, 500] width 725 height 71
click at [940, 496] on div at bounding box center [1173, 510] width 725 height 50
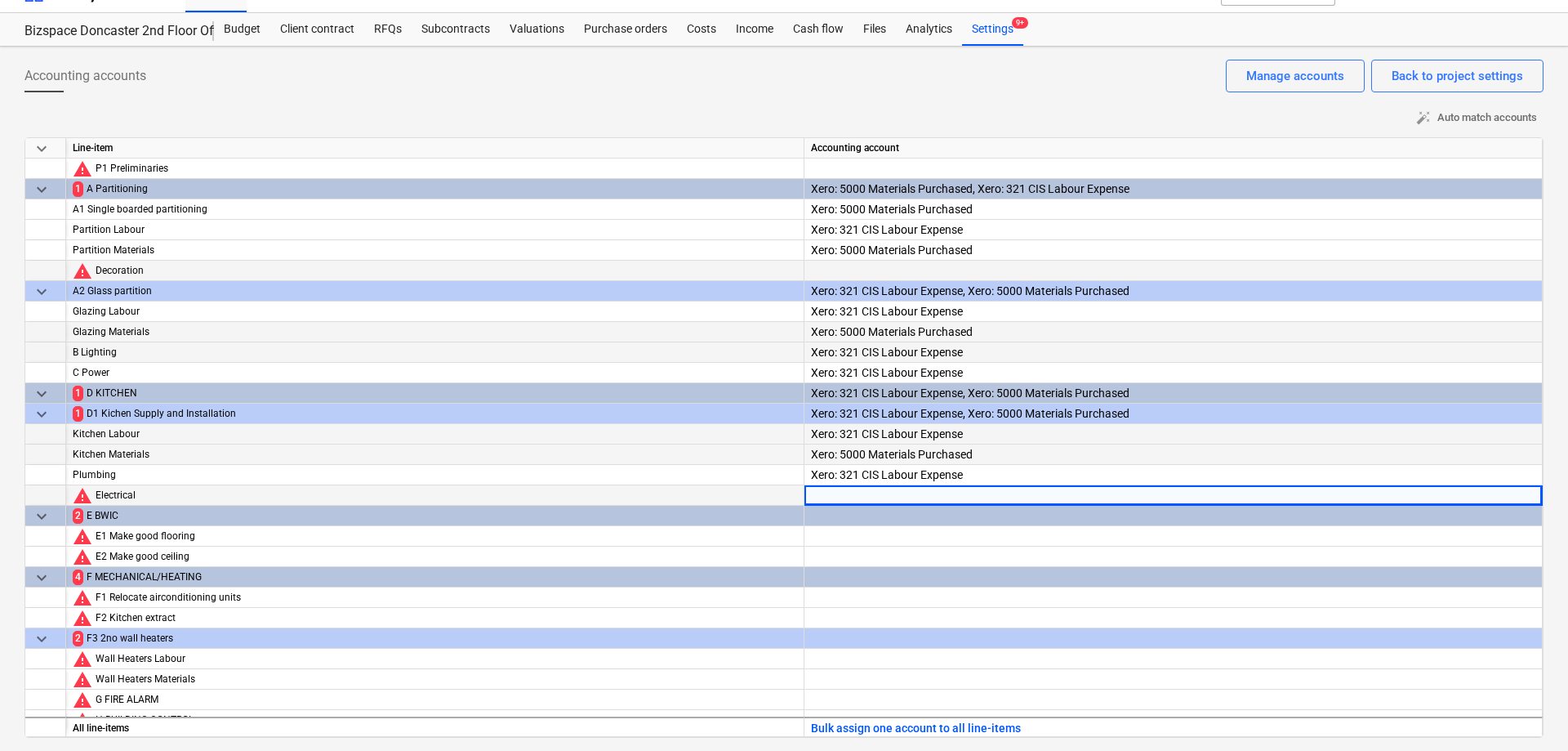
click at [940, 496] on div at bounding box center [1173, 510] width 725 height 50
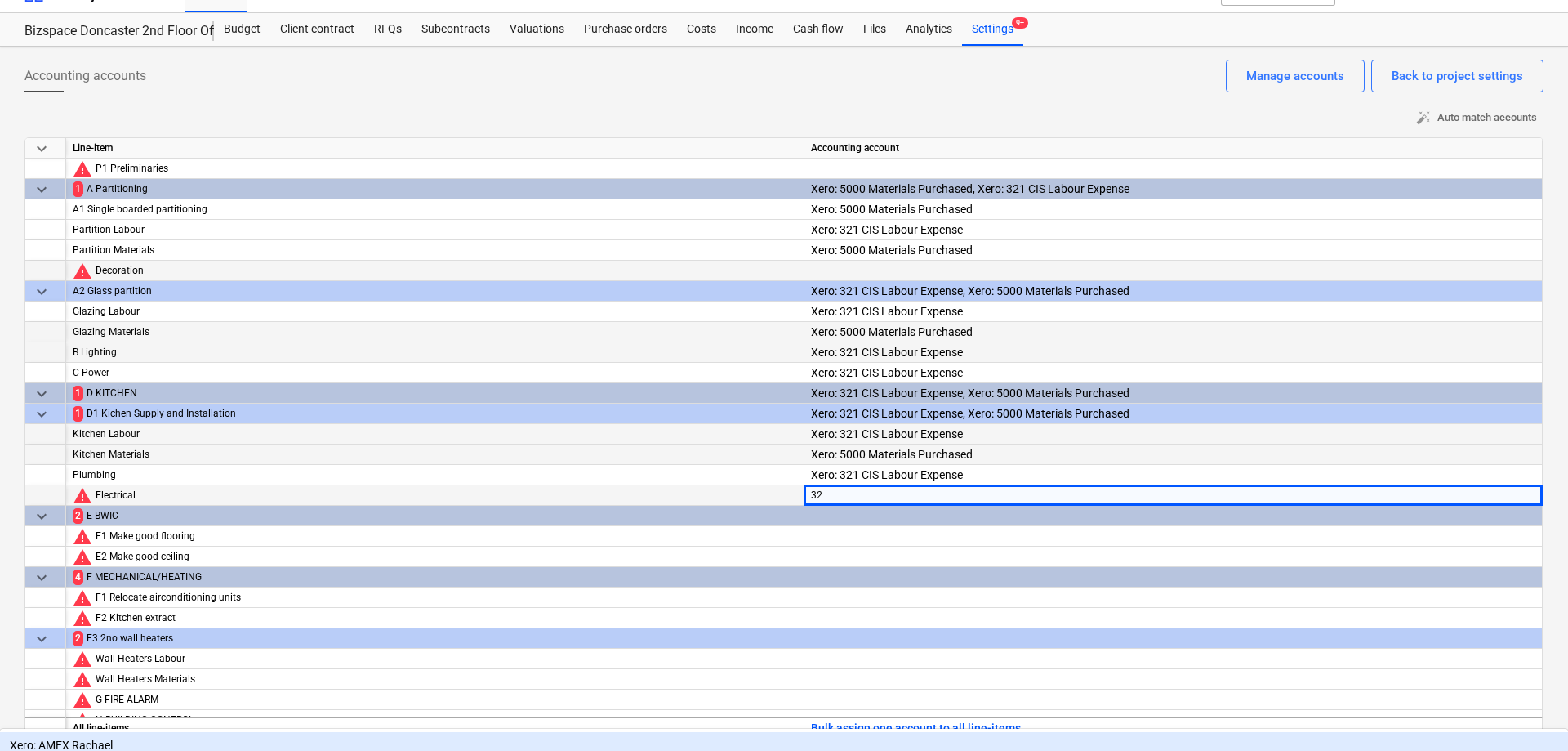
type input "321"
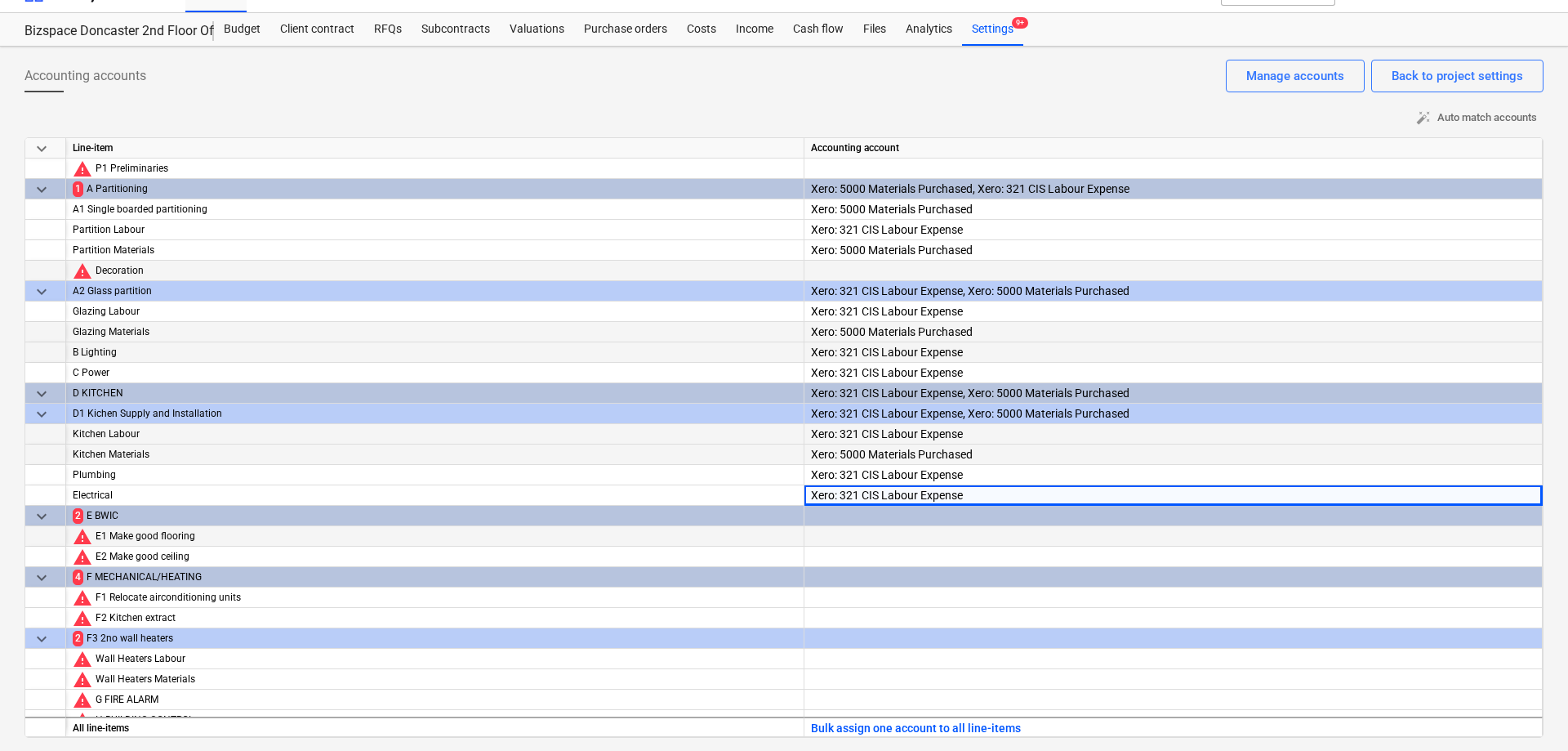
click at [917, 532] on div at bounding box center [1173, 550] width 725 height 50
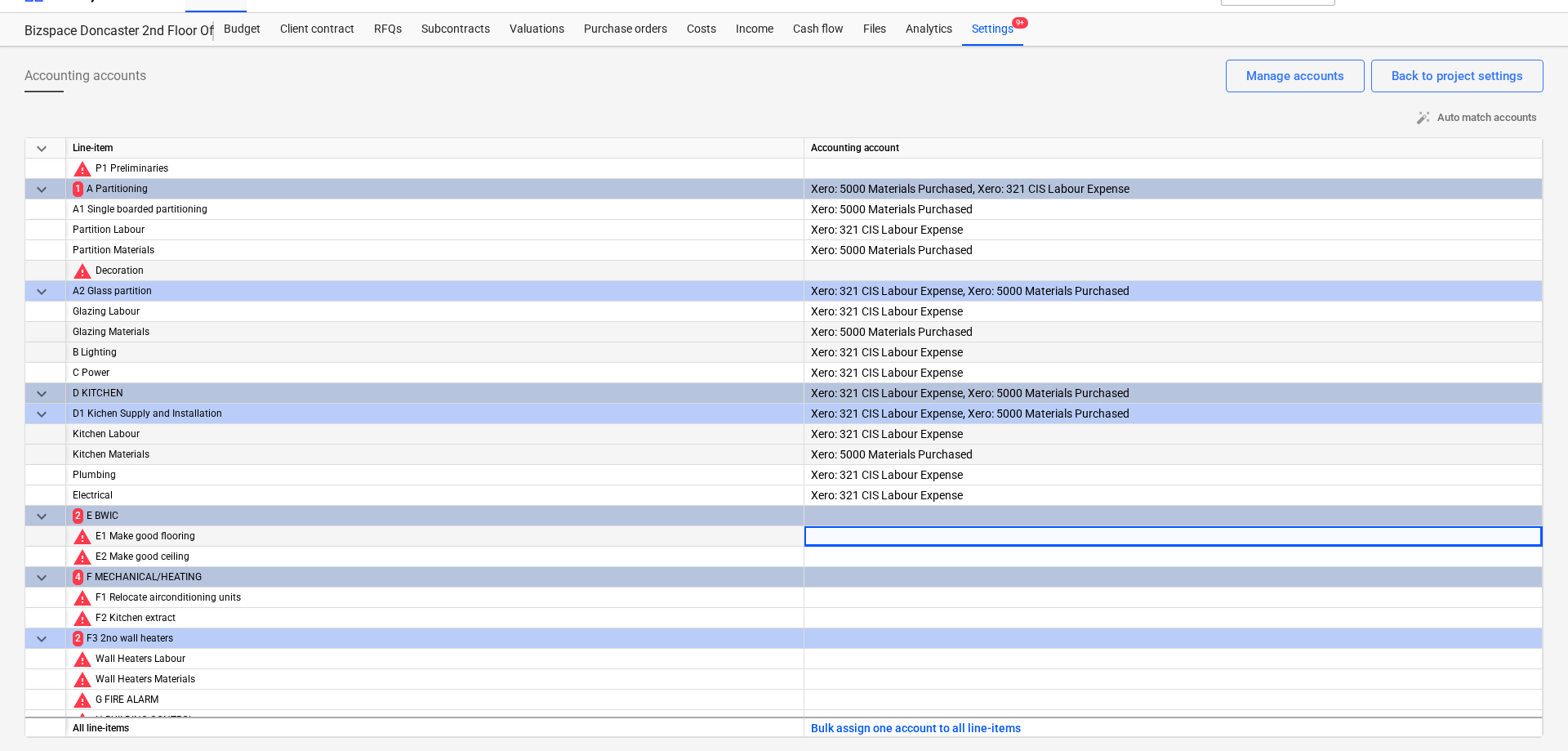
click at [917, 532] on div at bounding box center [1173, 550] width 725 height 50
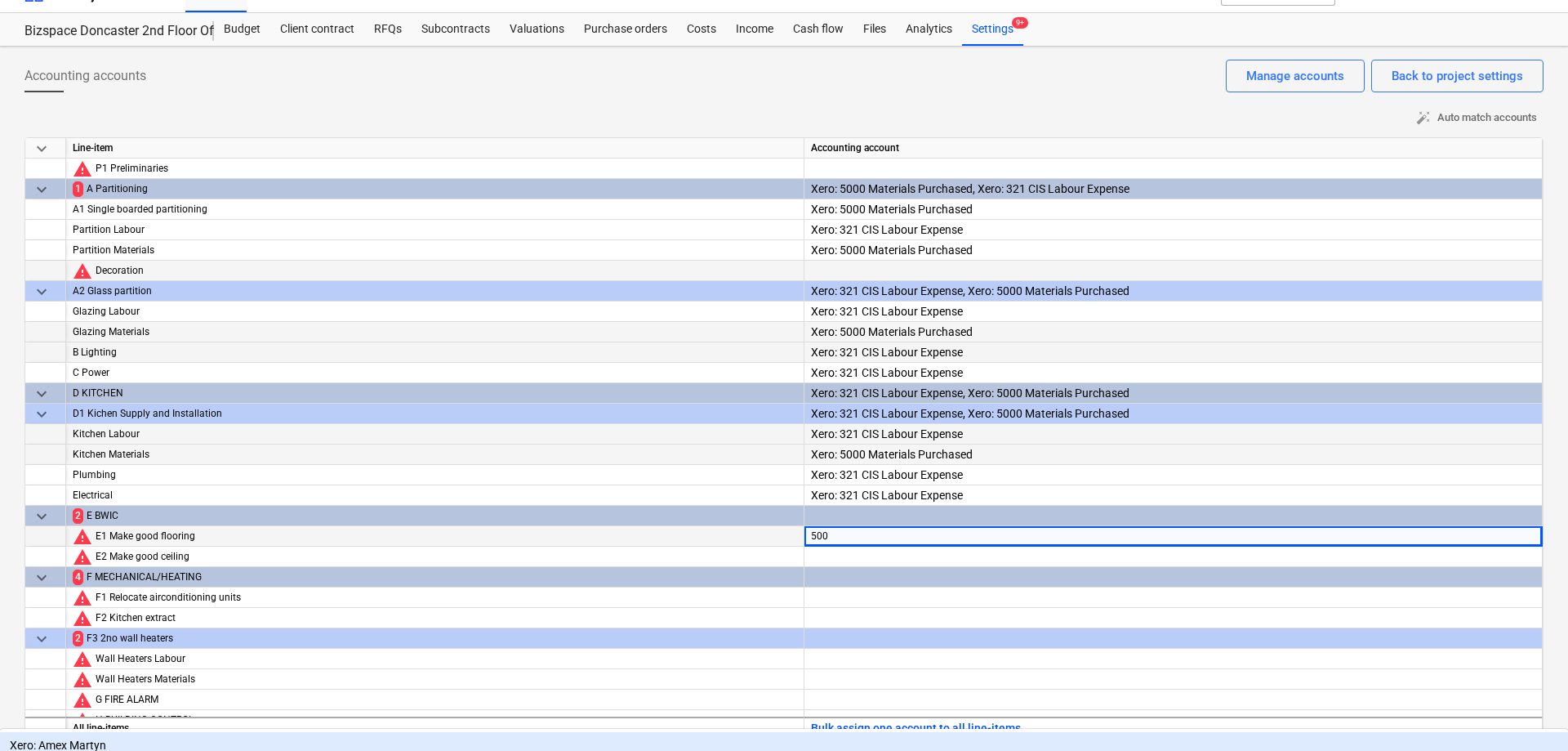
type input "5000"
click at [963, 729] on div "Xero: 5000 Materials Purchased" at bounding box center [784, 742] width 1568 height 26
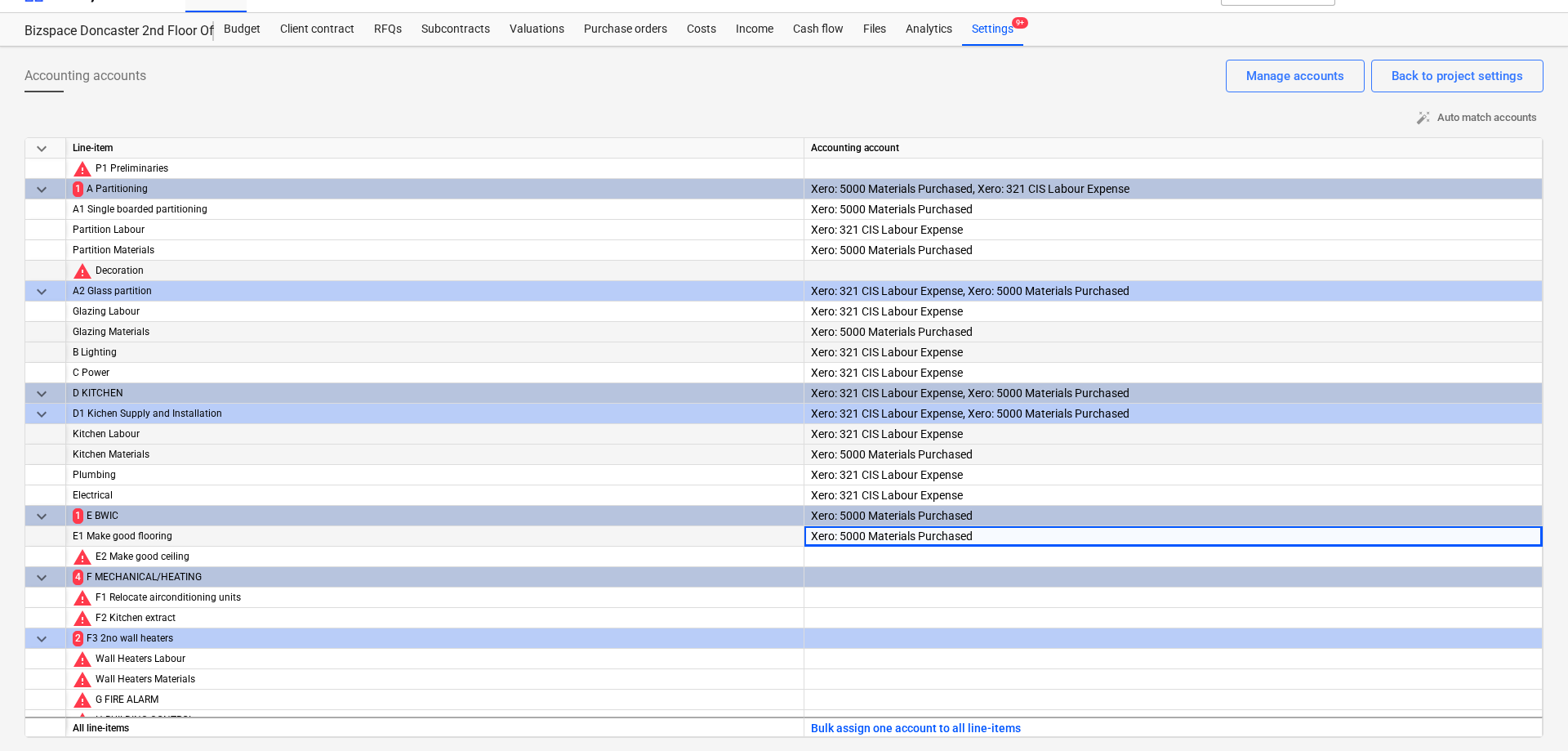
click at [1002, 542] on div "Xero: 5000 Materials Purchased" at bounding box center [1173, 561] width 725 height 71
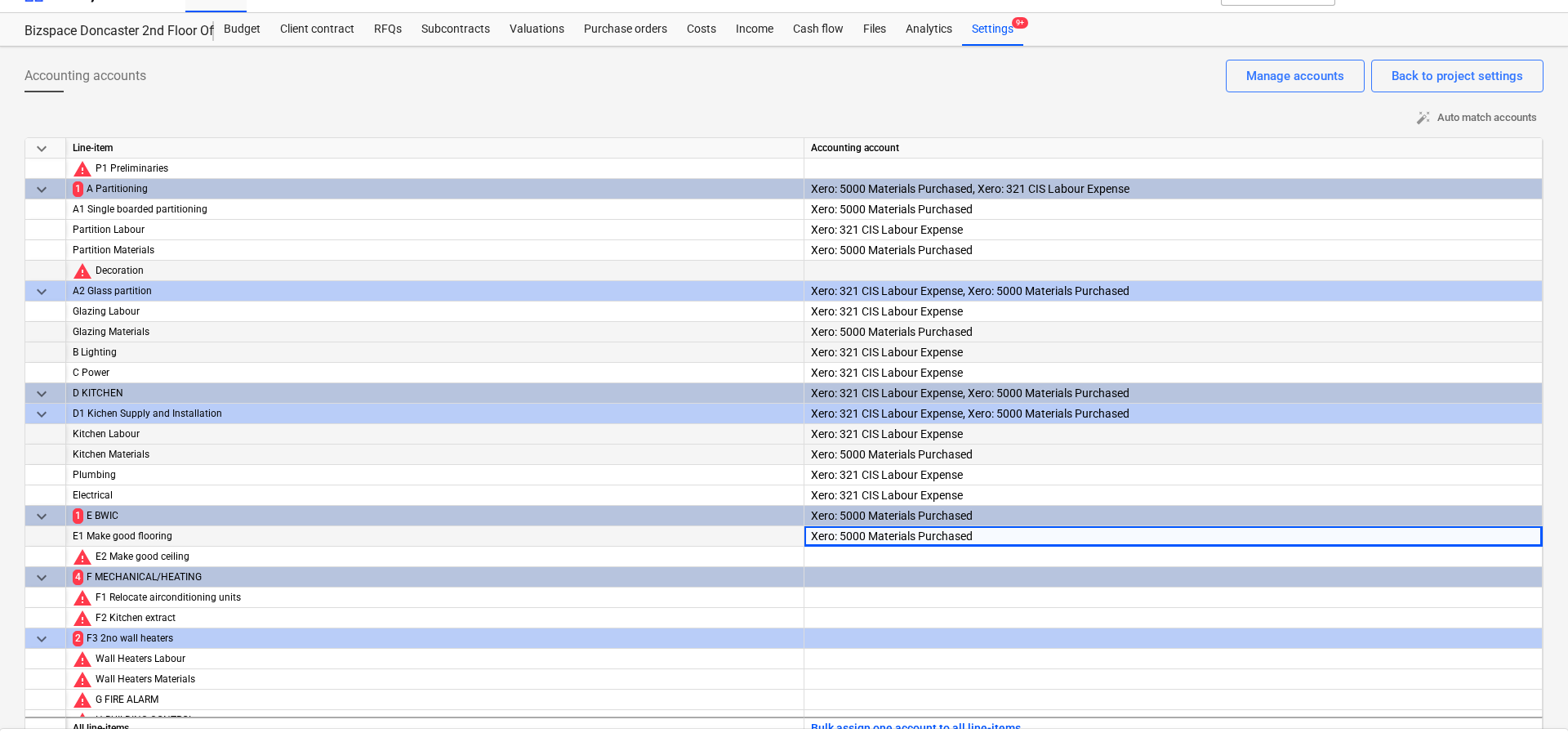
scroll to position [2774, 0]
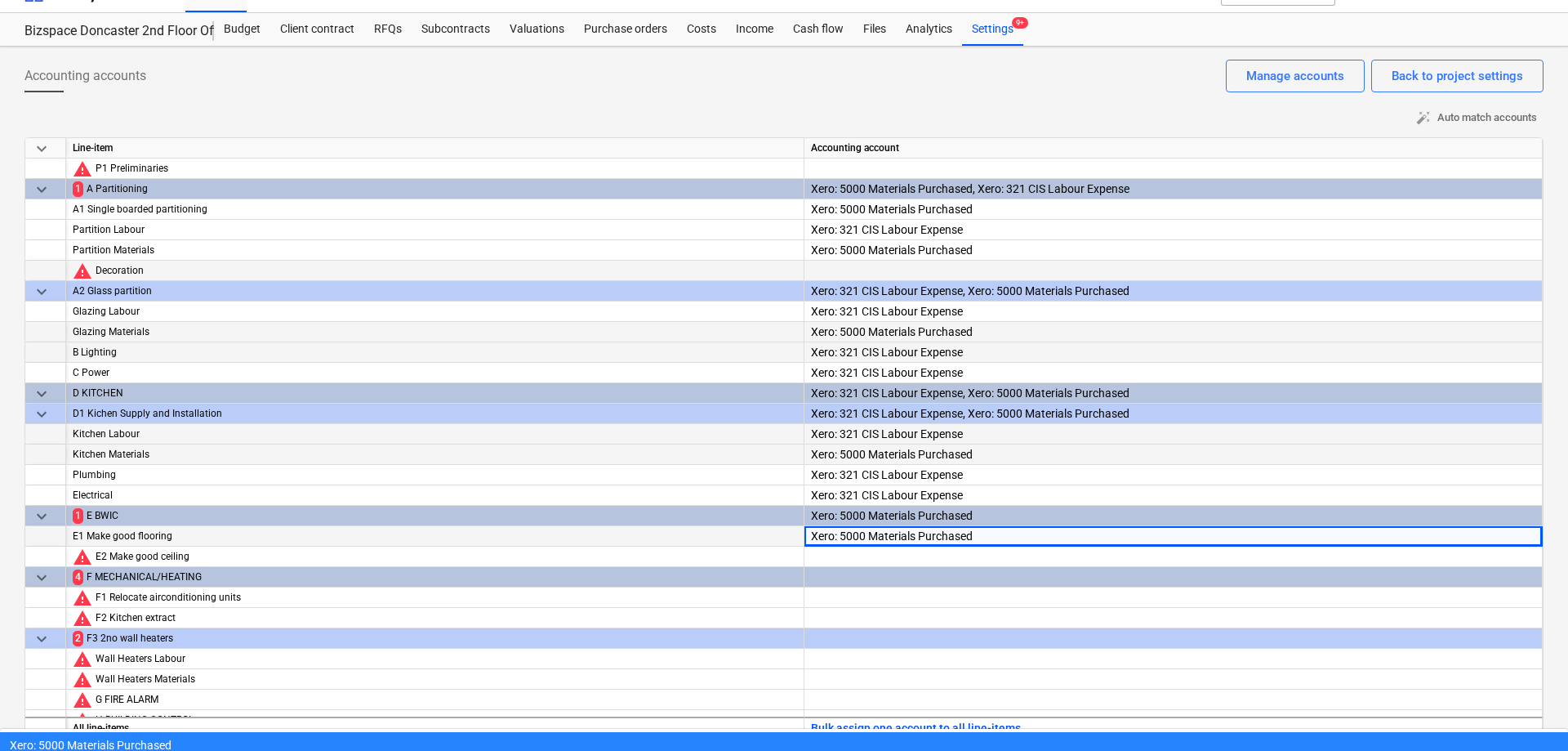
click at [1002, 547] on div at bounding box center [1173, 557] width 725 height 20
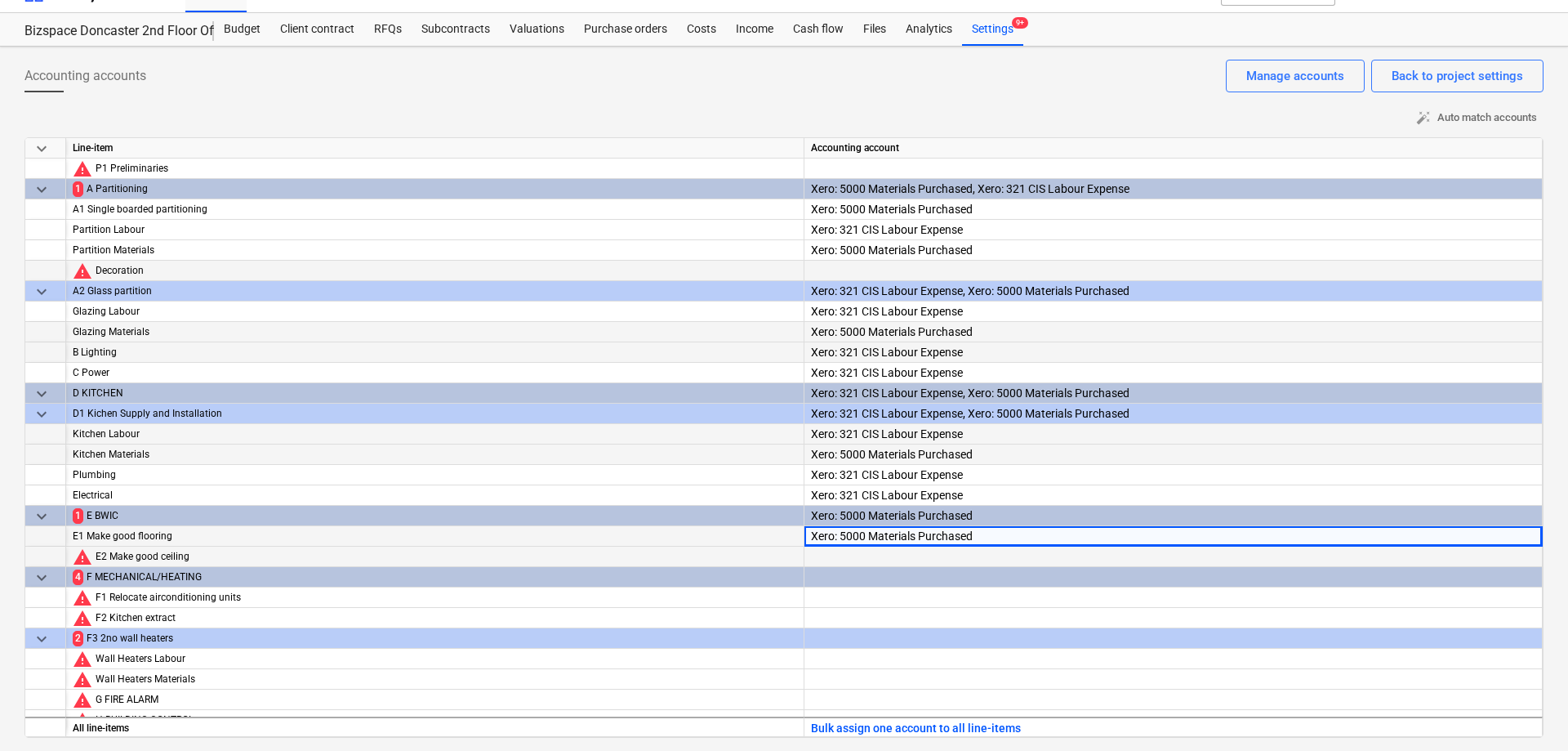
click at [960, 559] on div at bounding box center [1173, 571] width 725 height 50
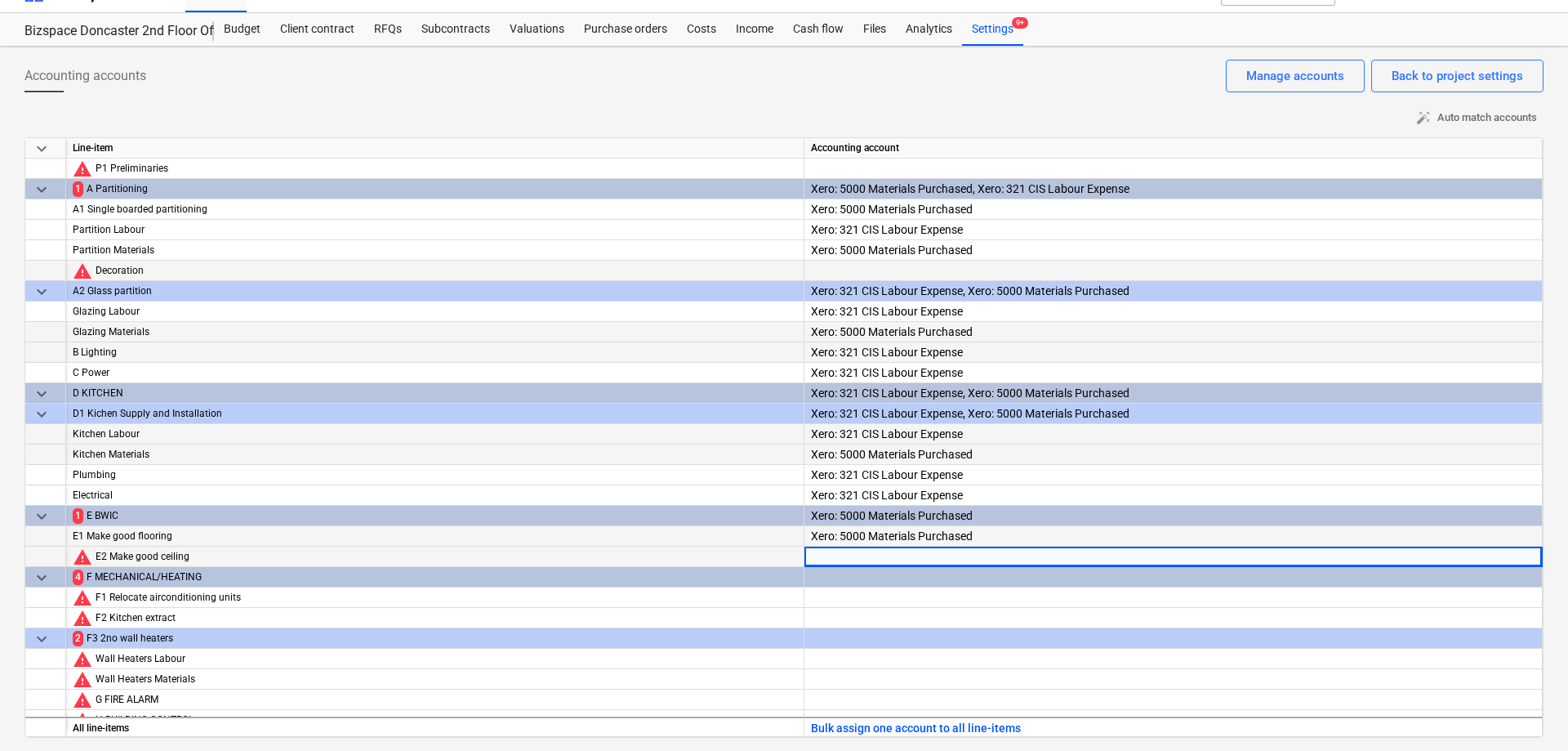
click at [960, 559] on div at bounding box center [1173, 571] width 725 height 50
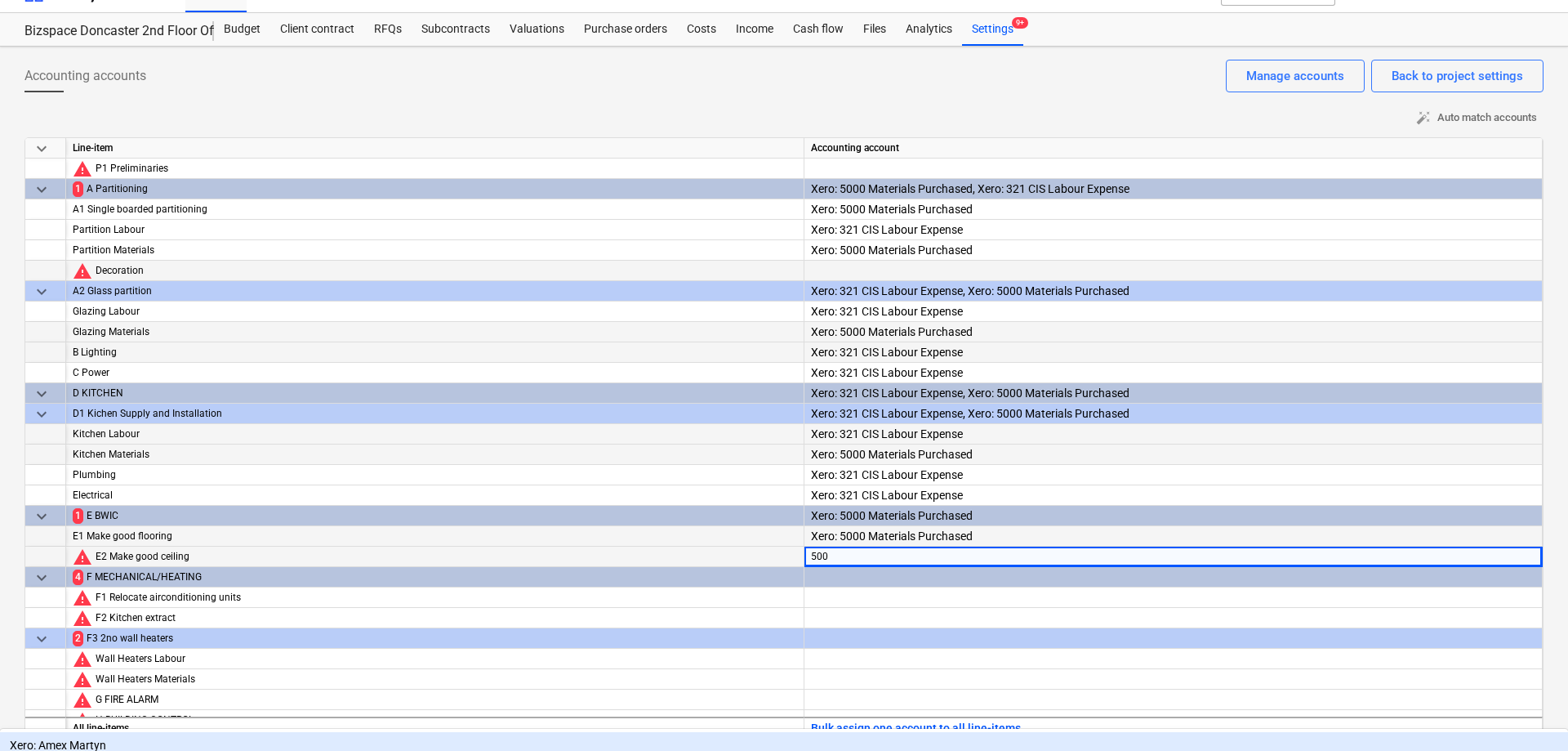
type input "5000"
click at [944, 729] on div "Xero: 5000 Materials Purchased" at bounding box center [784, 742] width 1568 height 26
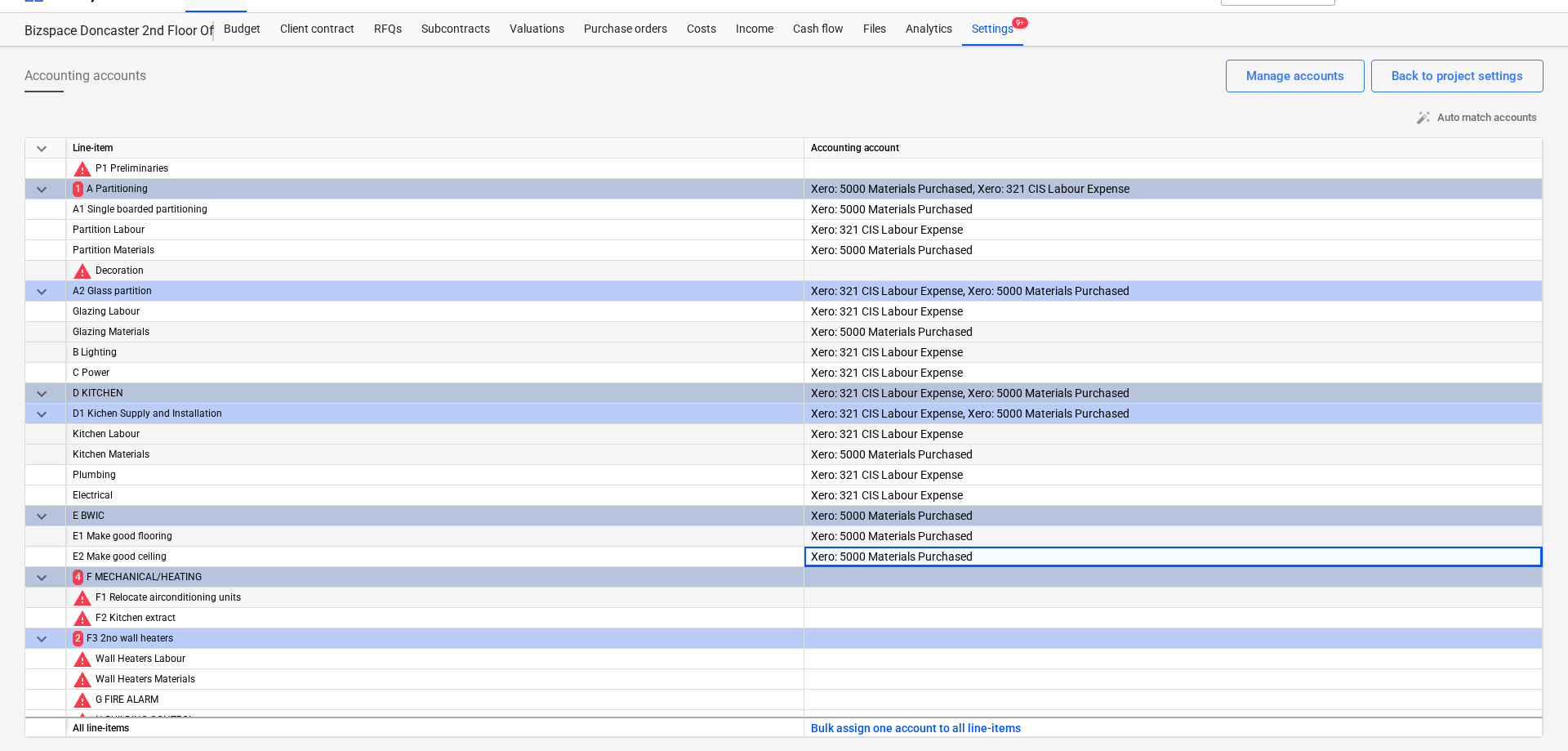
click at [907, 600] on div at bounding box center [1173, 612] width 725 height 50
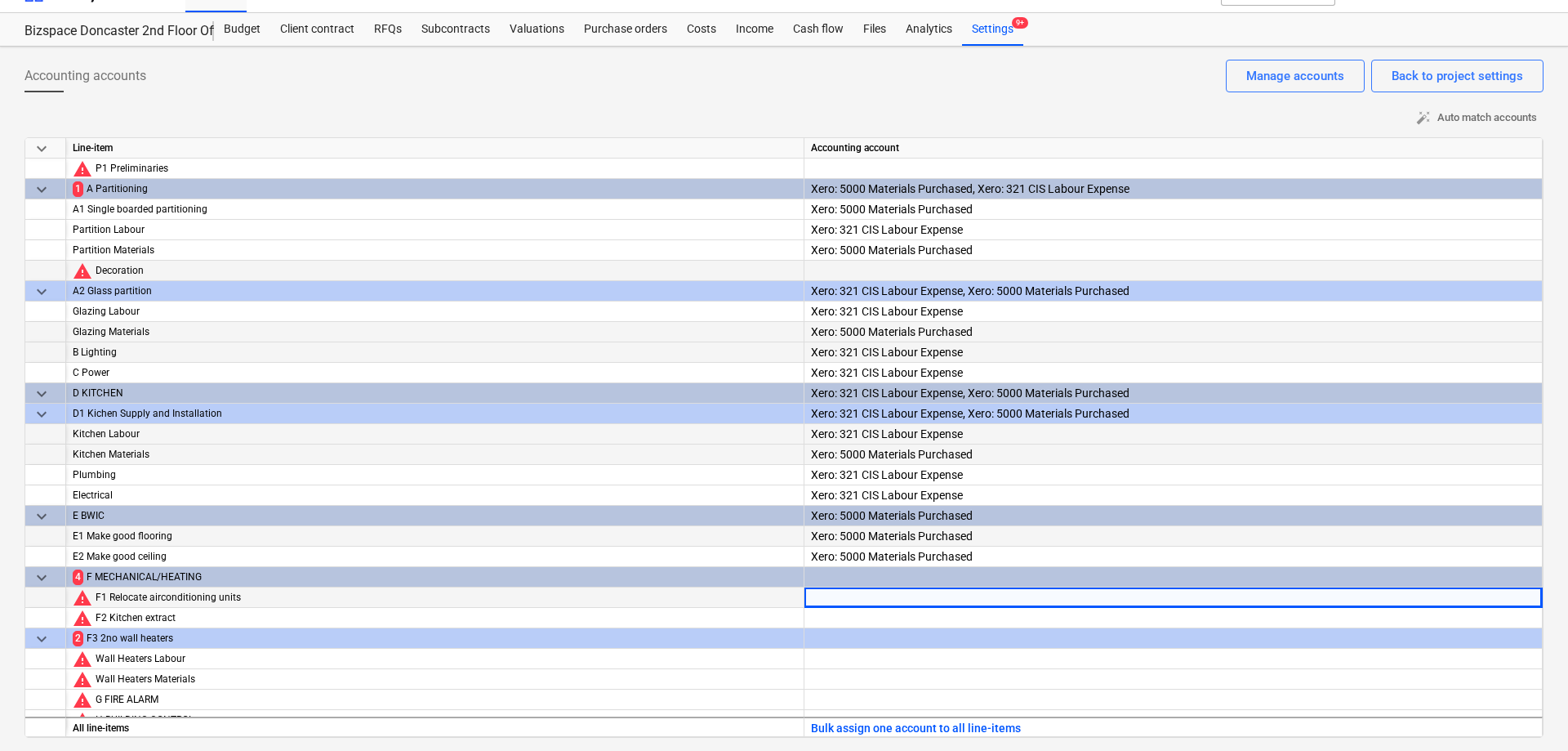
click at [907, 600] on div at bounding box center [1173, 612] width 725 height 50
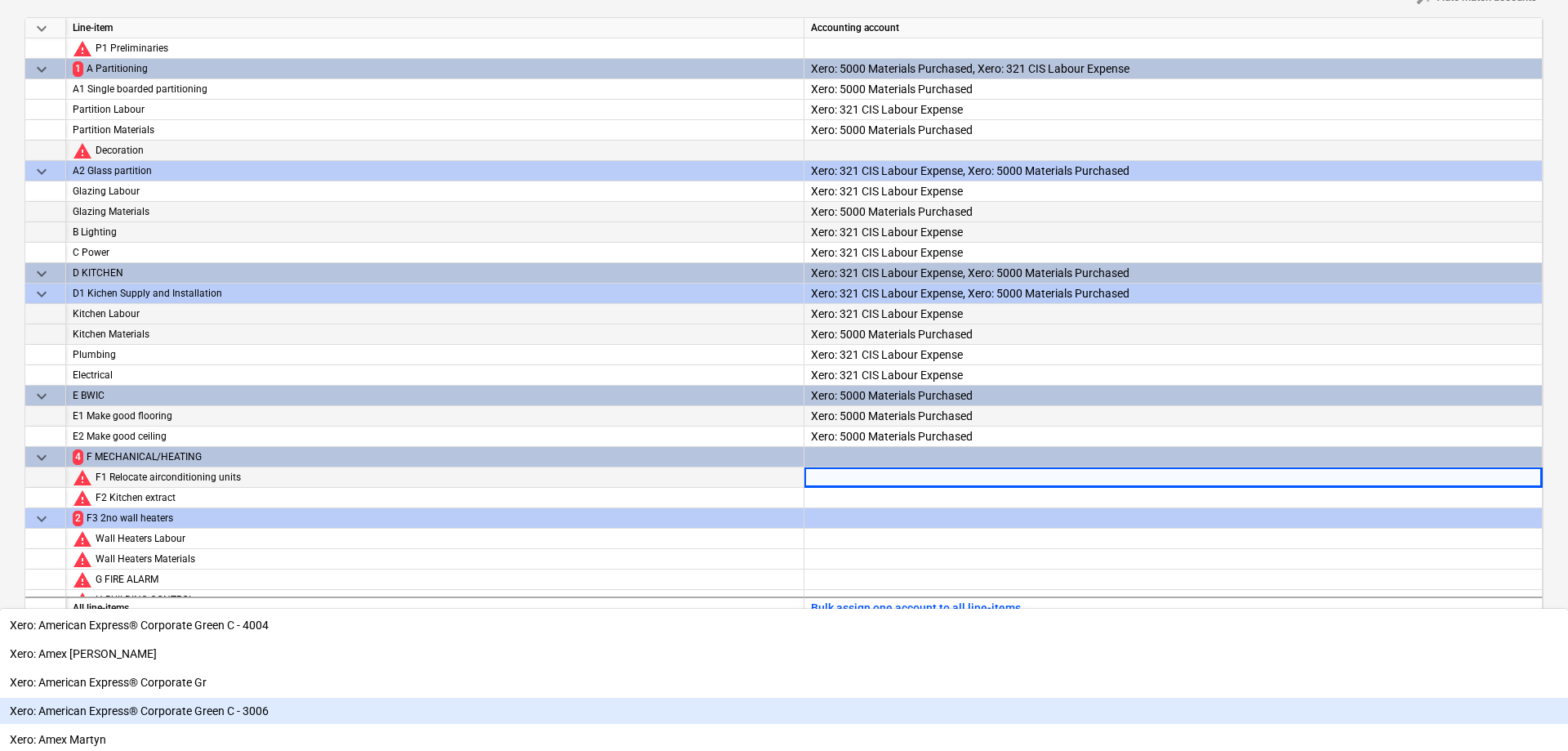
click at [907, 698] on div "Xero: American Express® Corporate Green C - 3006" at bounding box center [784, 711] width 1568 height 26
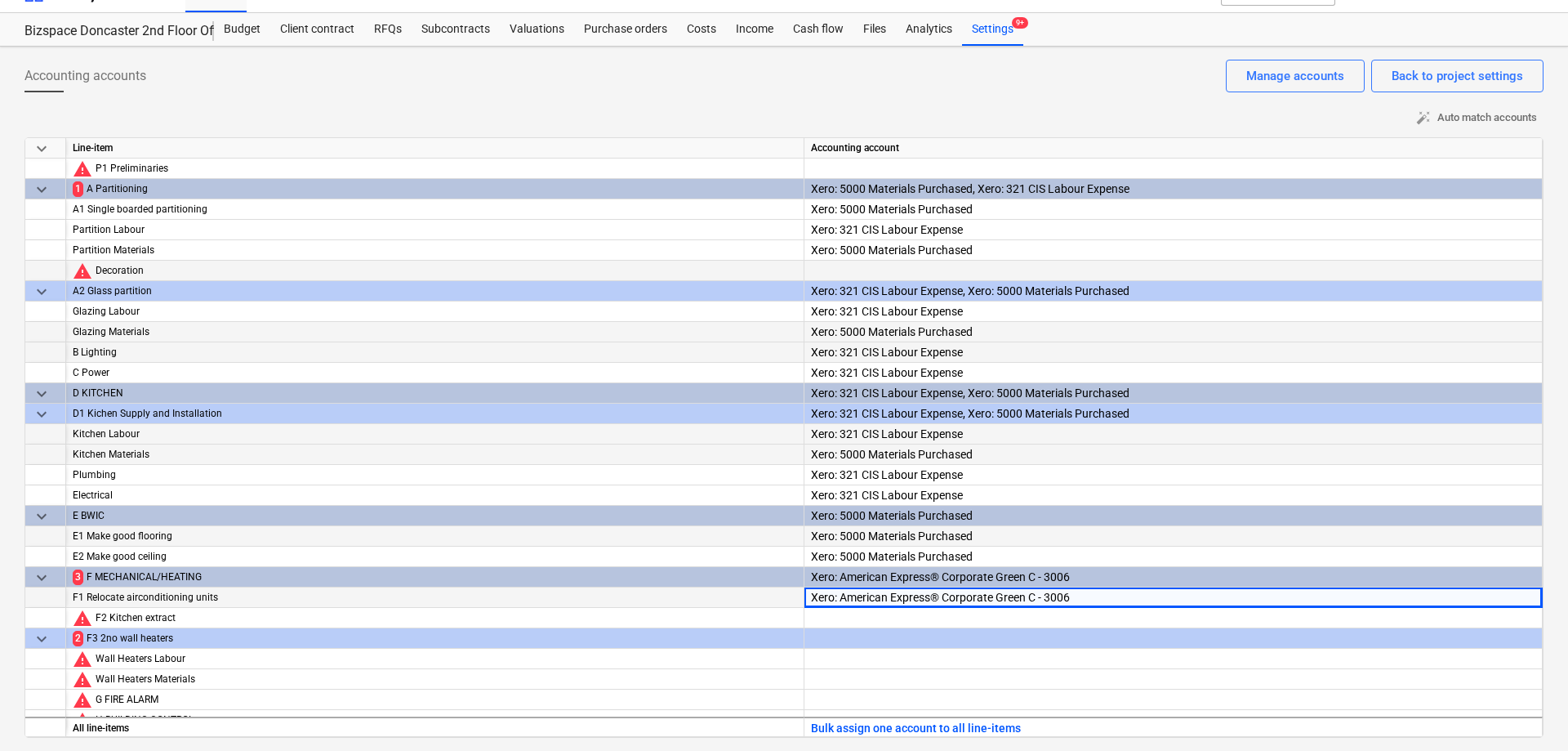
scroll to position [14, 0]
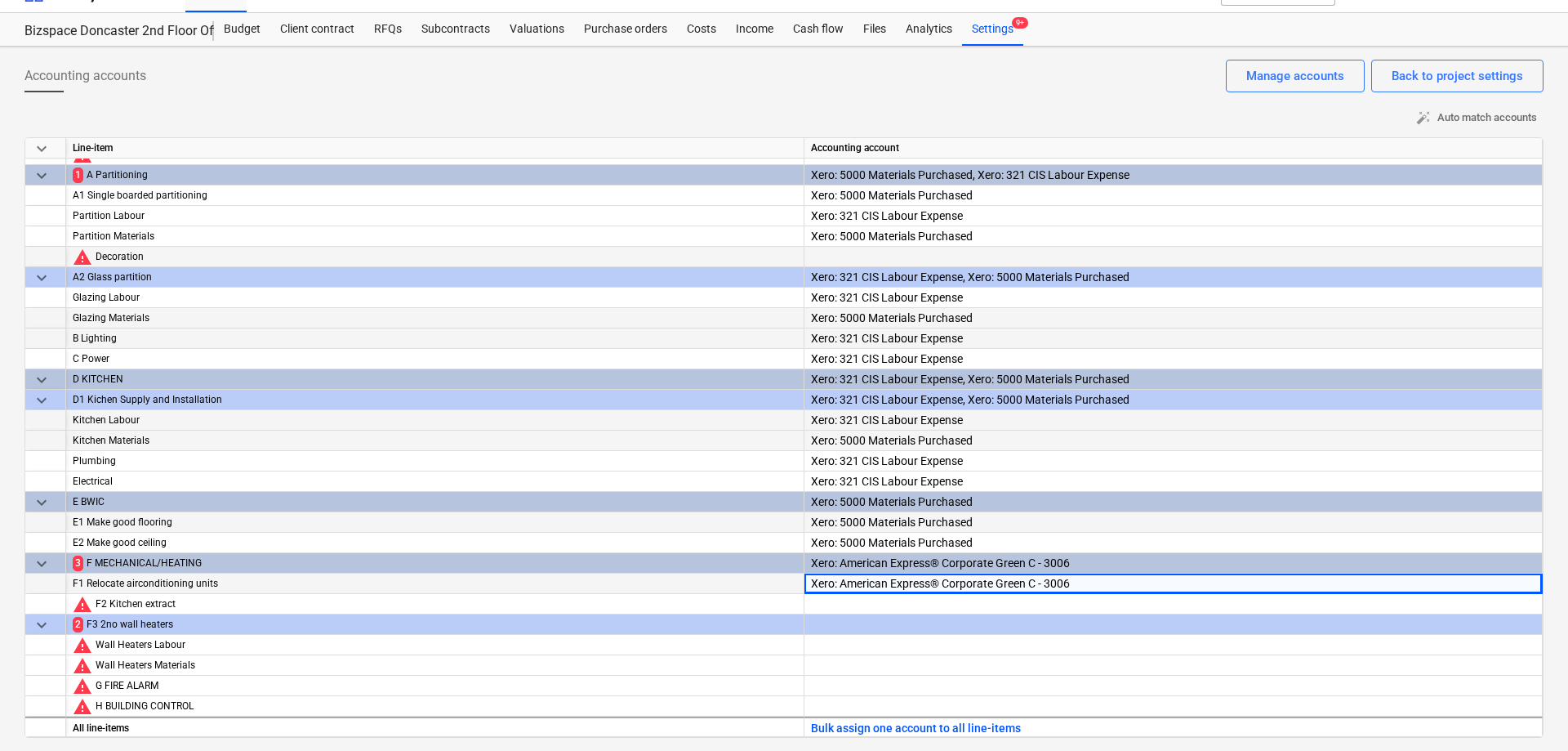
click at [912, 585] on div "Xero: American Express® Corporate Green C - 3006" at bounding box center [1173, 609] width 725 height 71
click at [964, 586] on div "Xero: MDR AMEX Platinum" at bounding box center [1173, 609] width 725 height 71
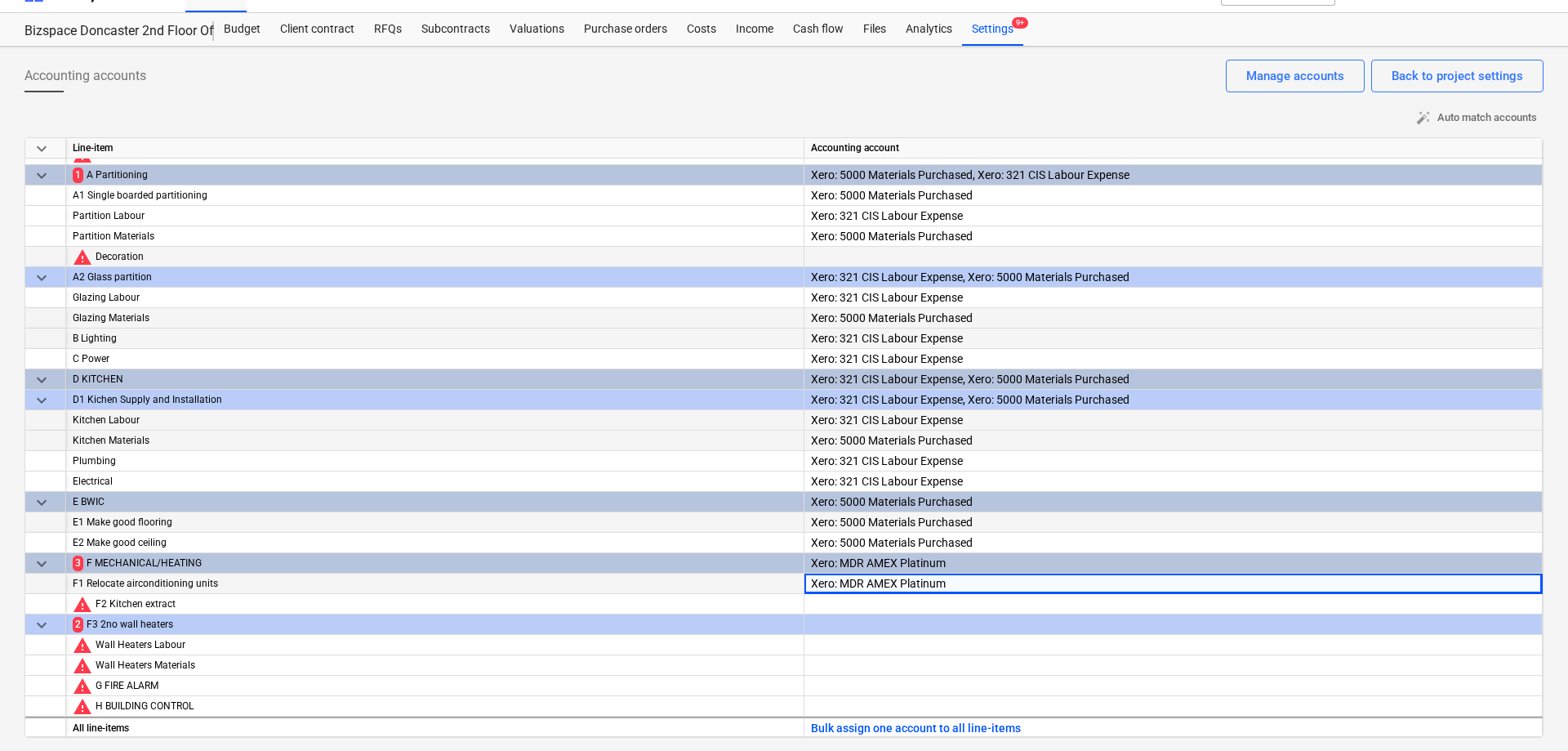
click at [967, 586] on div "Xero: MDR AMEX Platinum" at bounding box center [1173, 609] width 725 height 71
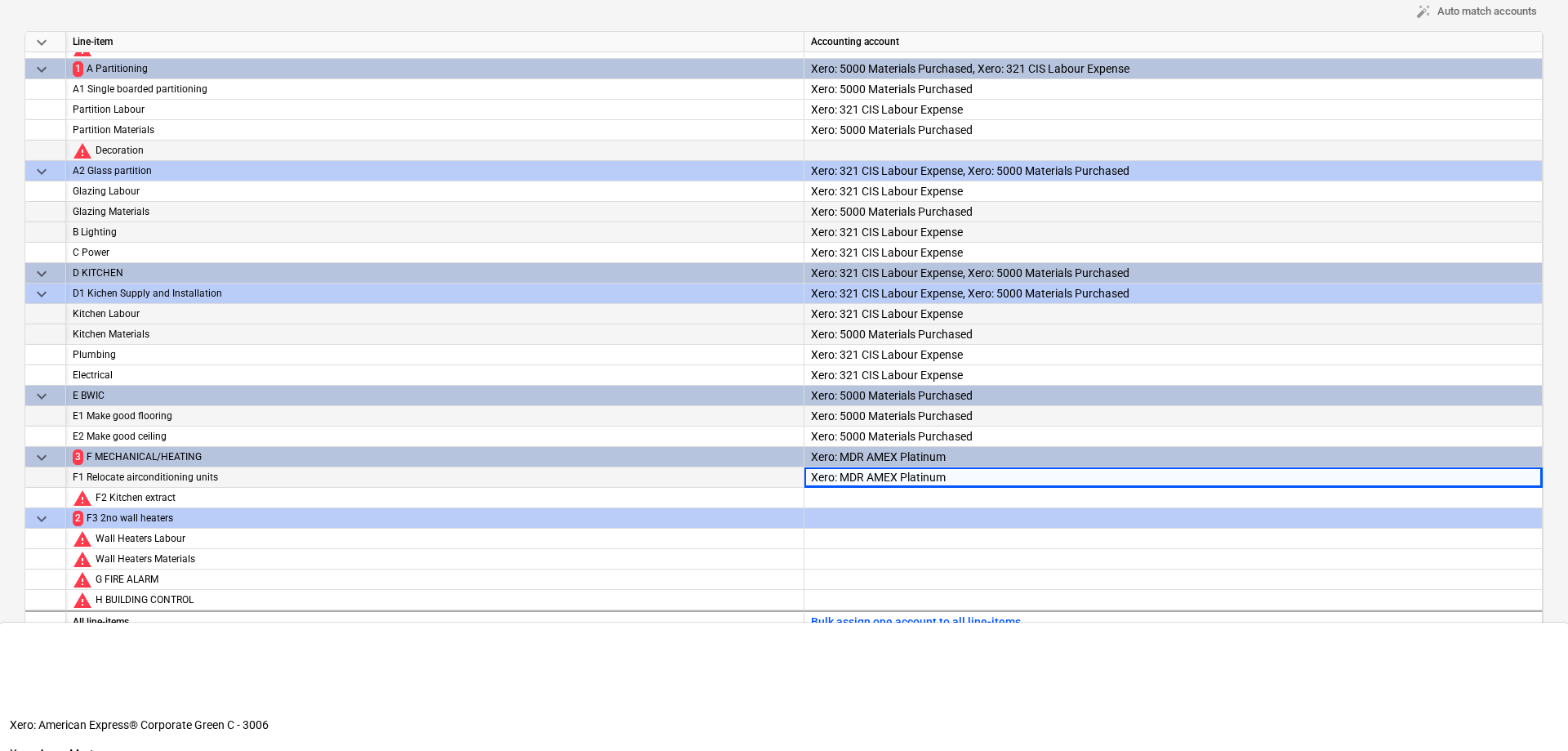
scroll to position [143, 0]
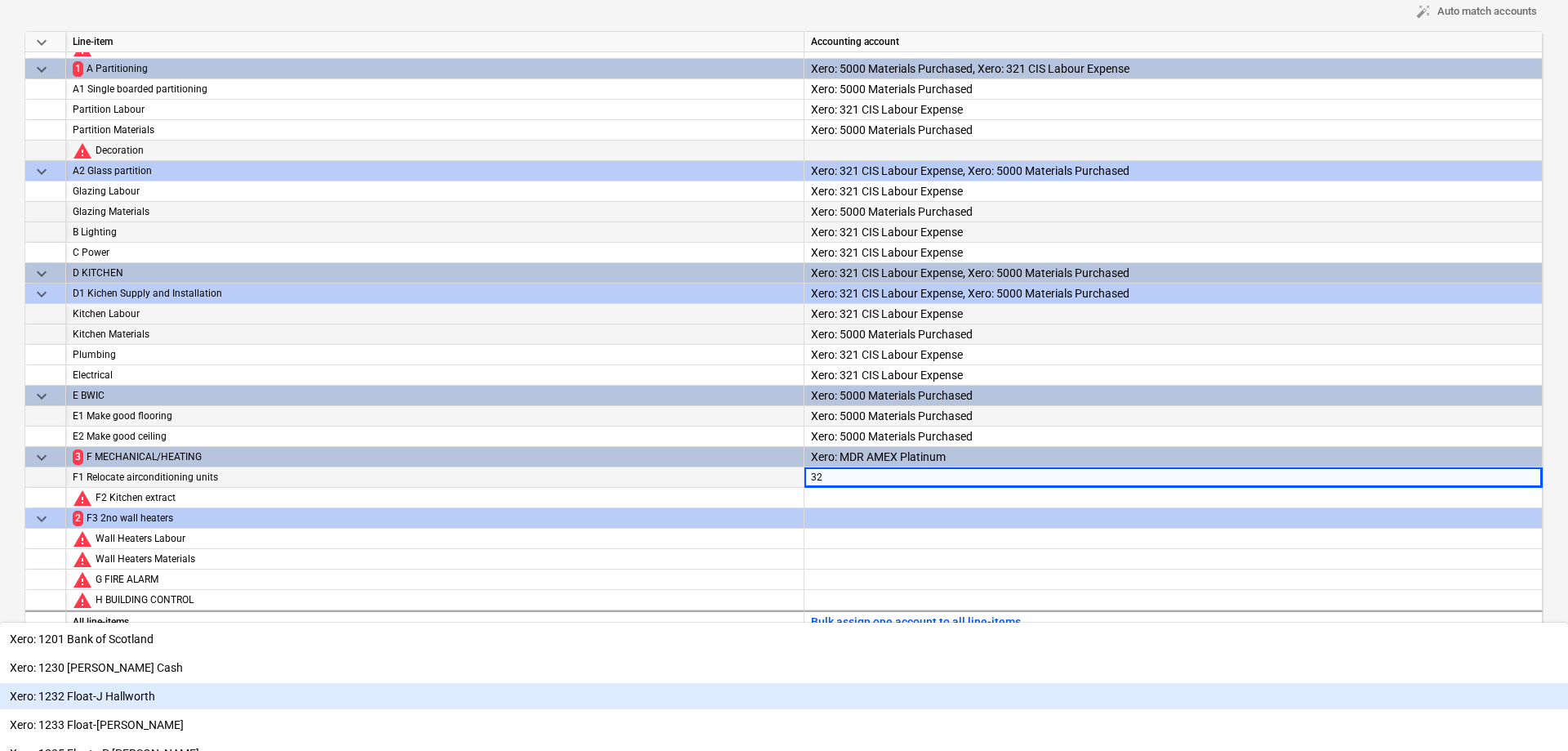
type input "321"
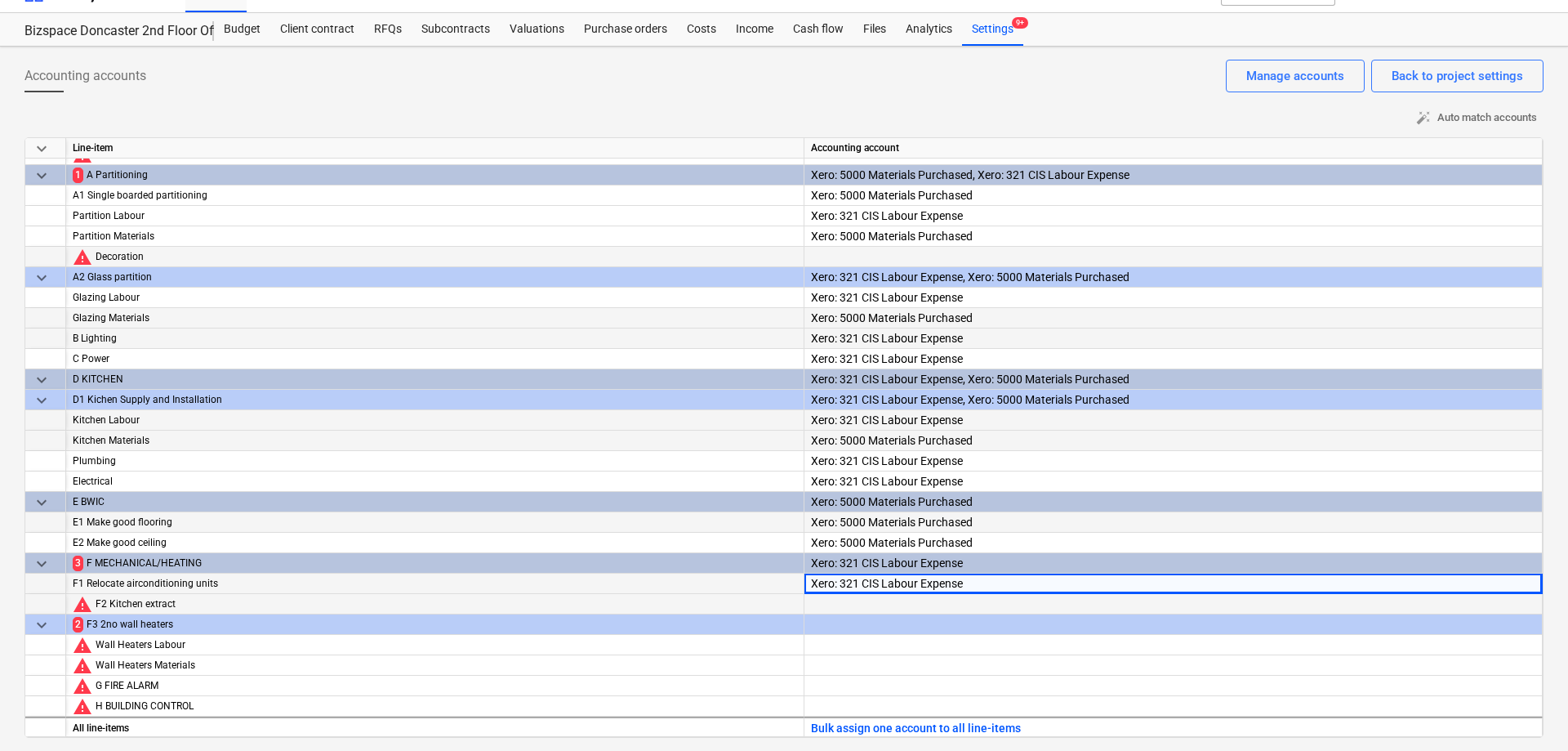
click at [893, 602] on div at bounding box center [1173, 618] width 725 height 50
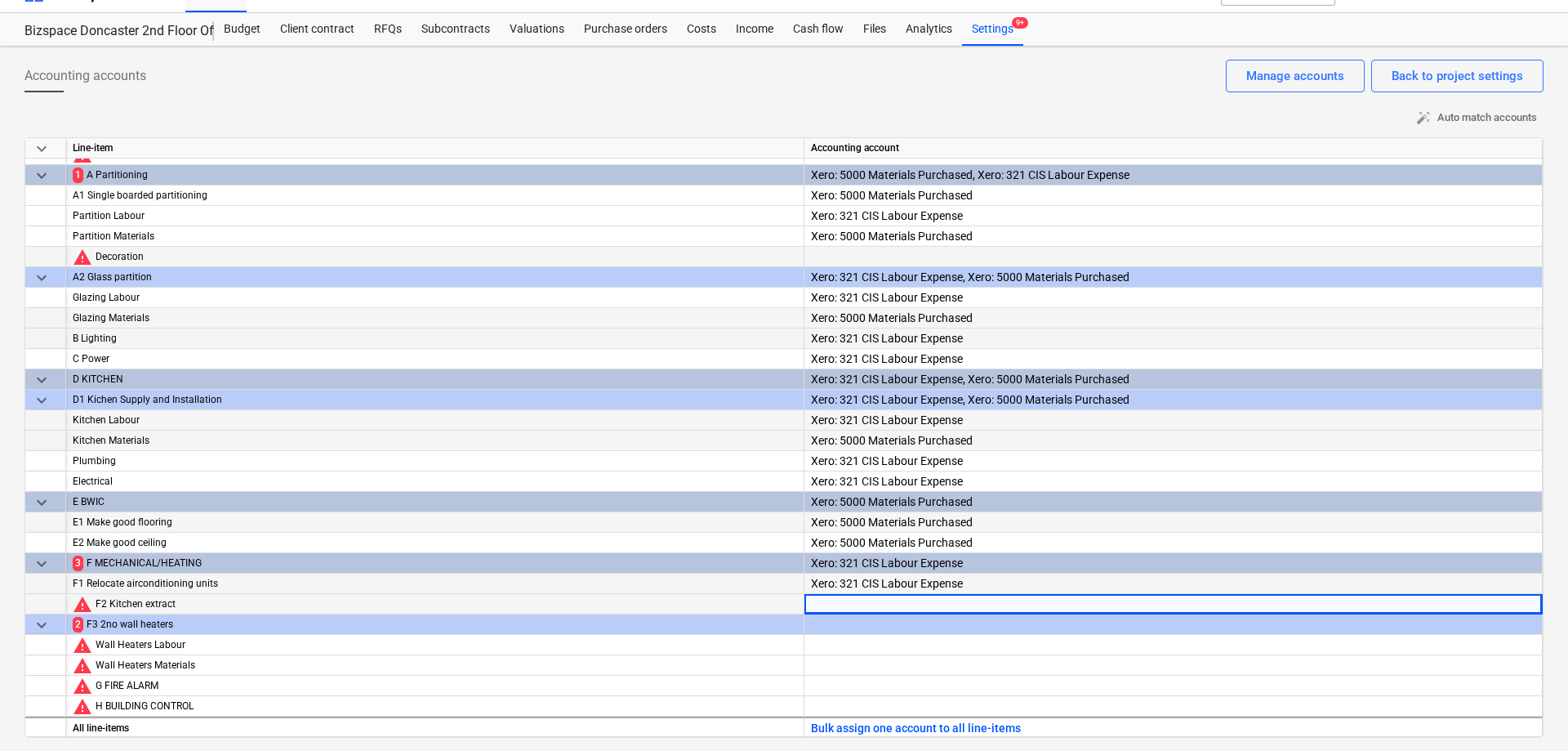
click at [894, 605] on div at bounding box center [1173, 618] width 725 height 50
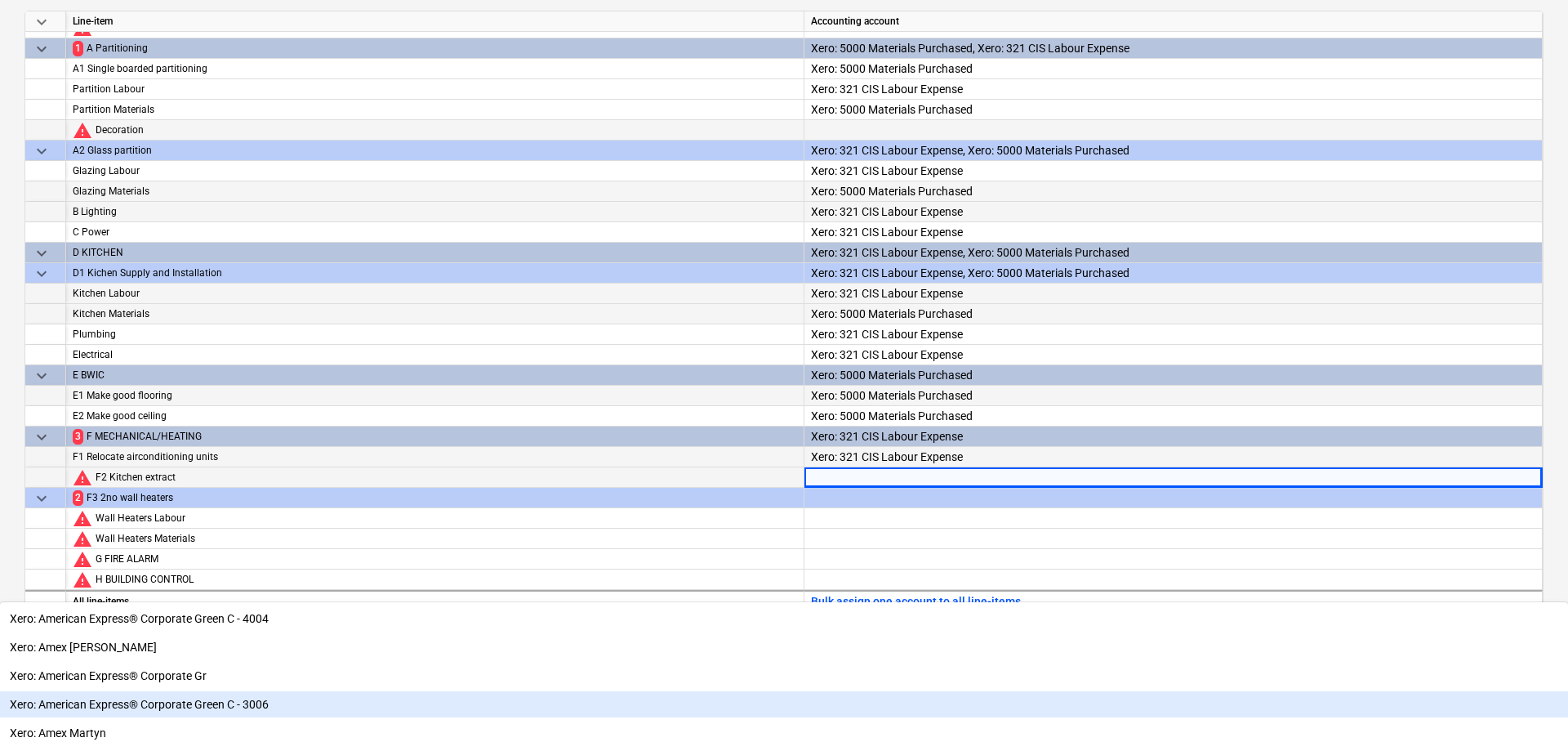
click at [894, 691] on div "Xero: American Express® Corporate Green C - 3006" at bounding box center [784, 704] width 1568 height 26
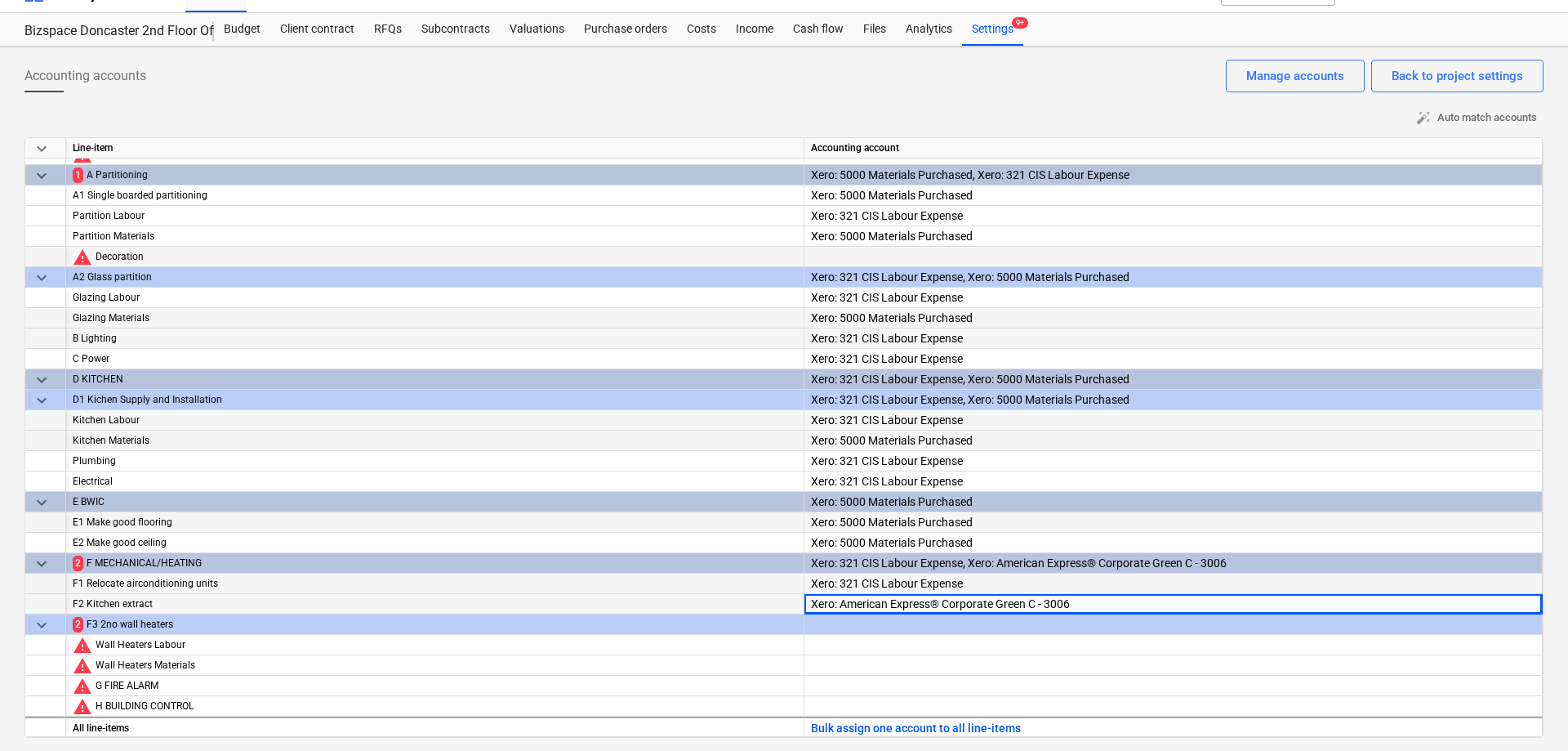
click at [893, 602] on div "Xero: American Express® Corporate Green C - 3006" at bounding box center [1173, 629] width 725 height 71
click at [895, 604] on div "Xero: American Express® Corporate Green C - 3006" at bounding box center [1173, 629] width 725 height 71
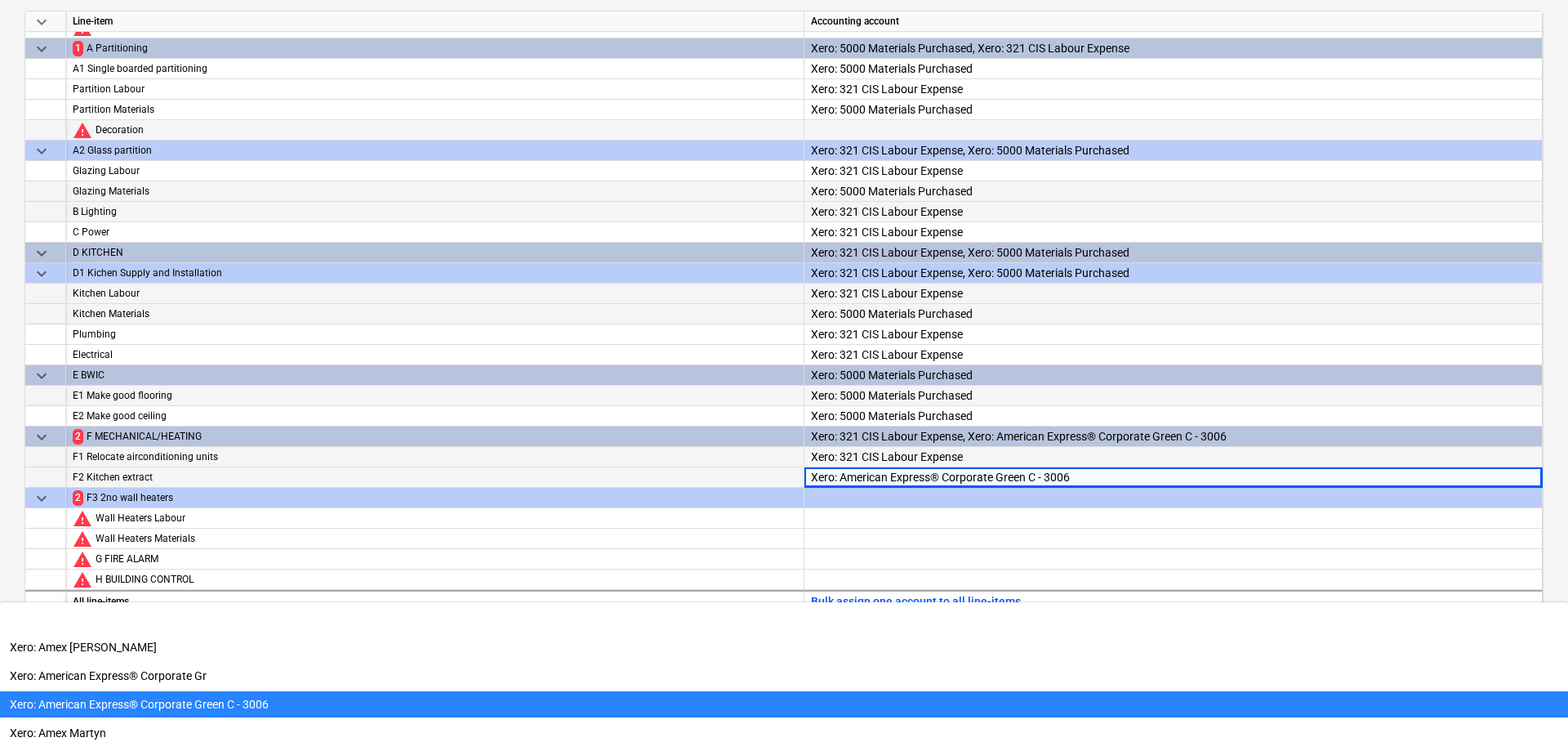
scroll to position [86, 0]
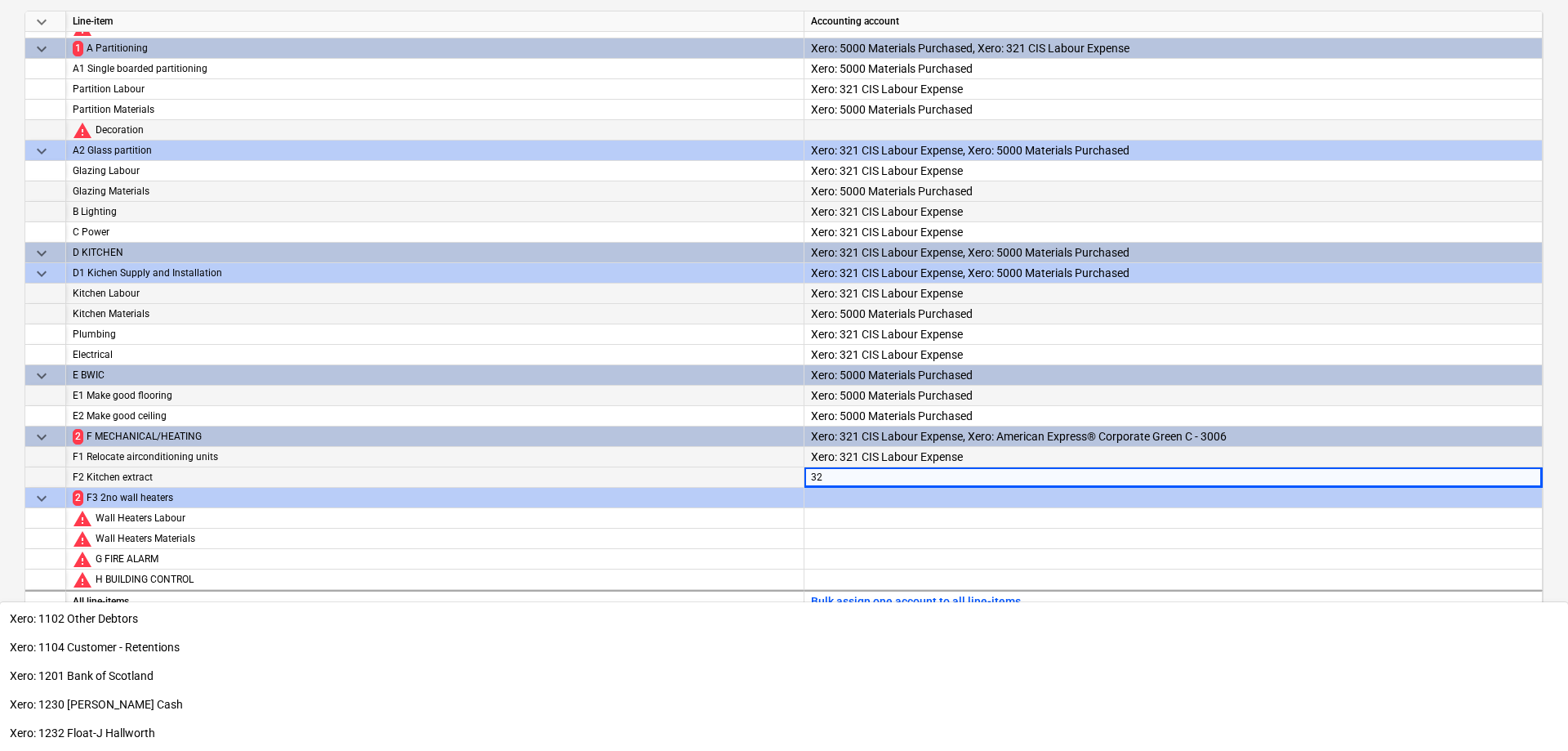
type input "321"
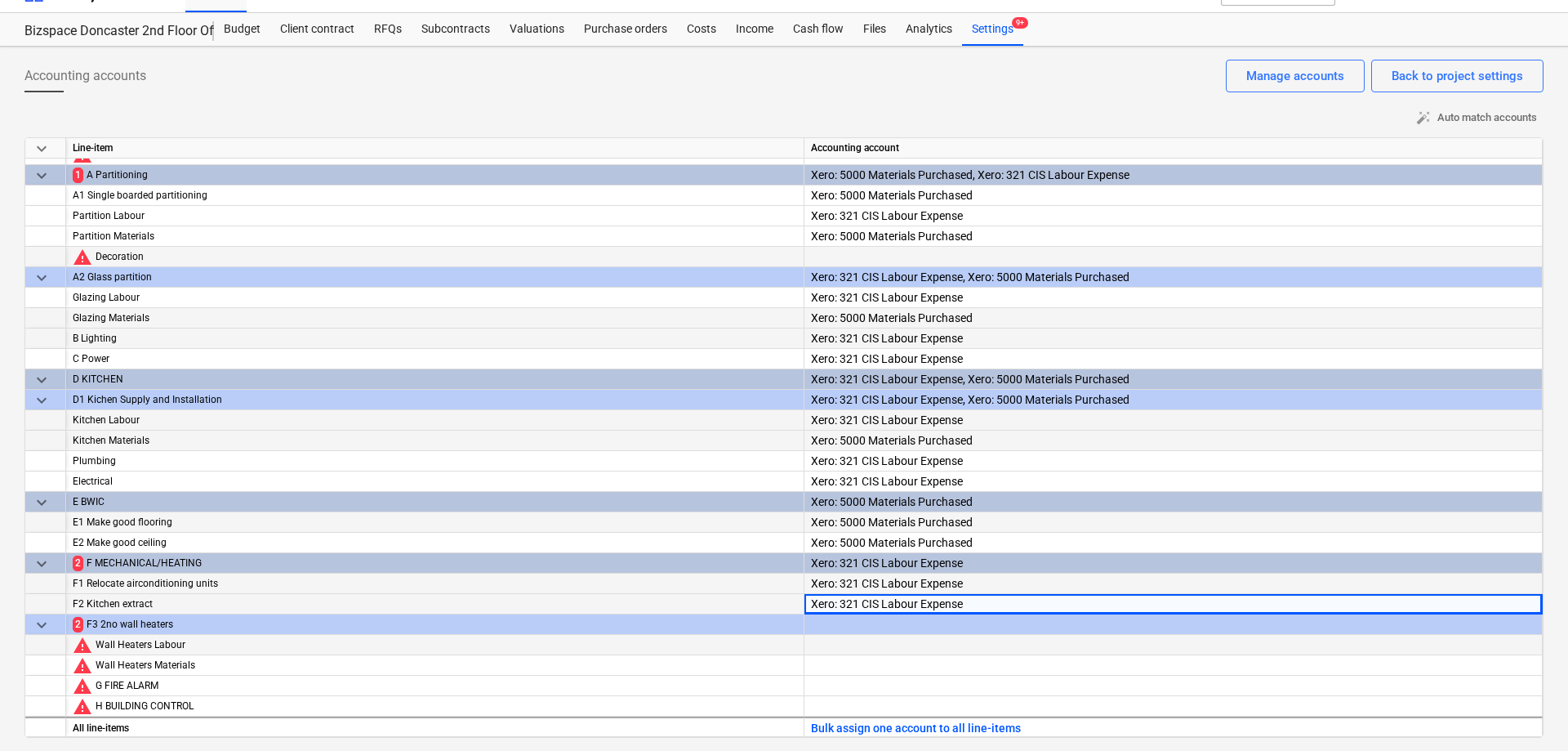
scroll to position [0, 0]
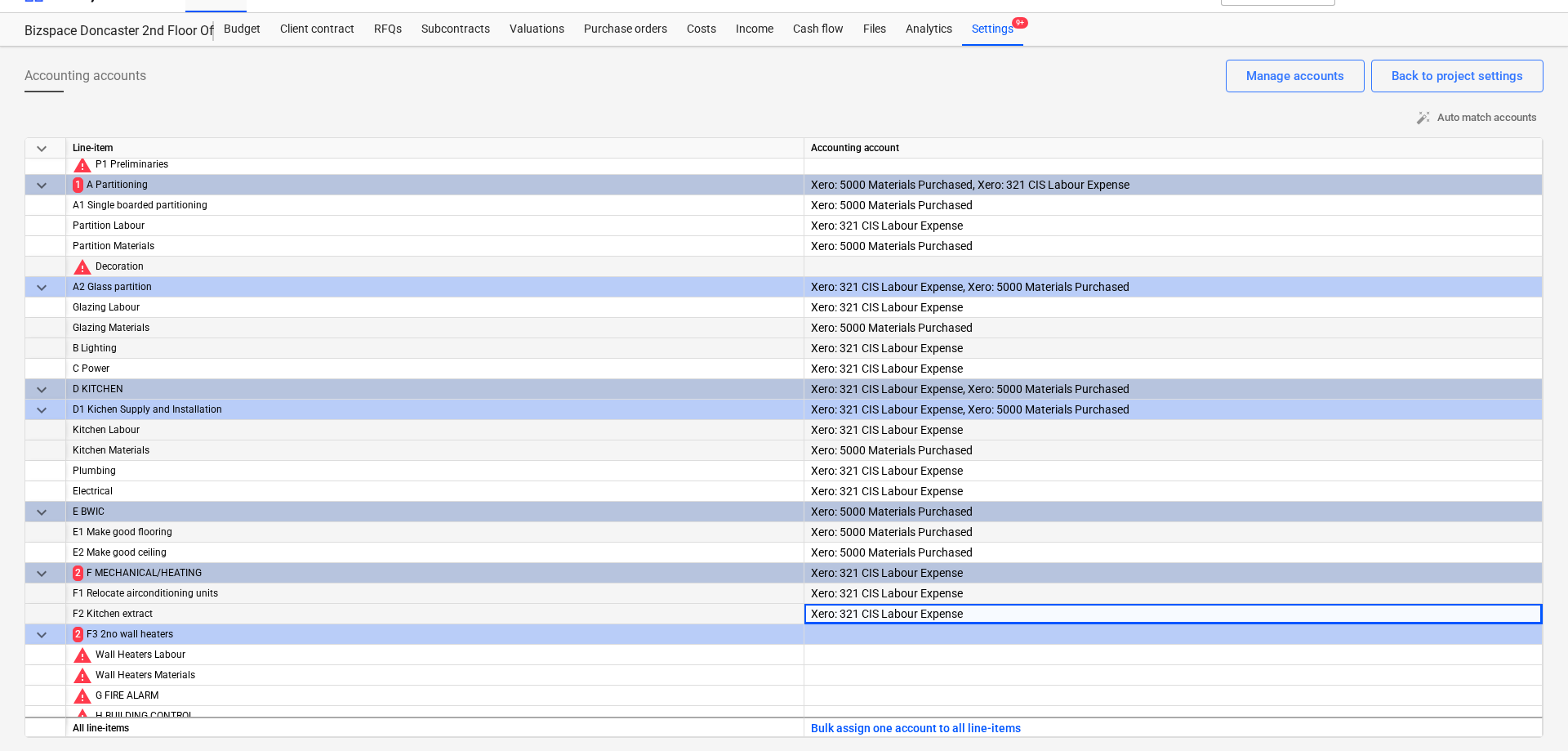
click at [887, 644] on div "keyboard_arrow_down Line-item Accounting account warning P1 Preliminaries keybo…" at bounding box center [784, 437] width 1519 height 601
click at [889, 657] on div at bounding box center [1173, 667] width 725 height 50
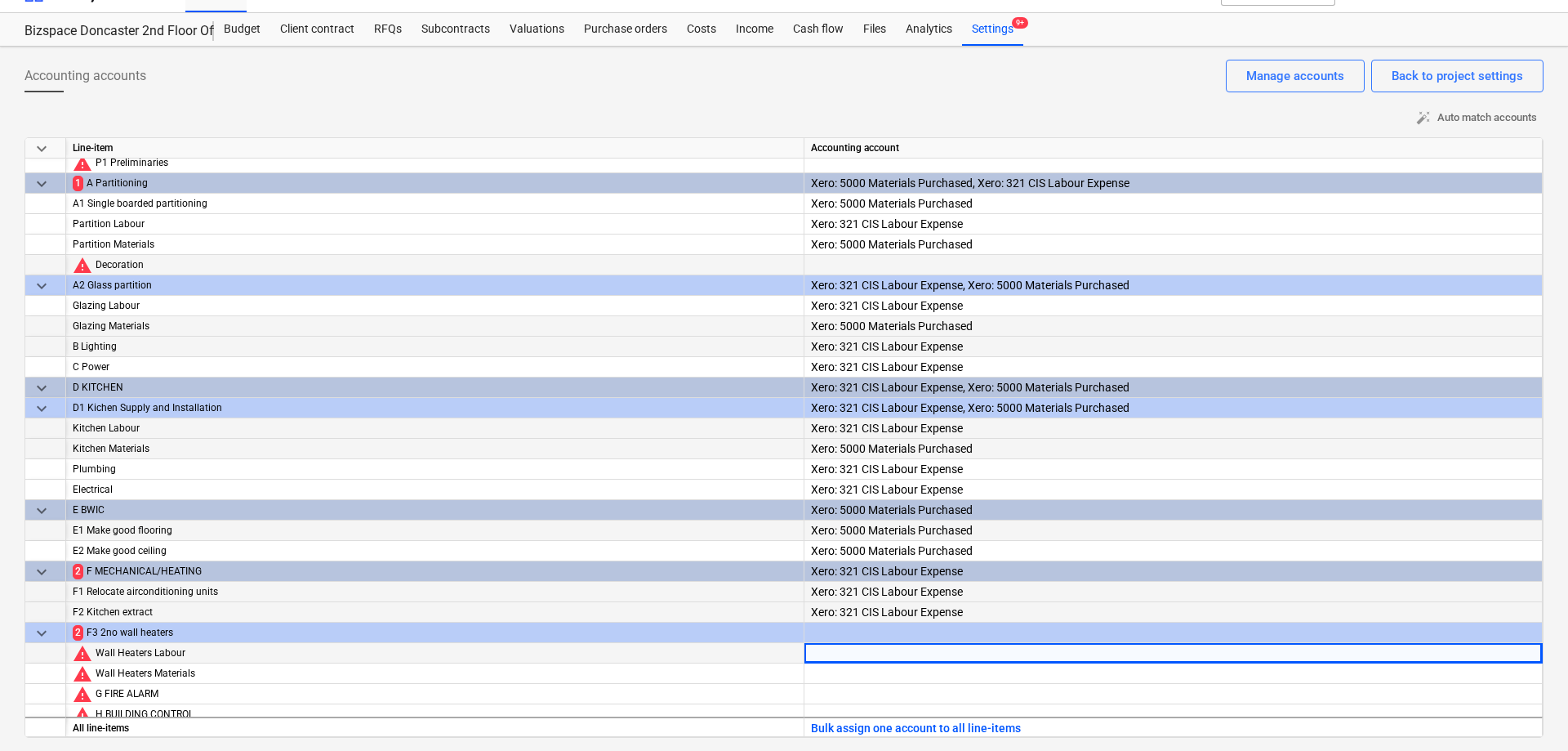
click at [889, 658] on div at bounding box center [1173, 667] width 725 height 50
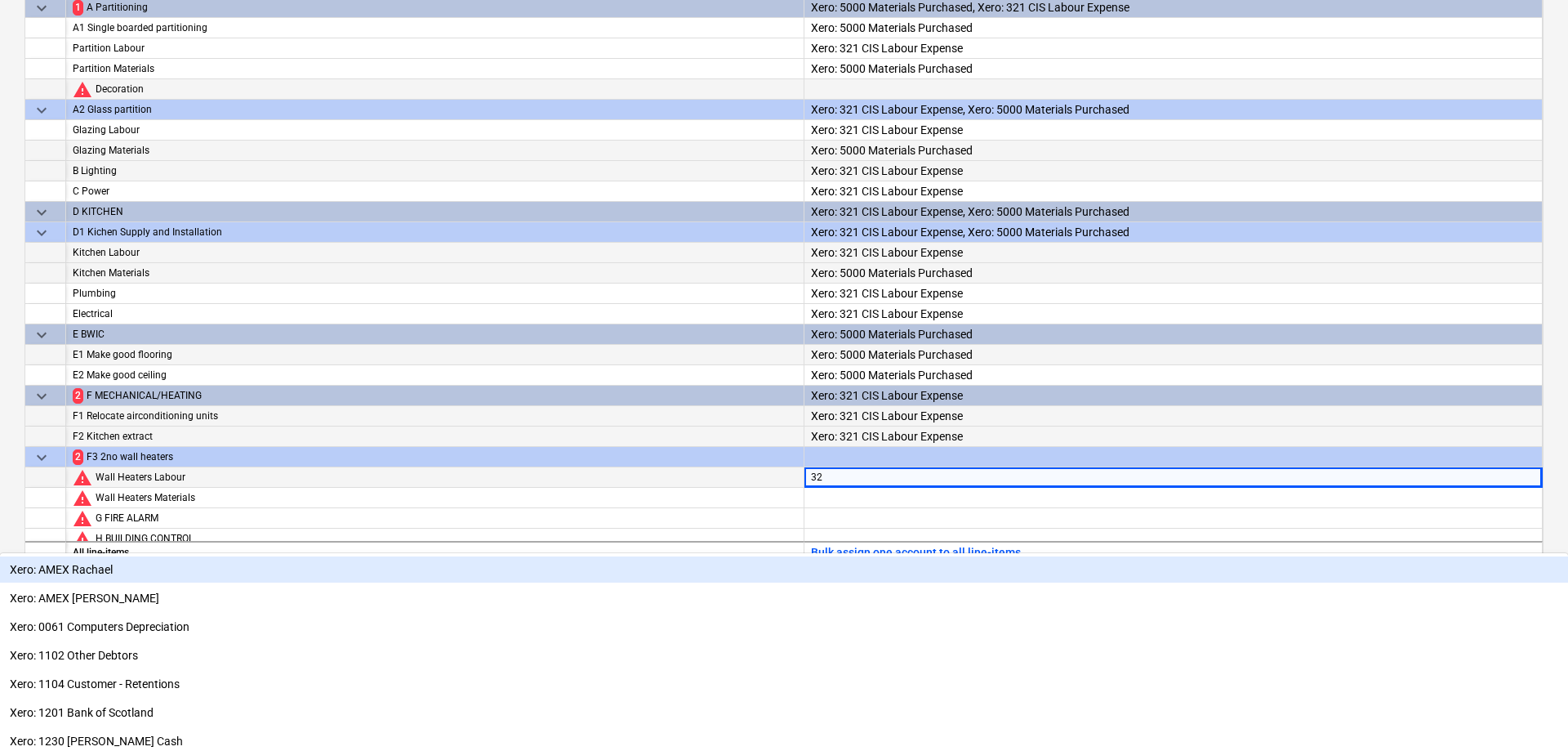
type input "321"
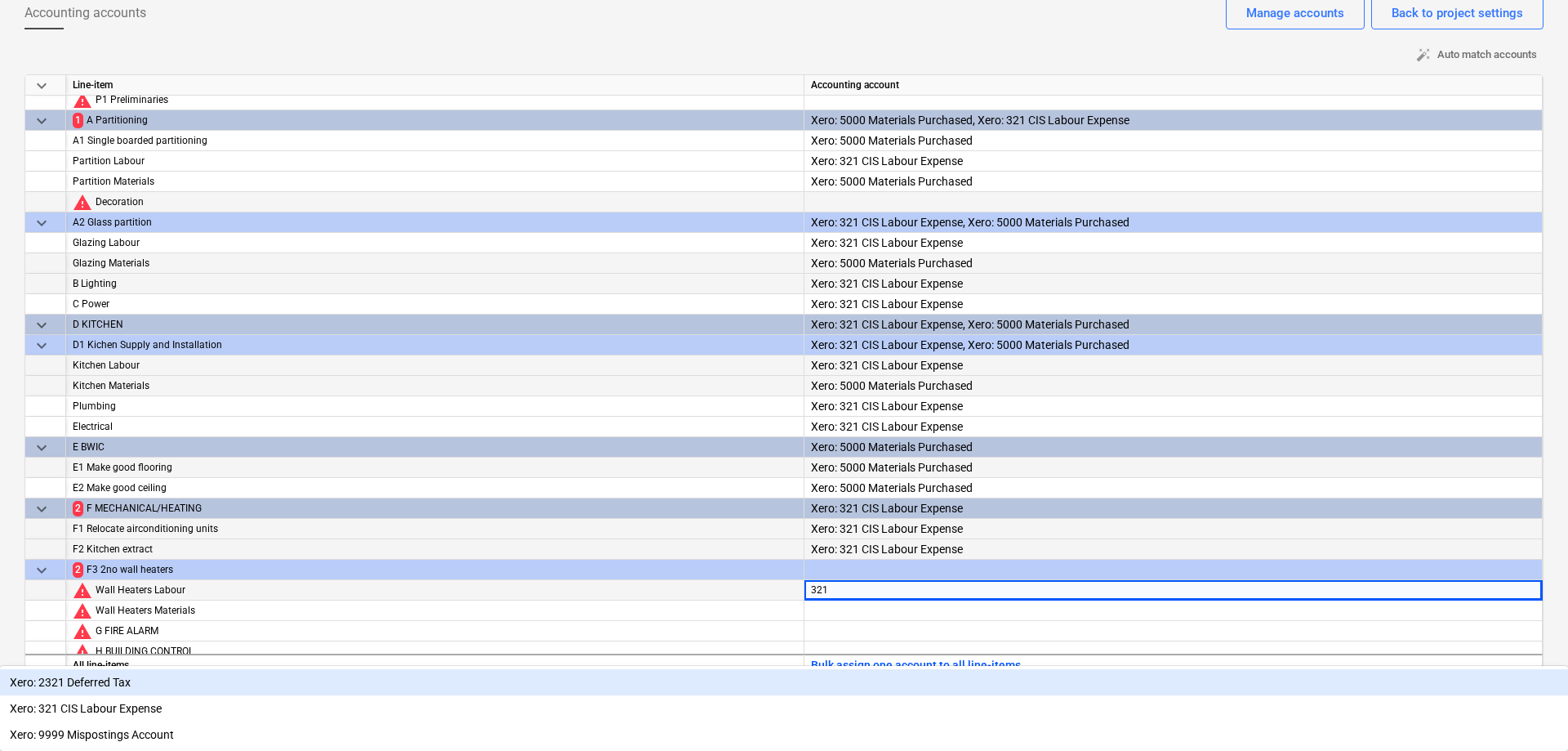
scroll to position [44, 0]
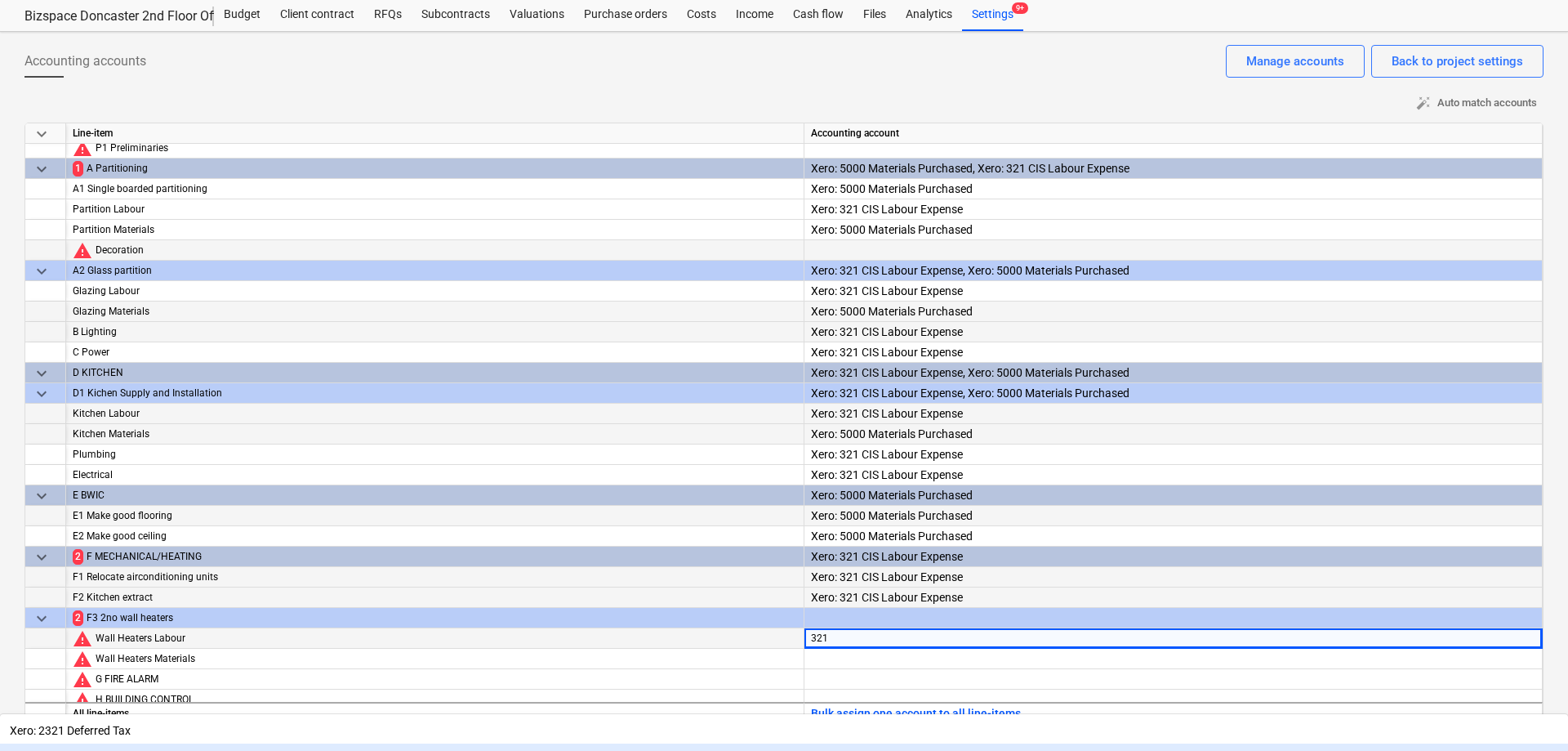
click at [871, 743] on div "Xero: 321 CIS Labour Expense" at bounding box center [784, 756] width 1568 height 26
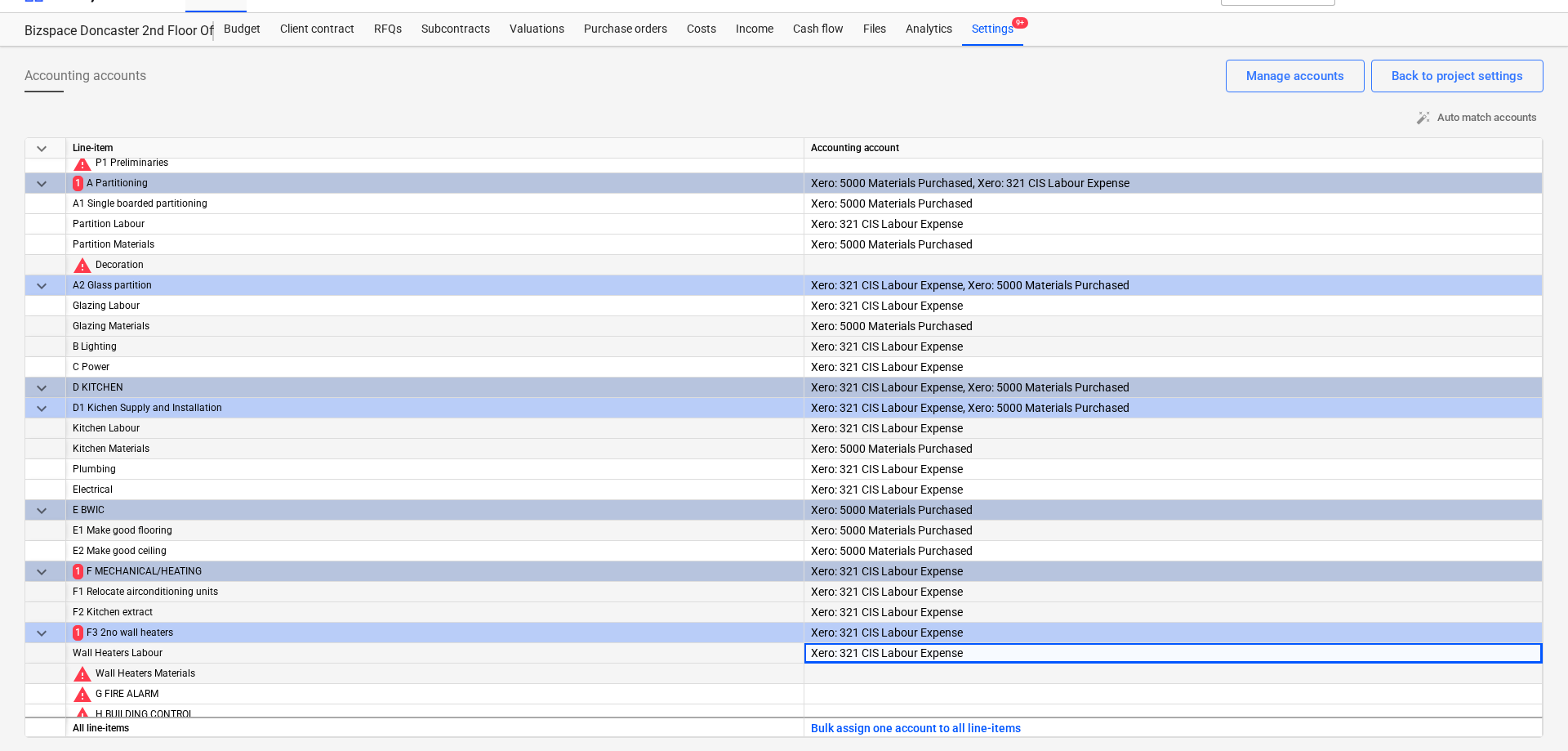
click at [867, 676] on div at bounding box center [1173, 688] width 725 height 50
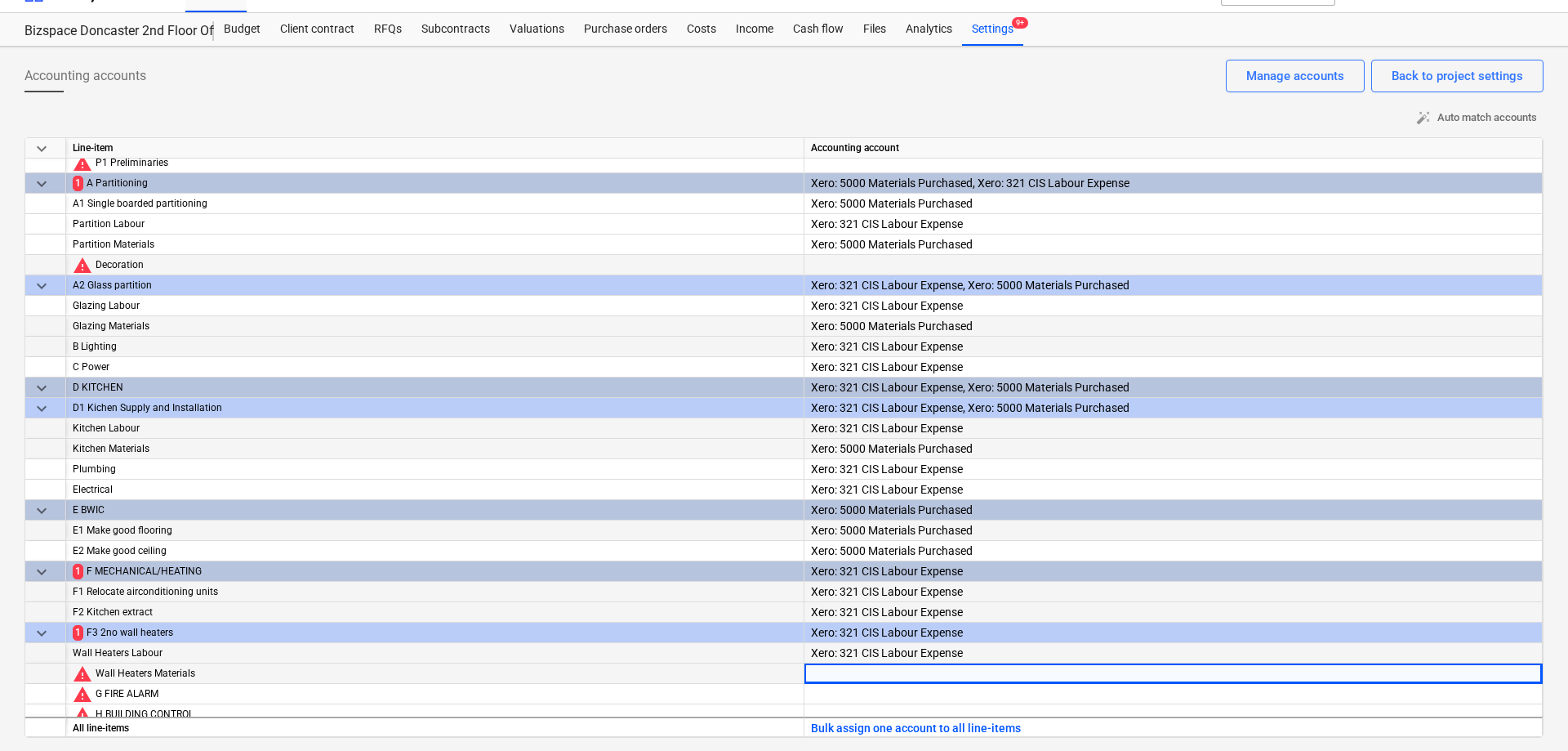
click at [894, 680] on div at bounding box center [1173, 688] width 725 height 50
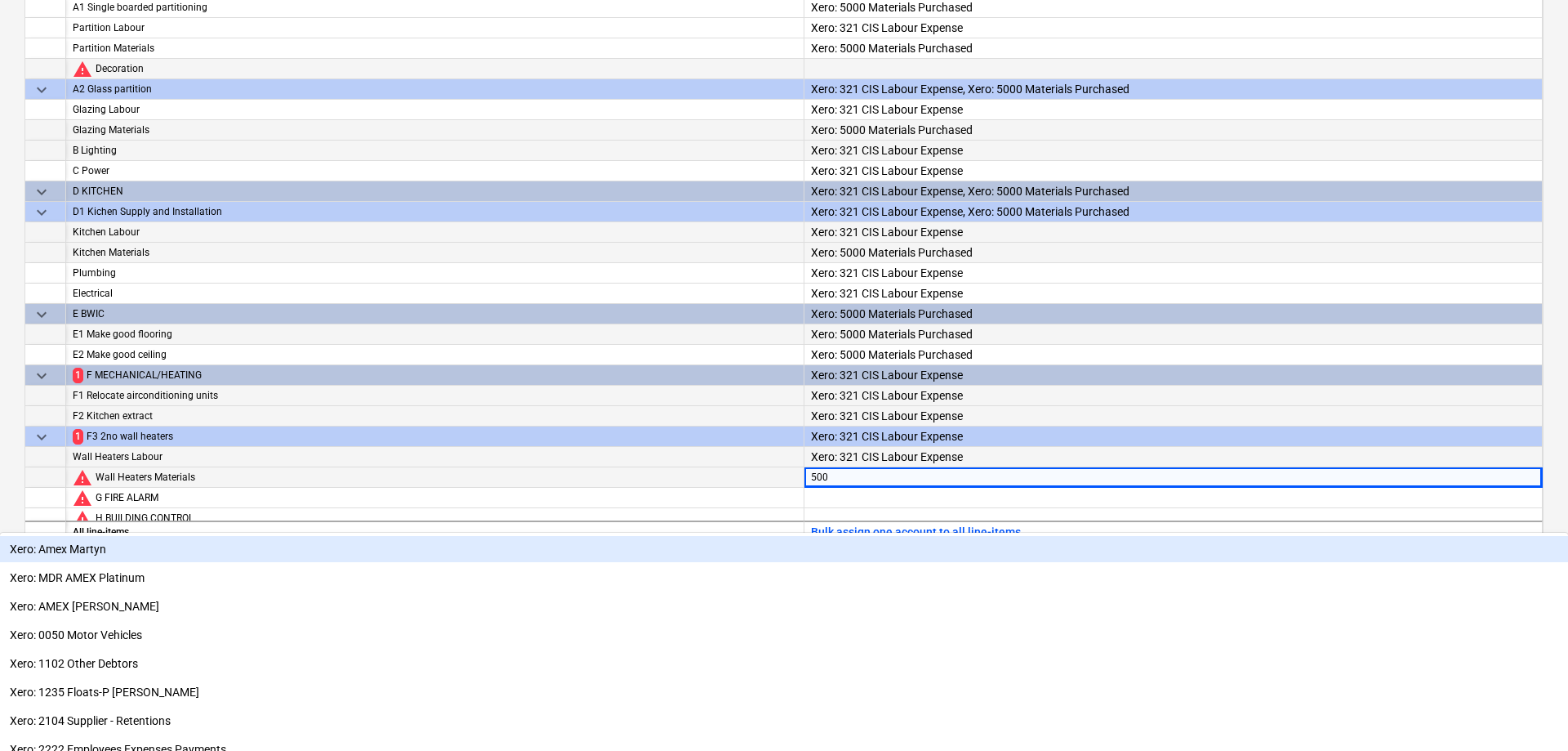
type input "5000"
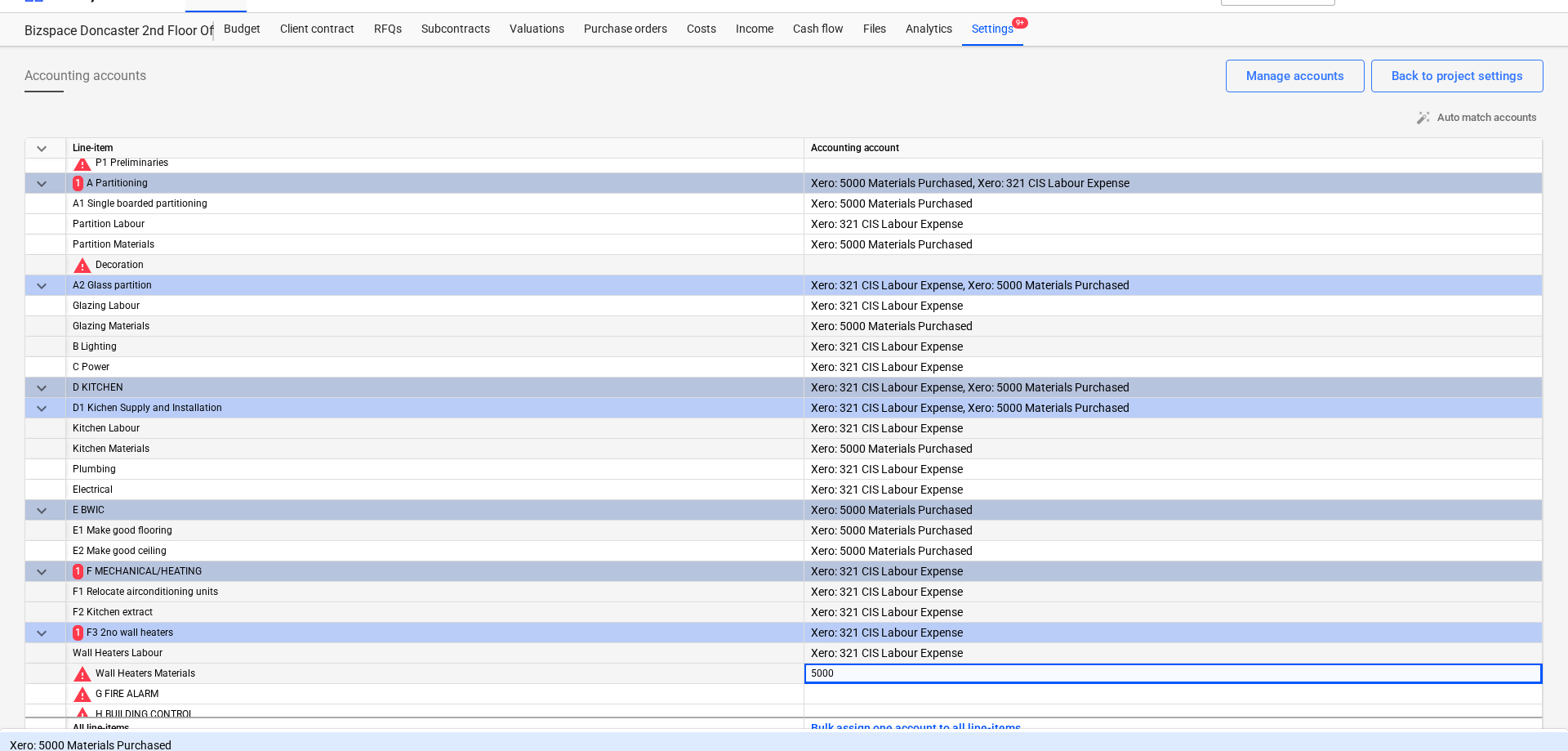
click at [893, 732] on div "Xero: 5000 Materials Purchased" at bounding box center [784, 744] width 1568 height 26
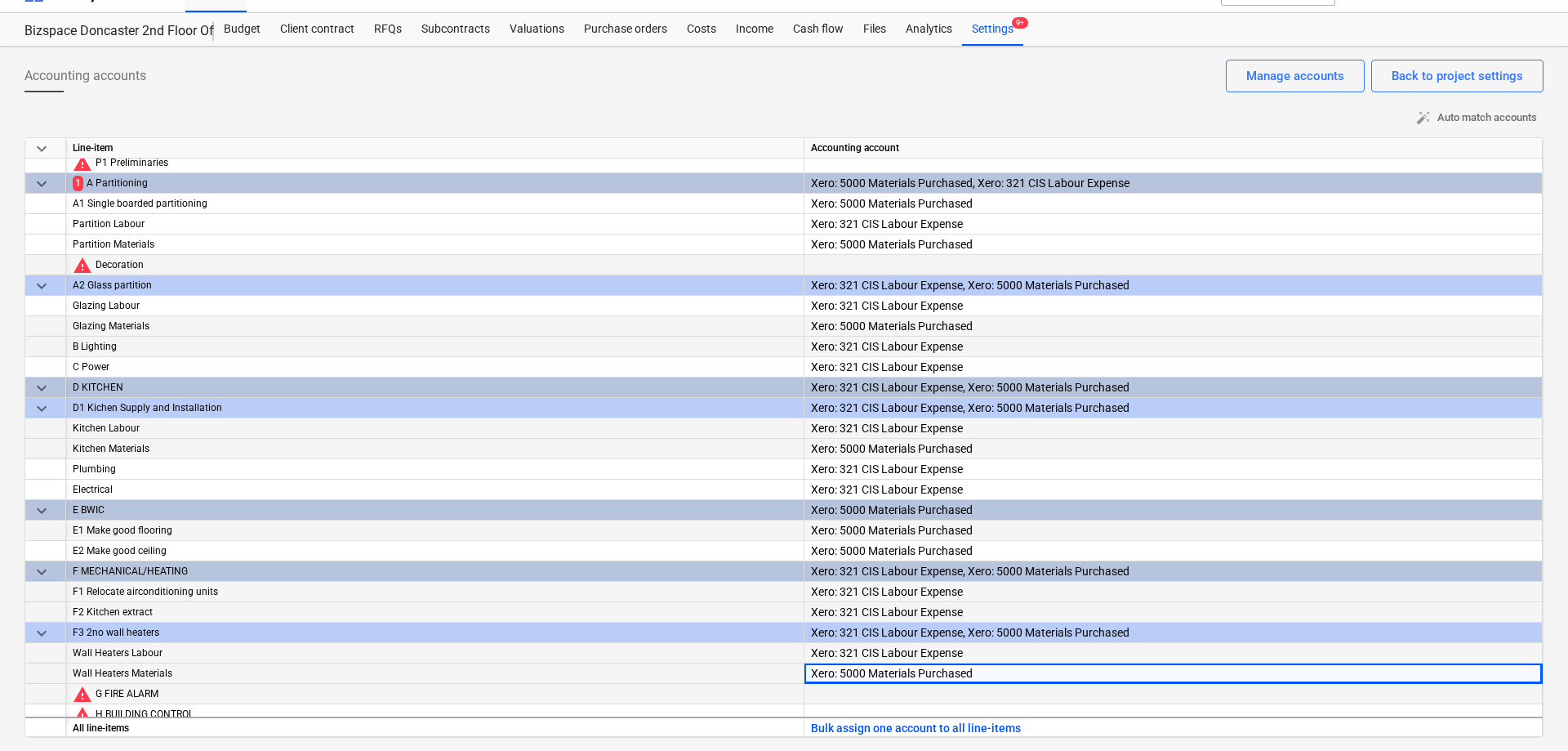
click at [880, 701] on div at bounding box center [1173, 708] width 725 height 50
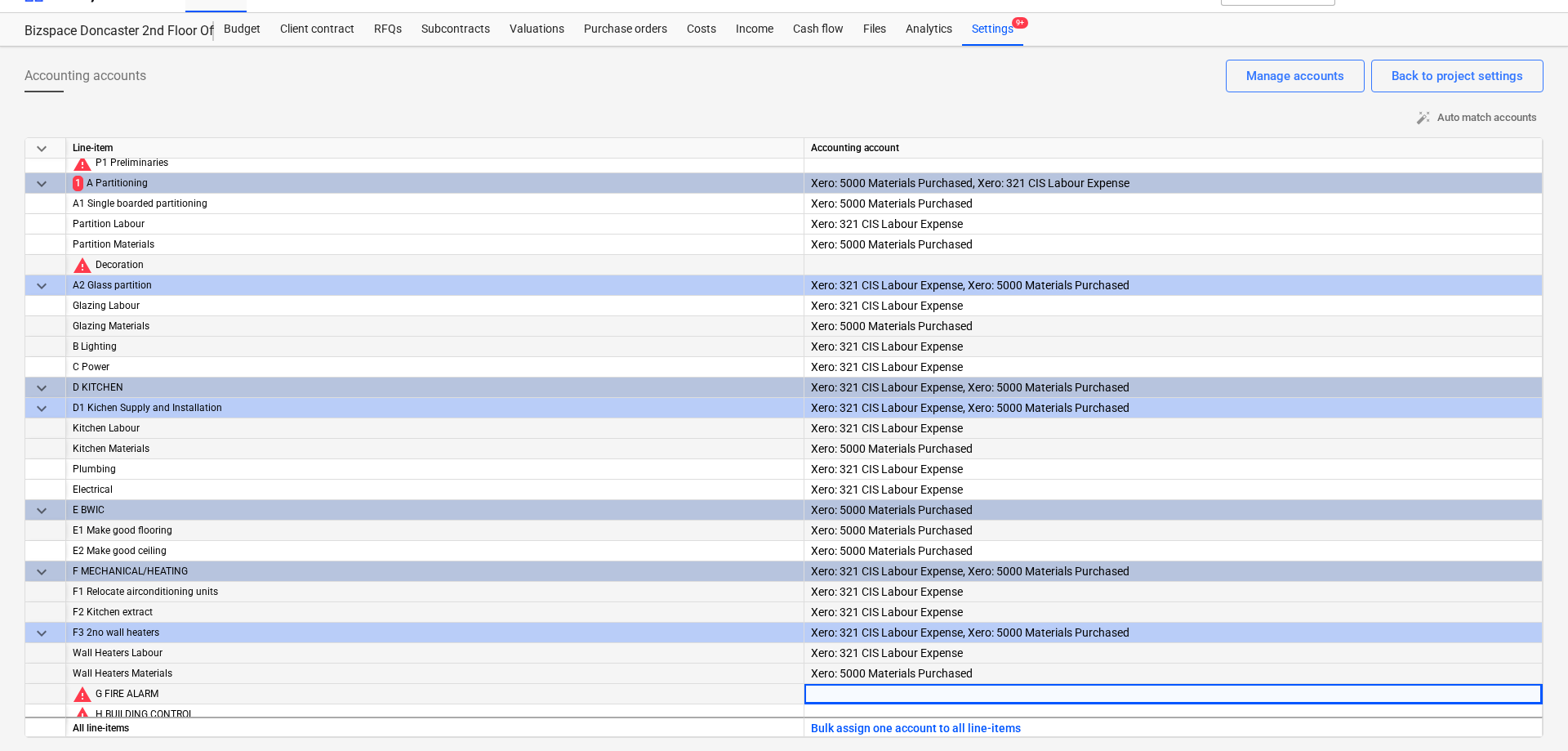
click at [880, 701] on div at bounding box center [1173, 708] width 725 height 50
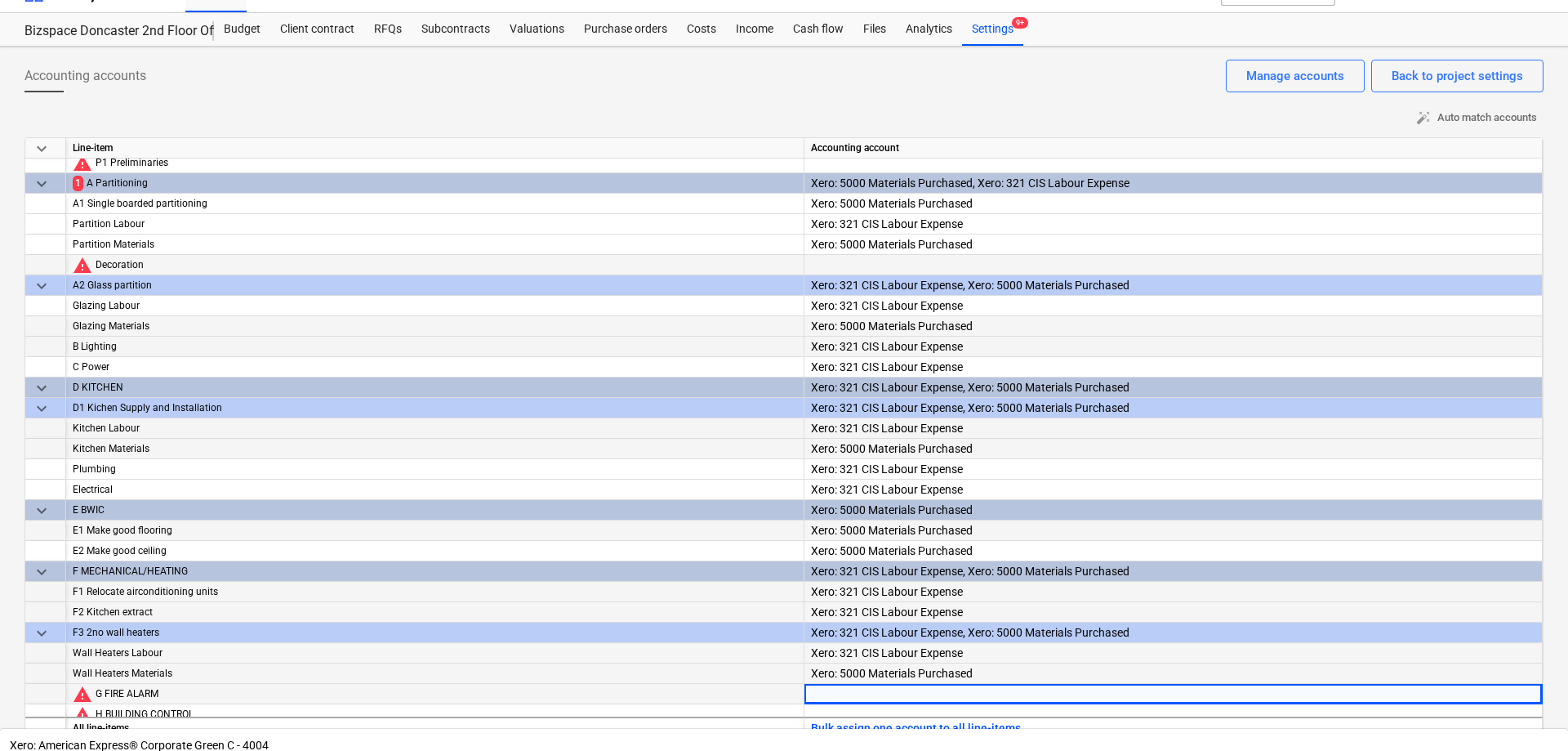
scroll to position [245, 0]
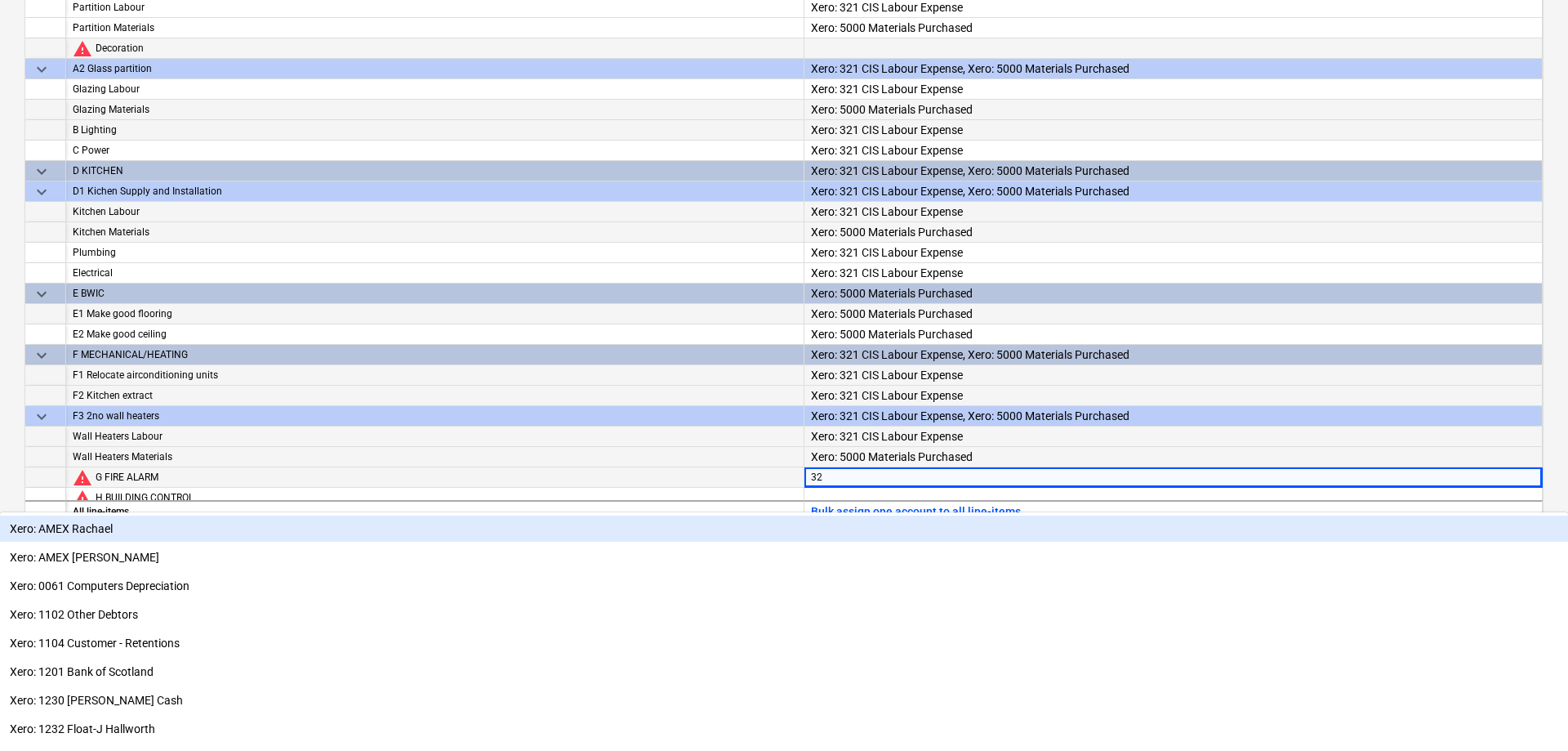
type input "321"
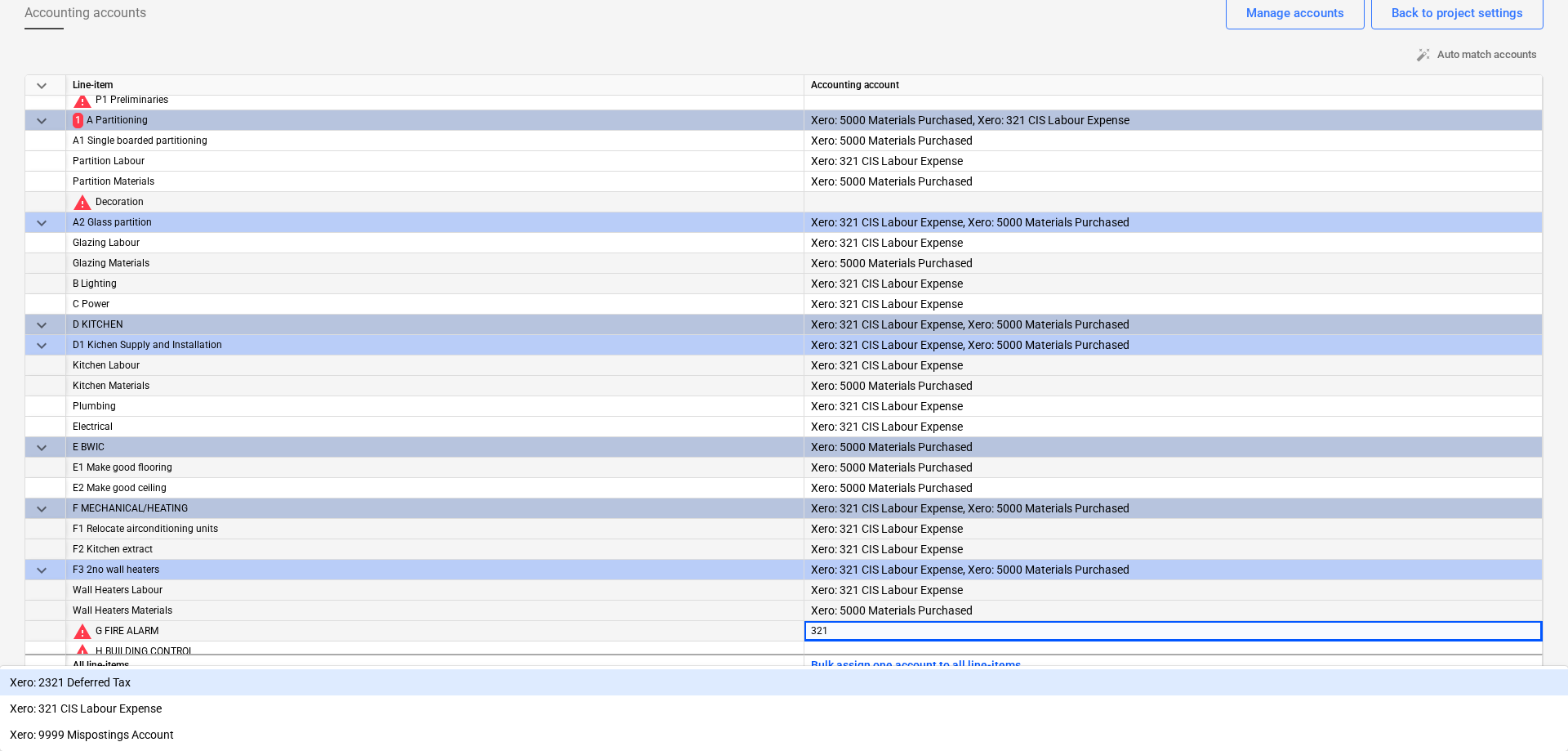
scroll to position [84, 0]
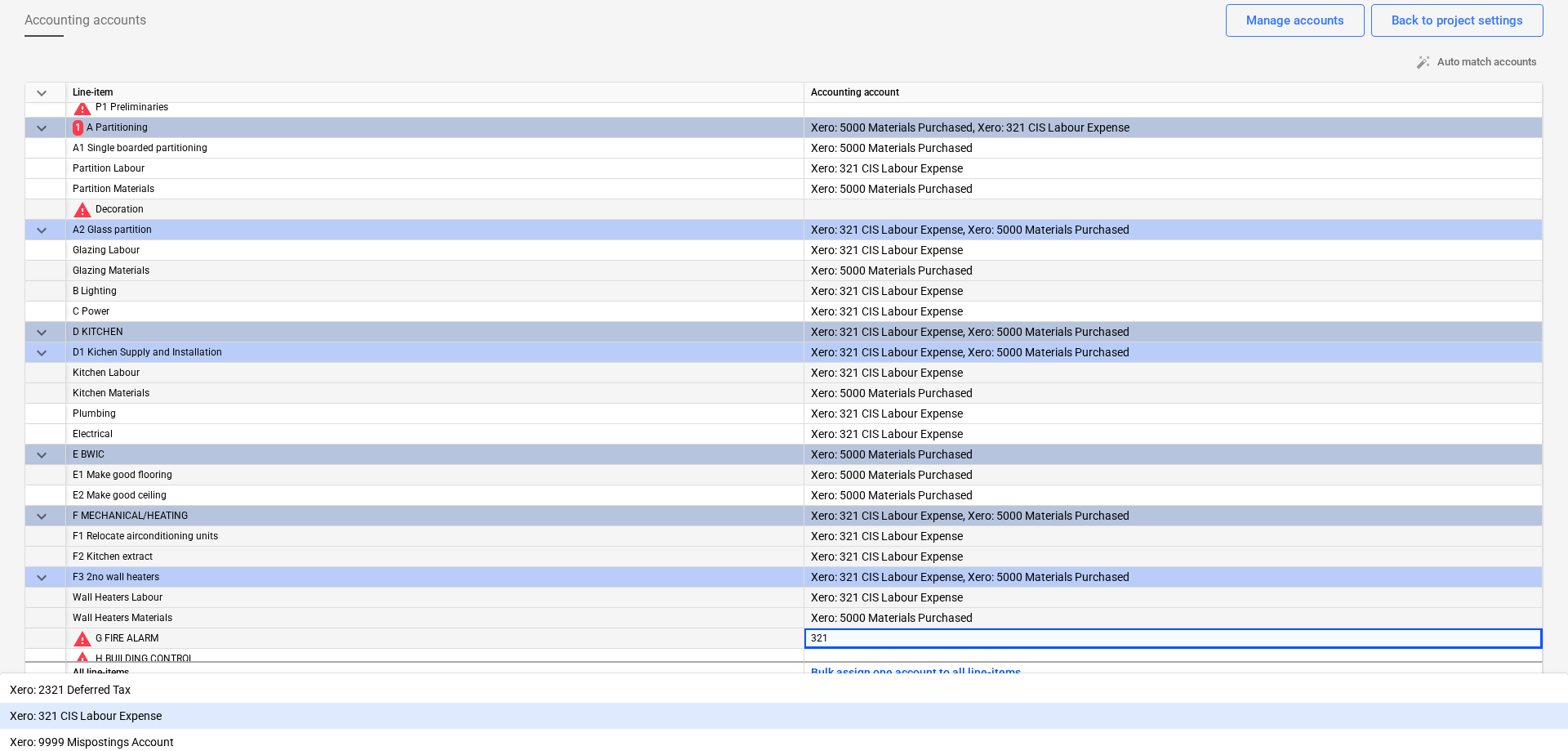
click at [890, 712] on div "Xero: 321 CIS Labour Expense" at bounding box center [784, 715] width 1568 height 26
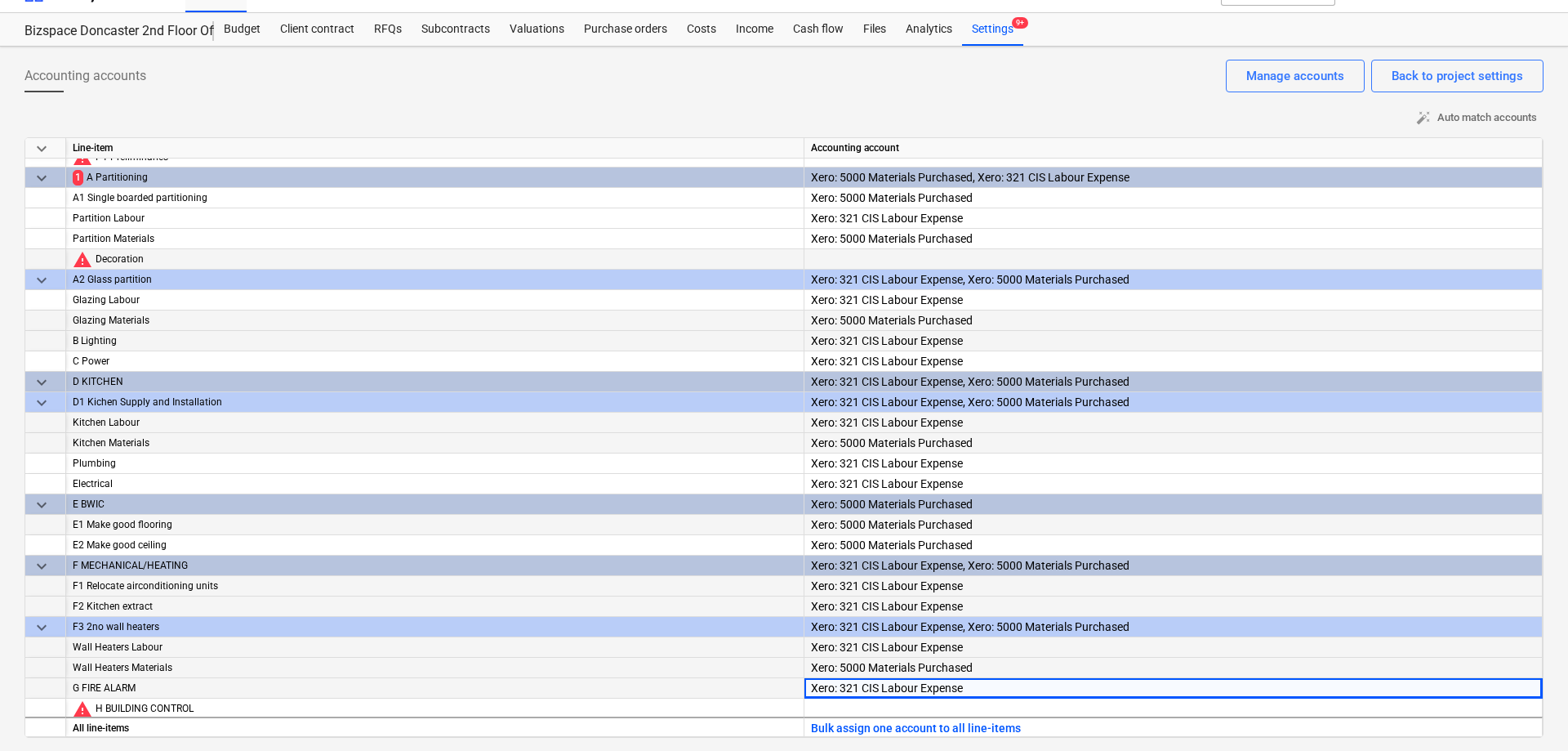
scroll to position [14, 0]
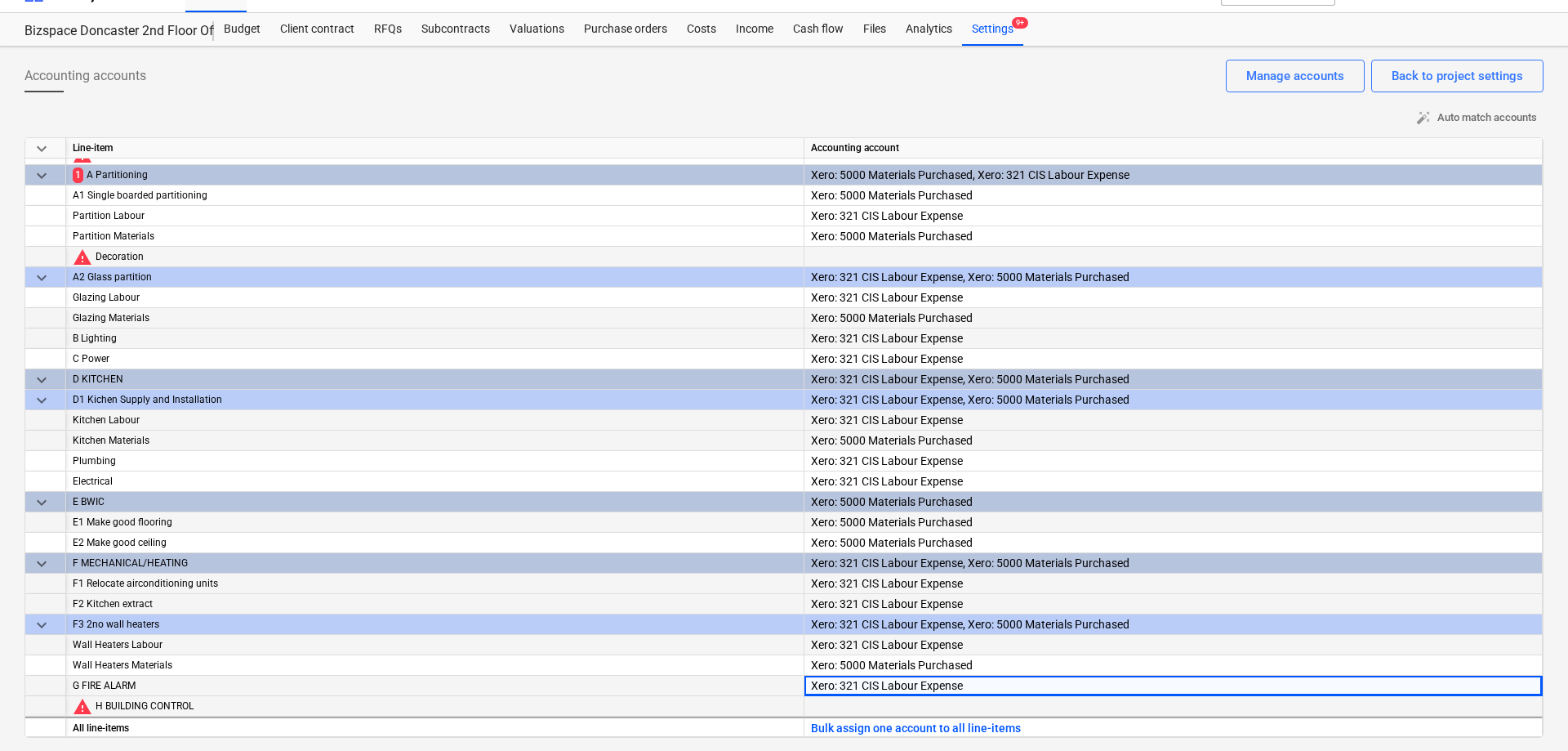
click at [878, 712] on div at bounding box center [1173, 721] width 725 height 50
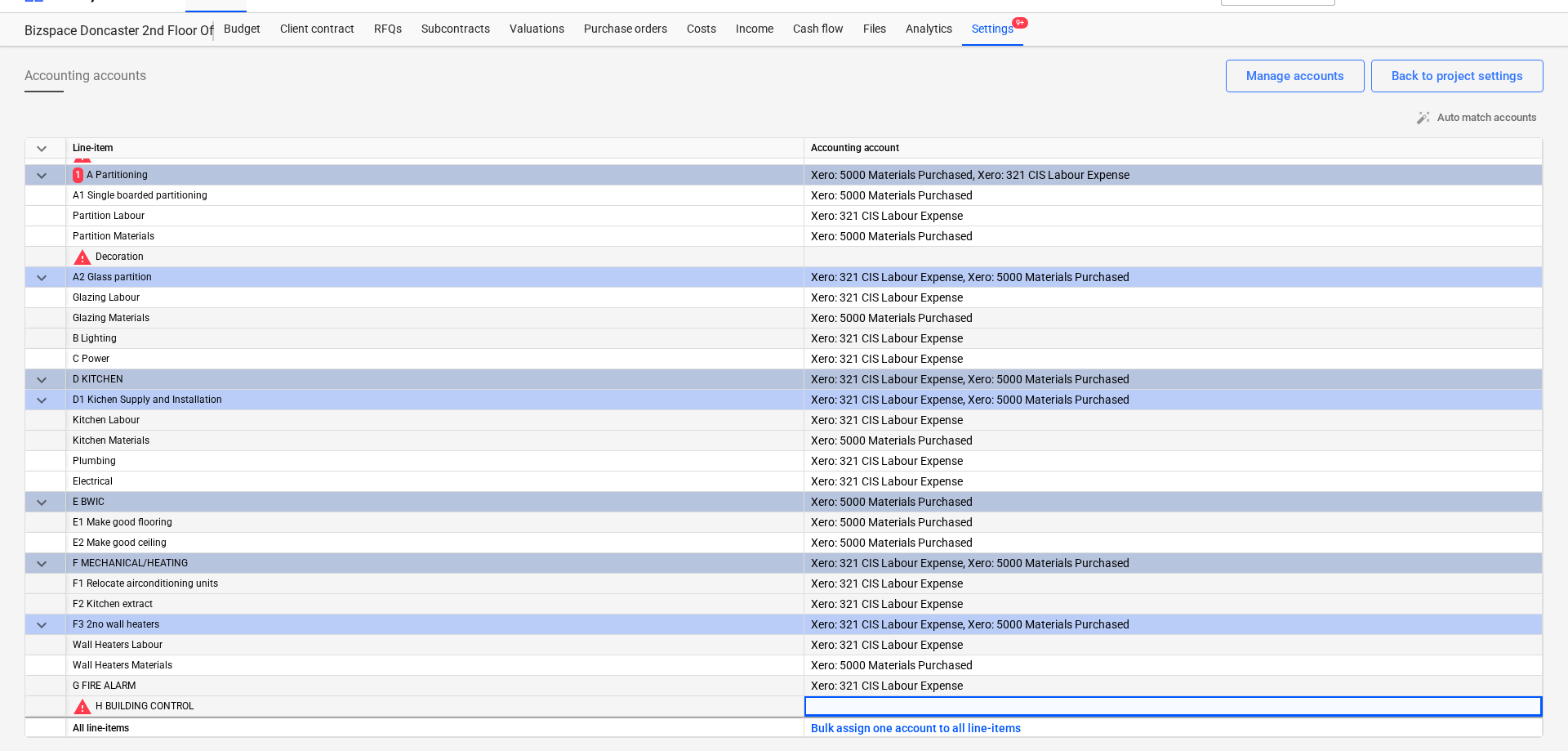
click at [878, 711] on div at bounding box center [1173, 721] width 725 height 50
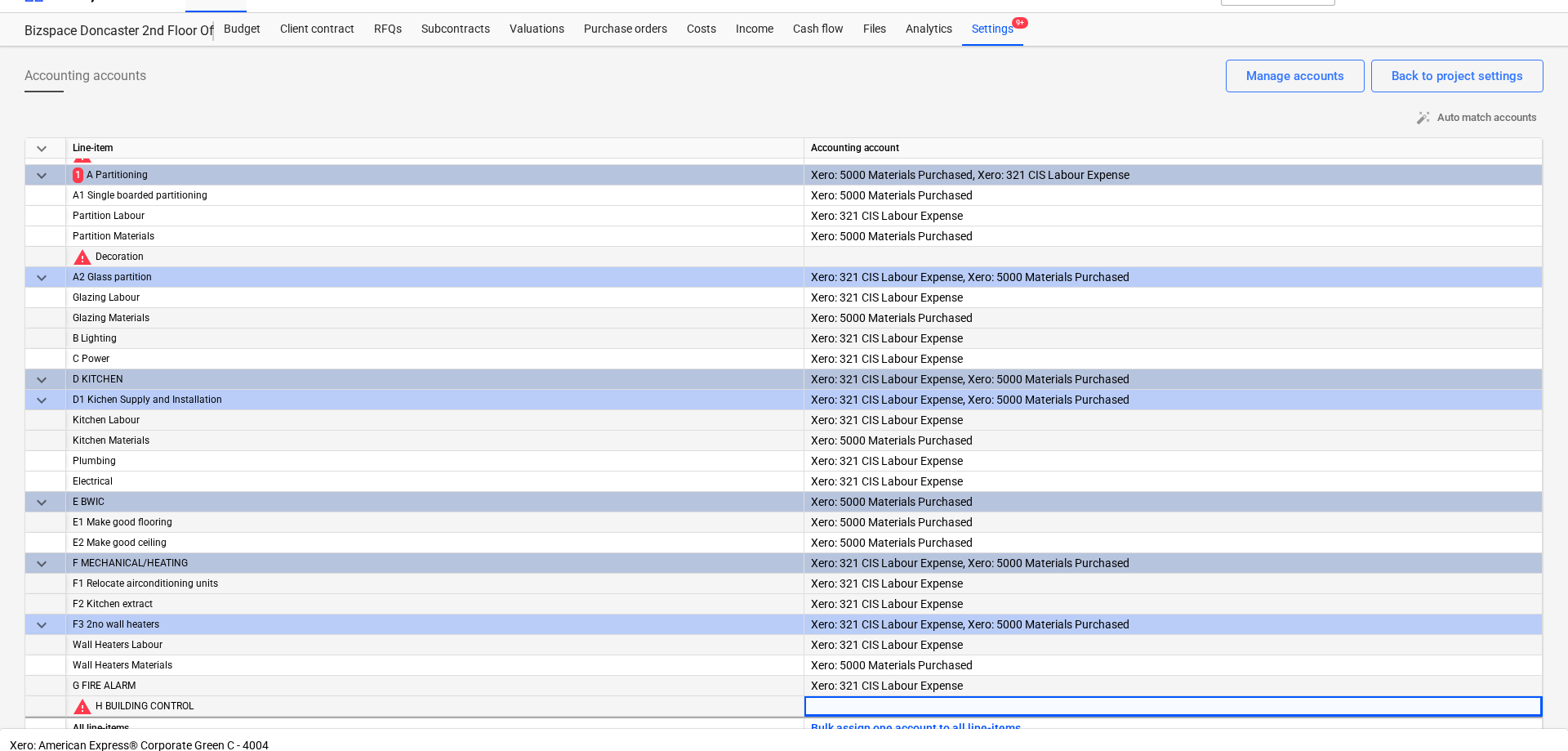
scroll to position [257, 0]
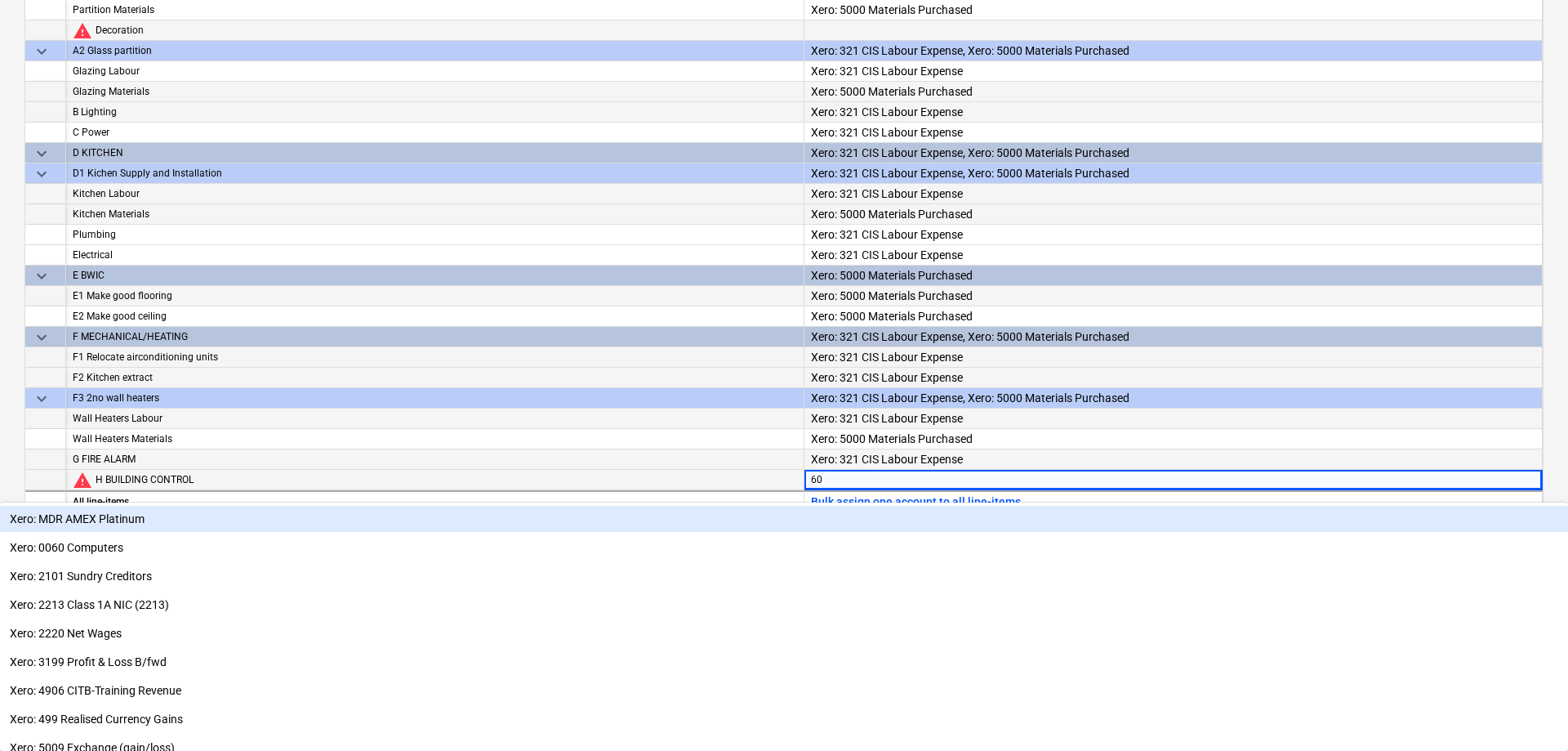
type input "600"
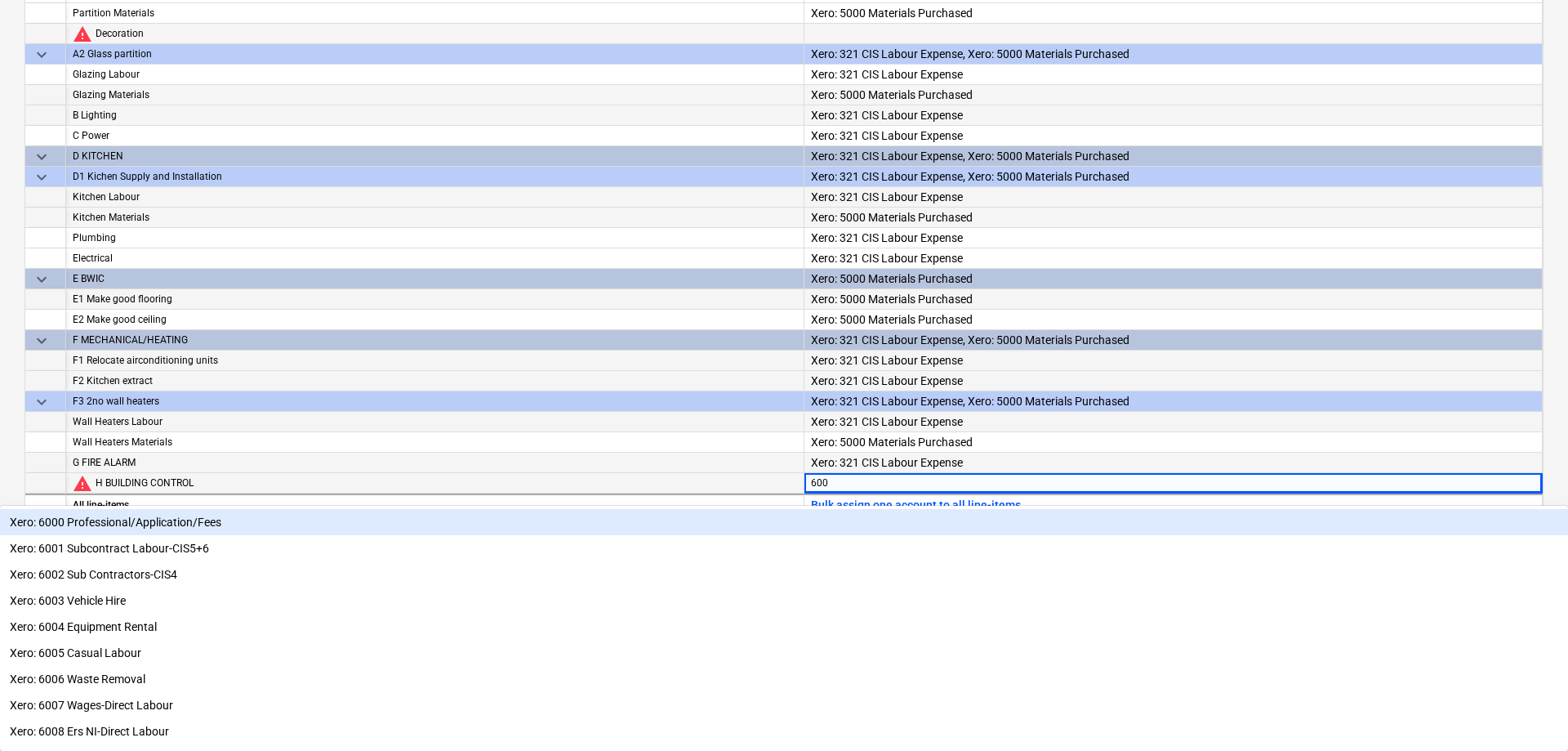
scroll to position [254, 0]
click at [964, 528] on div "Xero: 6000 Professional/Application/Fees" at bounding box center [784, 522] width 1568 height 26
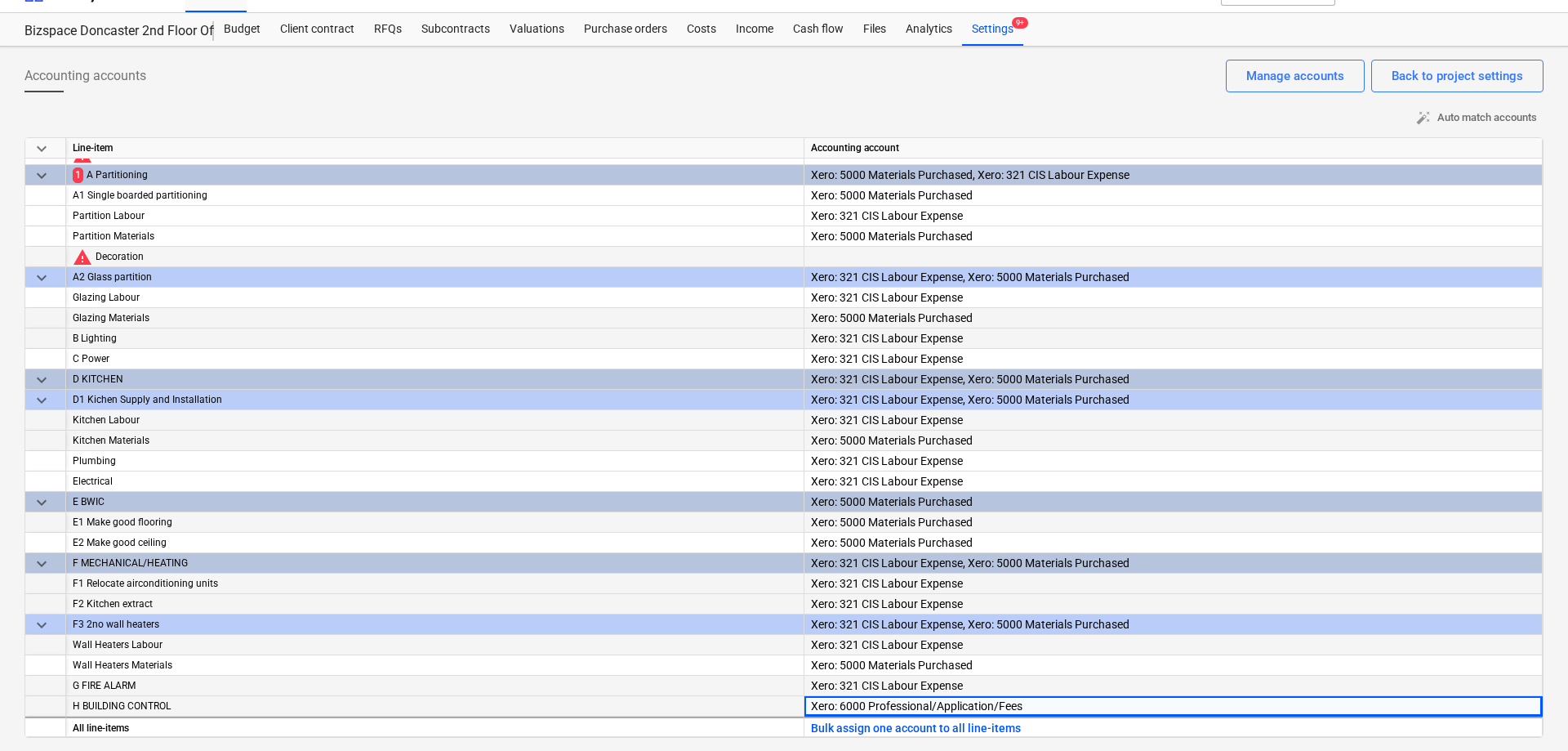
click at [1271, 562] on div "Xero: 321 CIS Labour Expense, Xero: 5000 Materials Purchased" at bounding box center [1173, 588] width 725 height 71
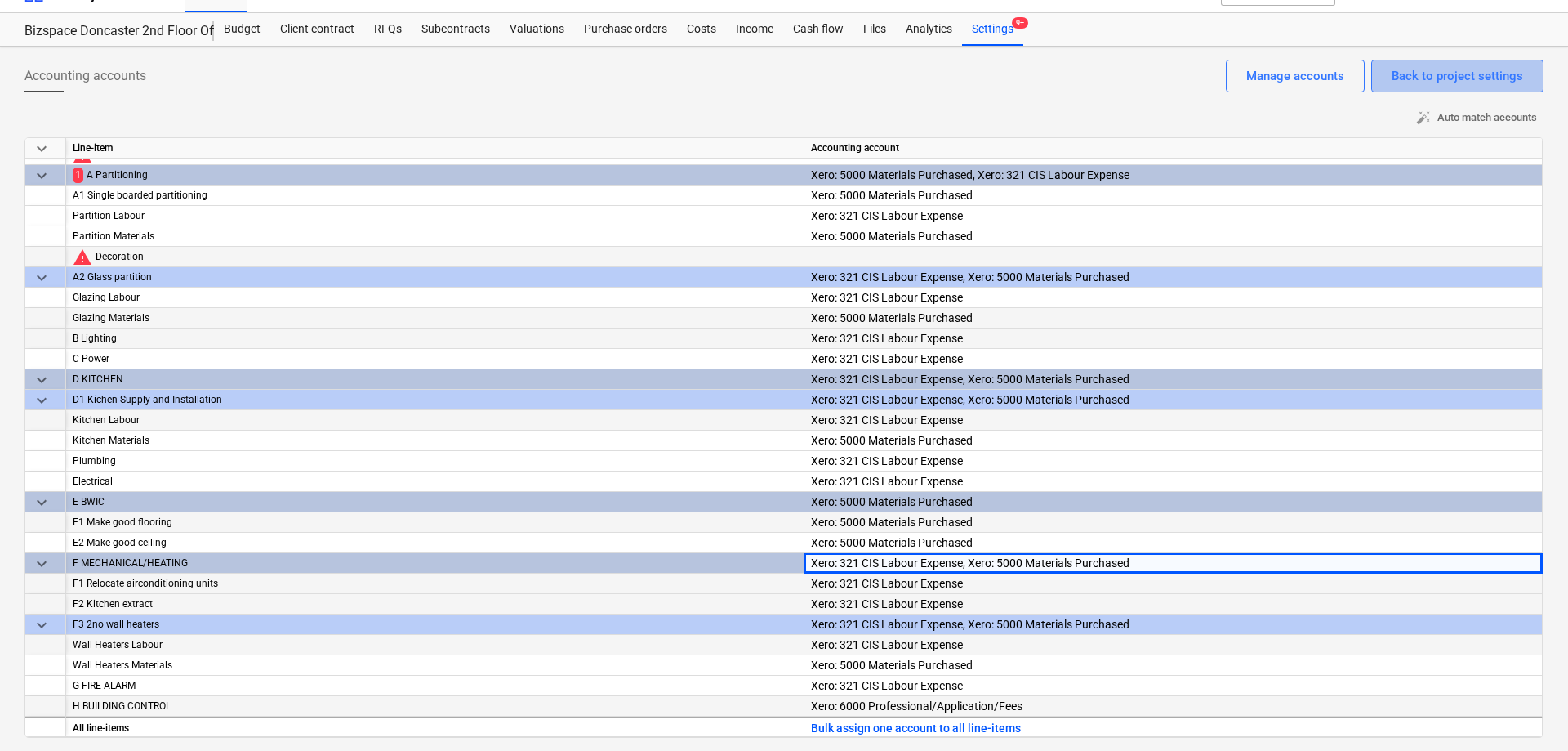
click at [1487, 75] on div "Back to project settings" at bounding box center [1457, 76] width 132 height 21
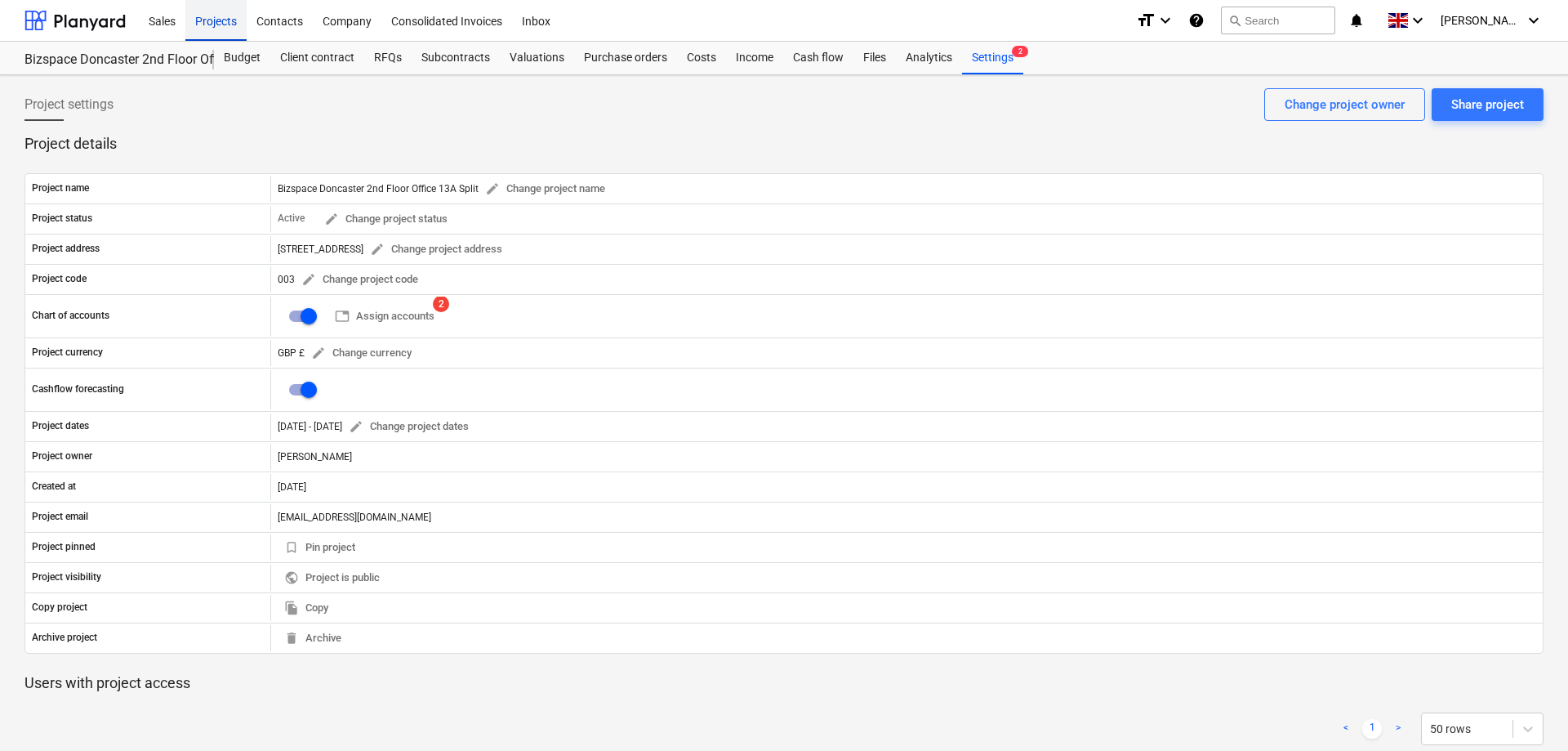
click at [220, 28] on div "Projects" at bounding box center [216, 20] width 61 height 42
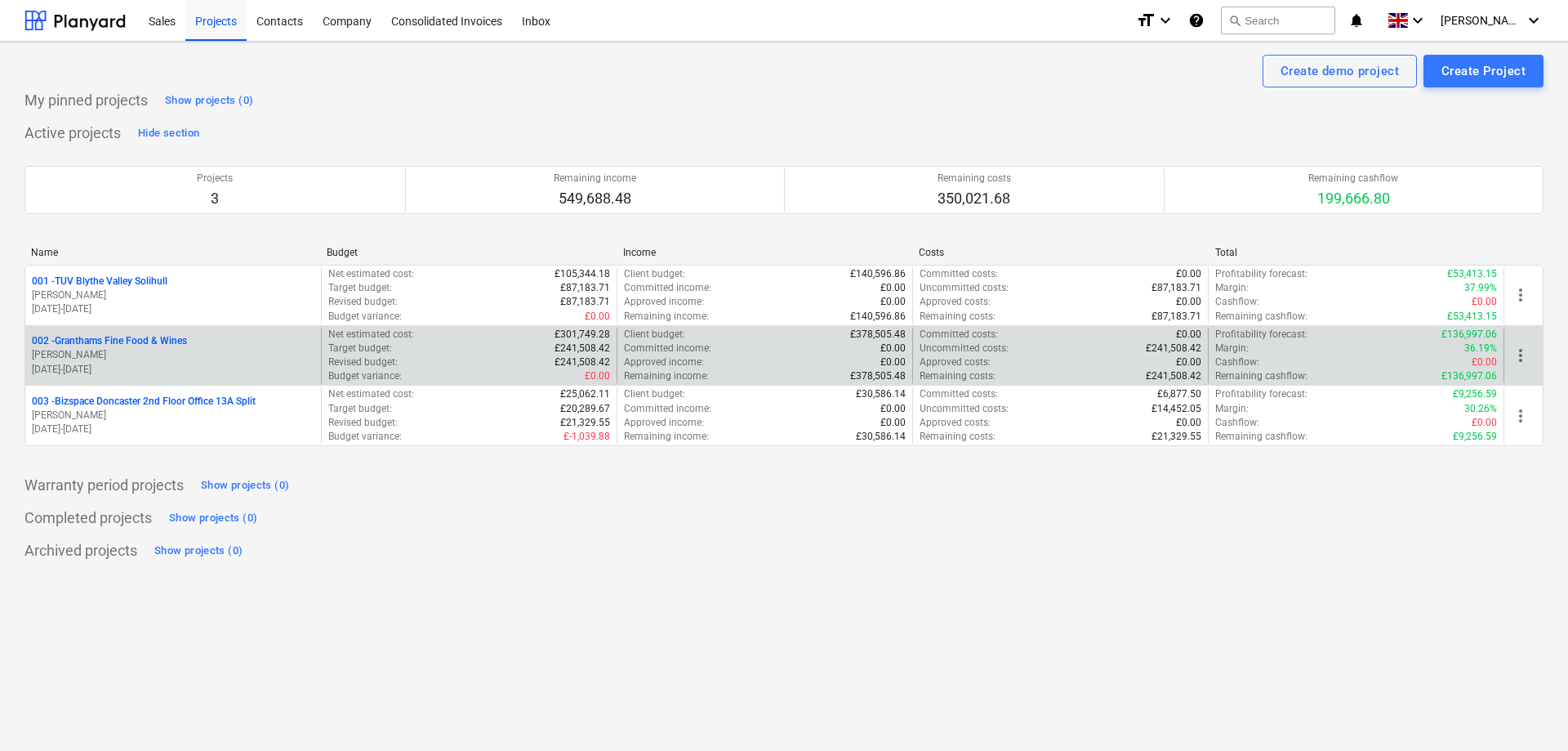
click at [145, 343] on p "002 - Granthams Fine Food & Wines" at bounding box center [109, 341] width 155 height 14
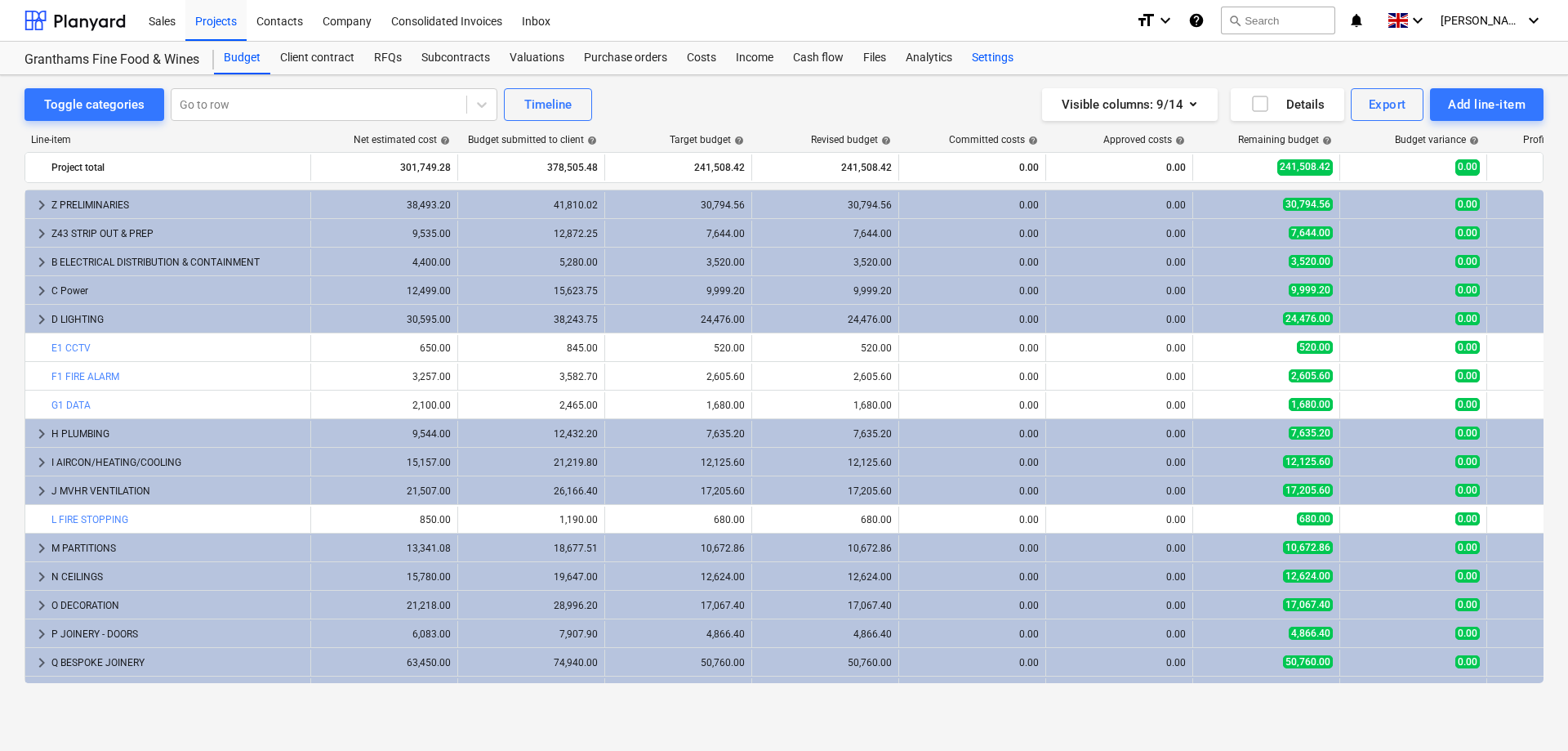
click at [985, 51] on div "Settings" at bounding box center [993, 58] width 61 height 33
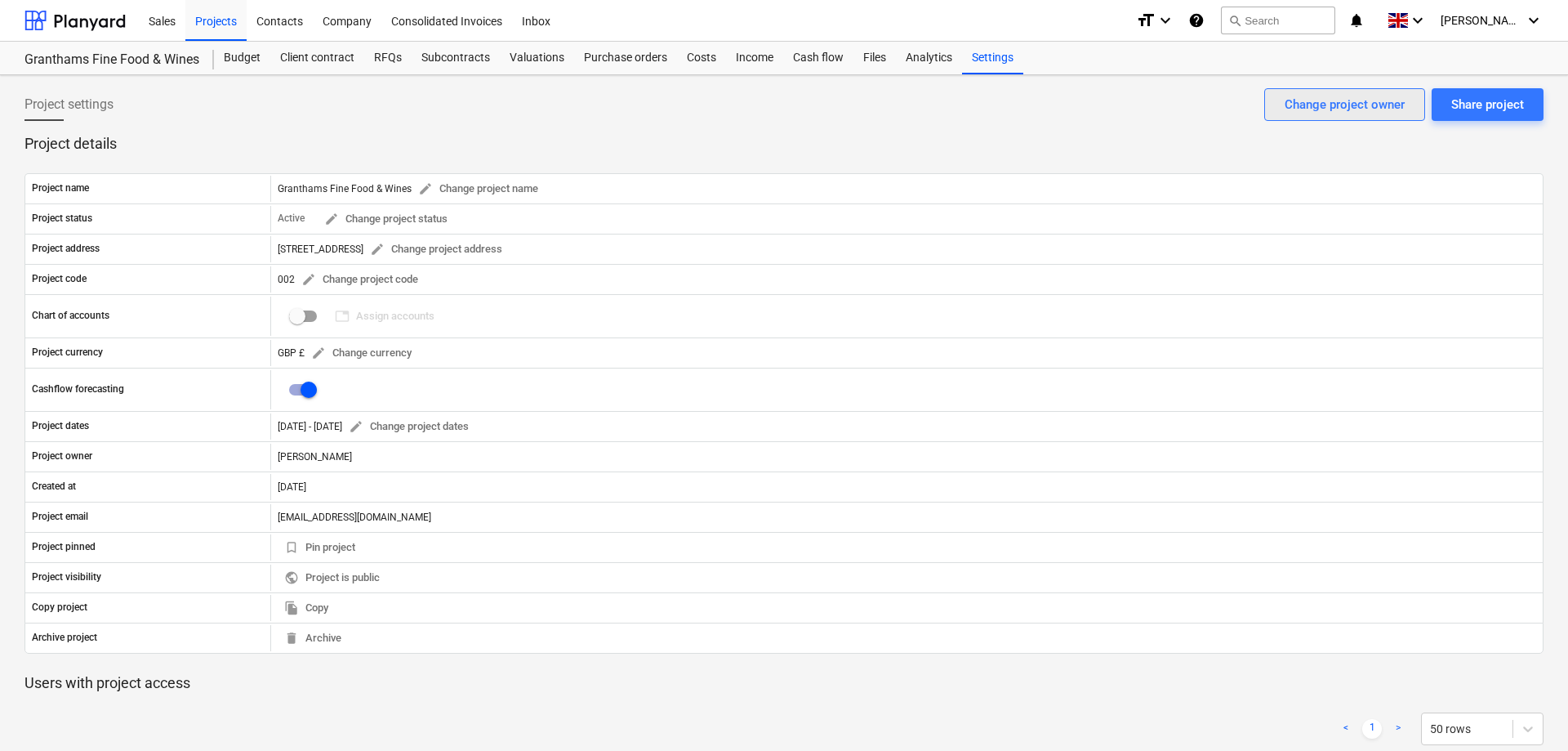
click at [1390, 103] on div "Change project owner" at bounding box center [1345, 104] width 120 height 21
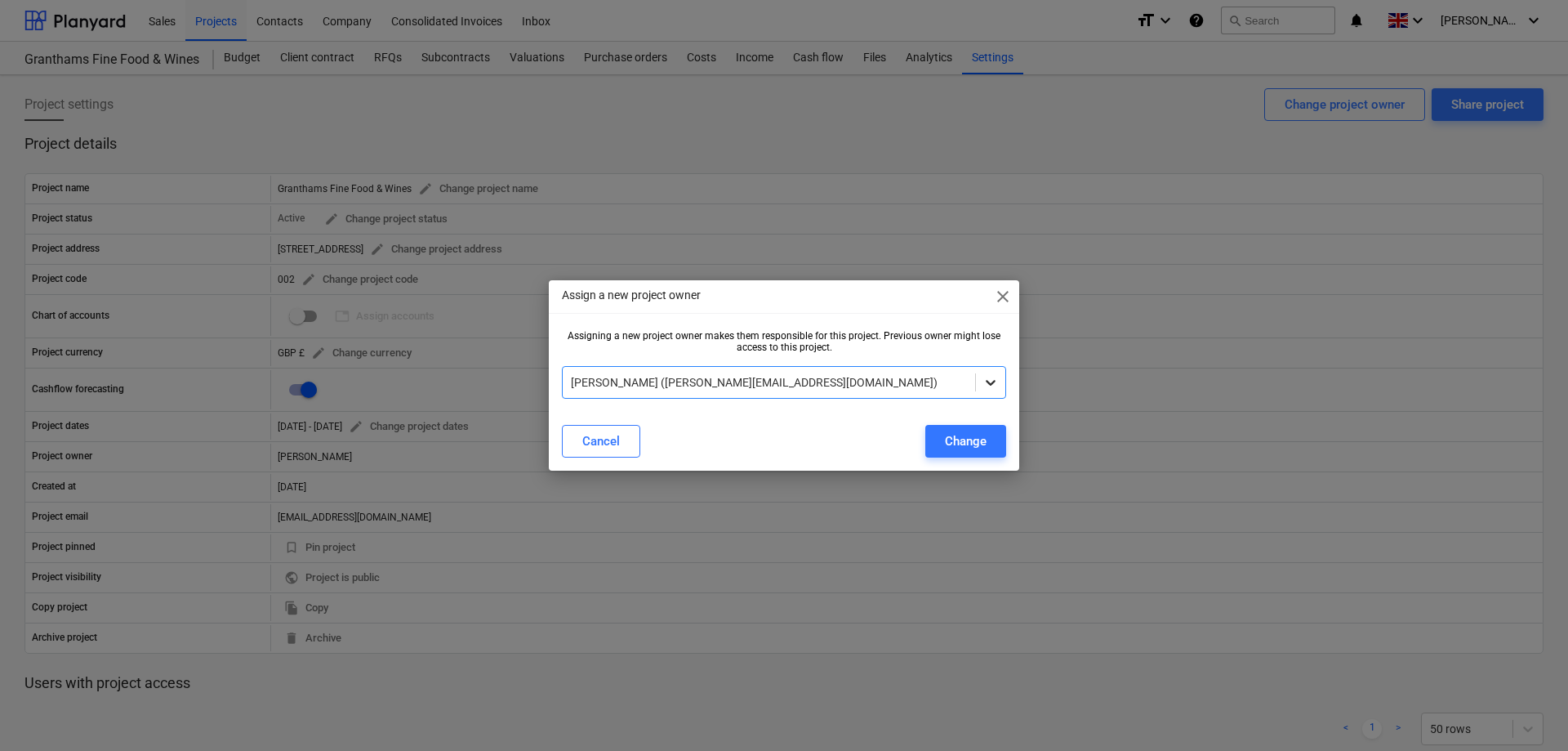
click at [991, 381] on icon at bounding box center [990, 381] width 16 height 16
click at [963, 440] on div "Change" at bounding box center [966, 441] width 42 height 21
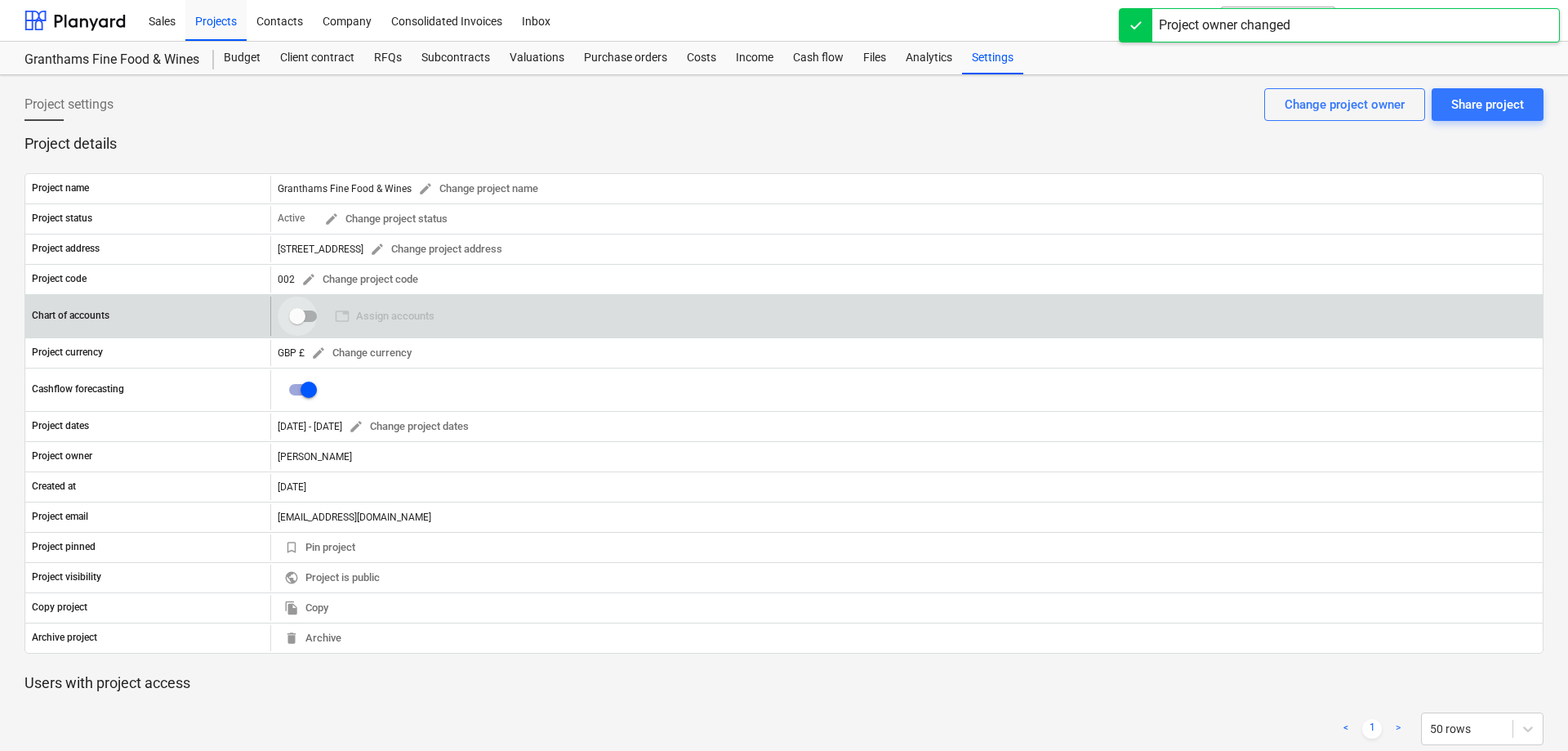
click at [299, 314] on input "checkbox" at bounding box center [297, 316] width 39 height 39
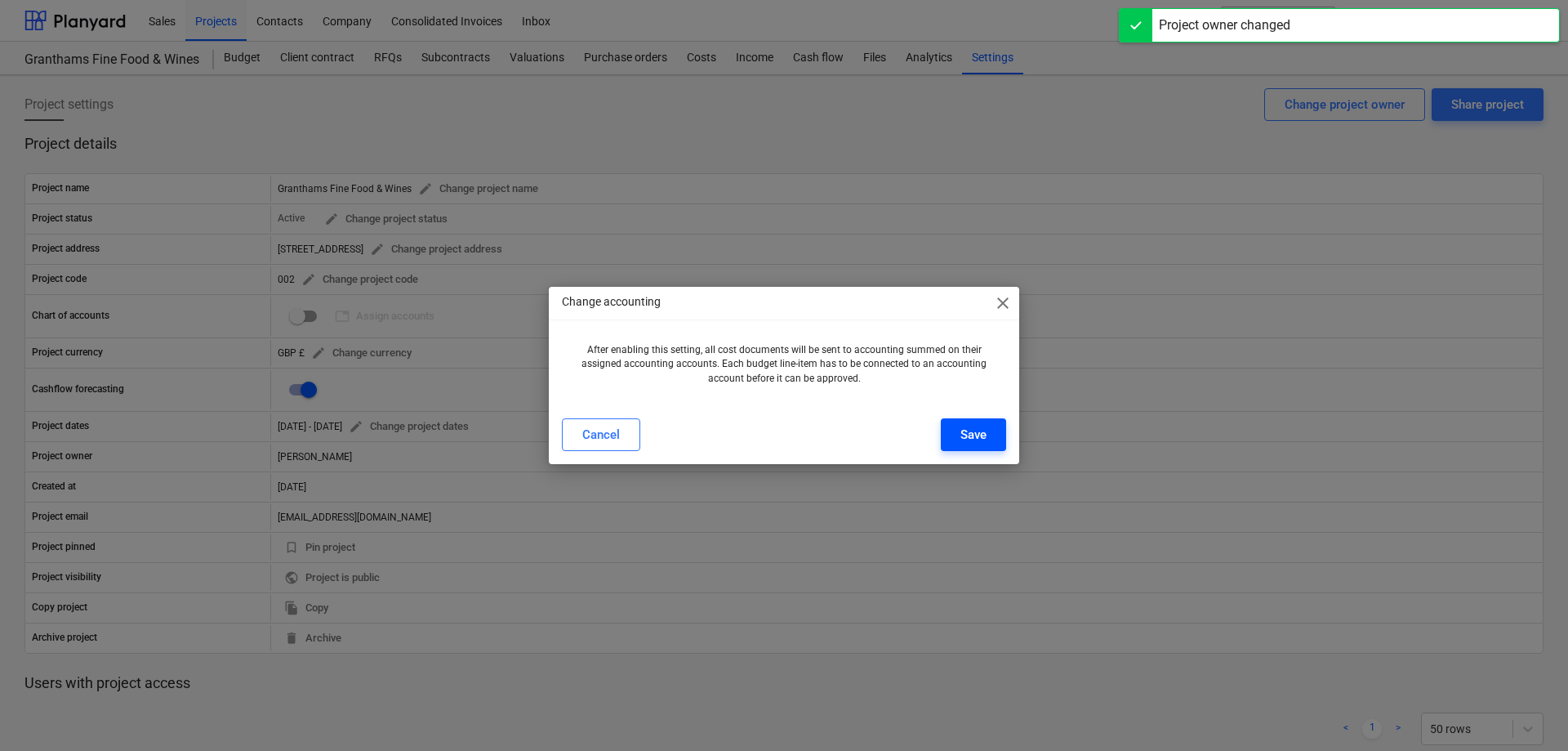
click at [990, 433] on button "Save" at bounding box center [973, 434] width 66 height 33
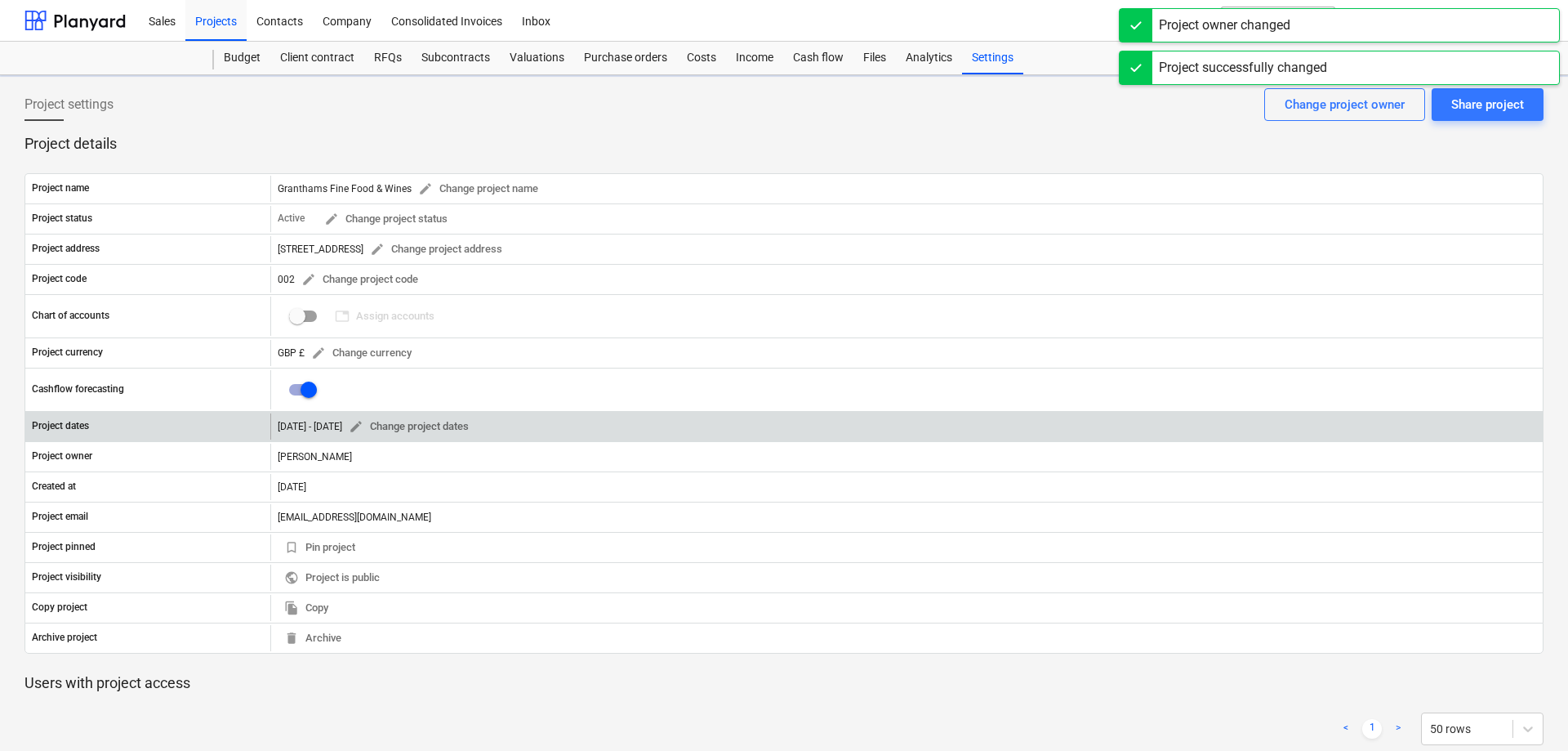
checkbox input "true"
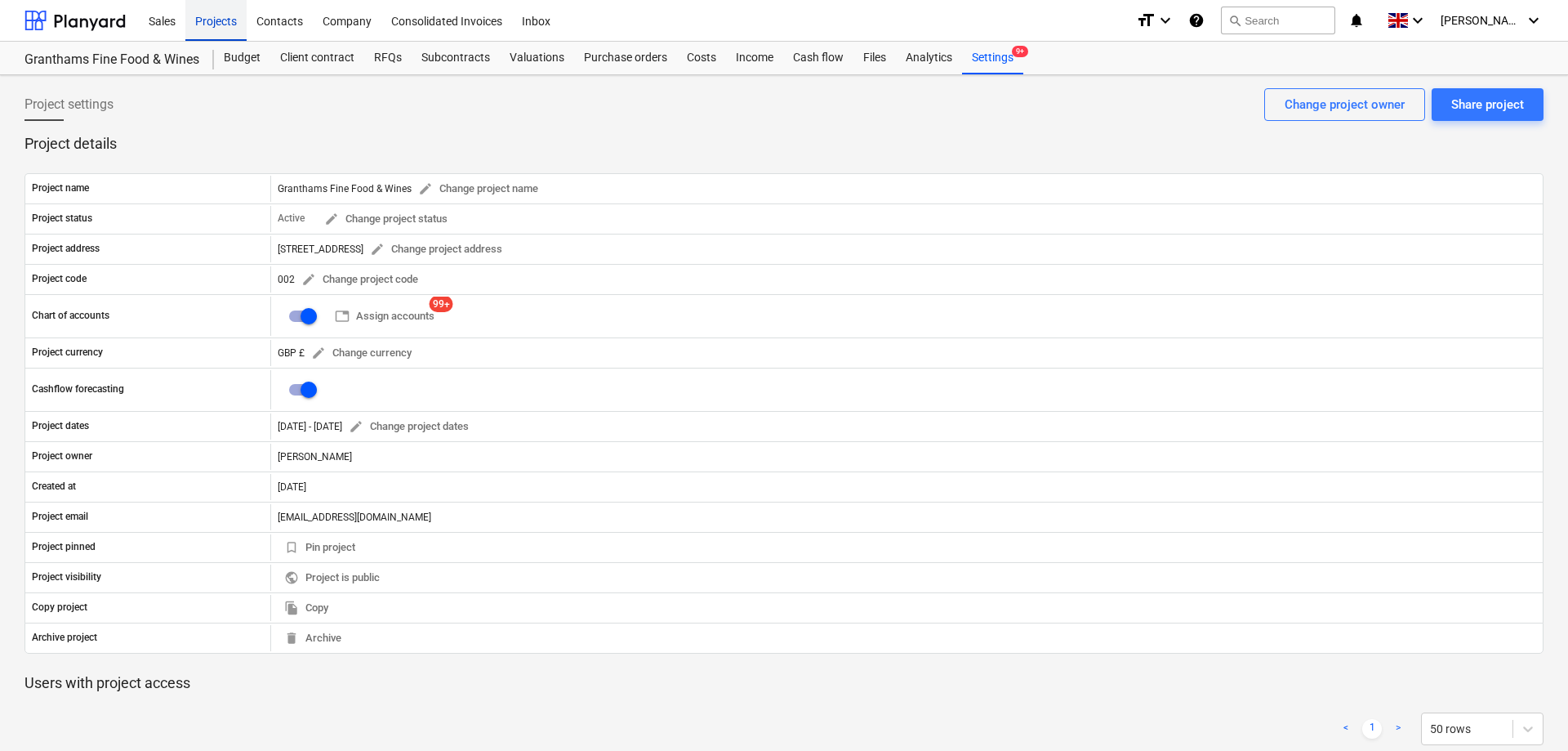
click at [207, 27] on div "Projects" at bounding box center [216, 20] width 61 height 42
